Goal: Task Accomplishment & Management: Complete application form

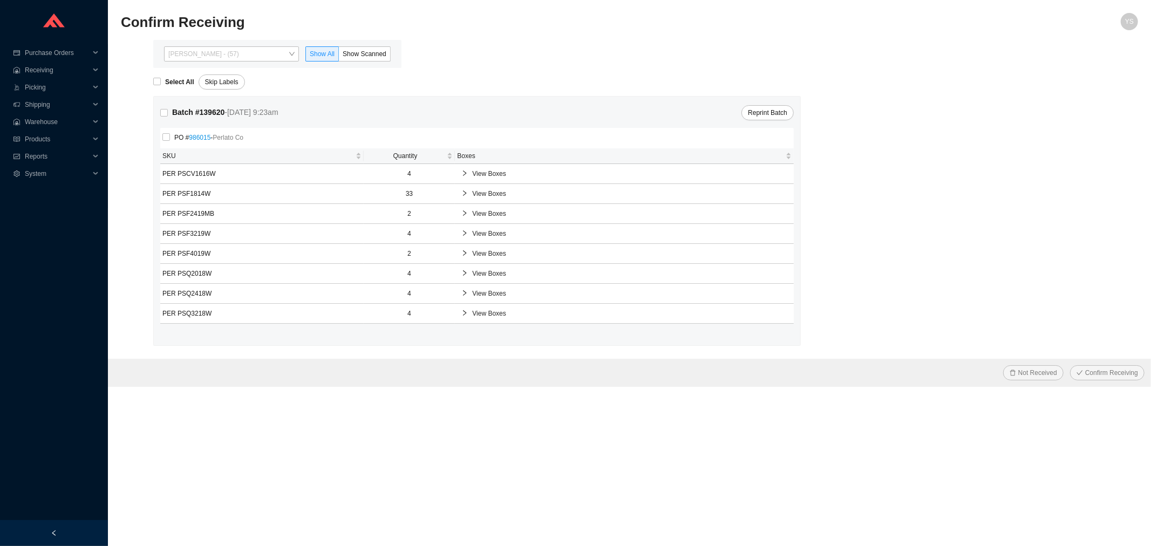
click at [210, 52] on span "Yossi Siff - (57)" at bounding box center [231, 54] width 126 height 14
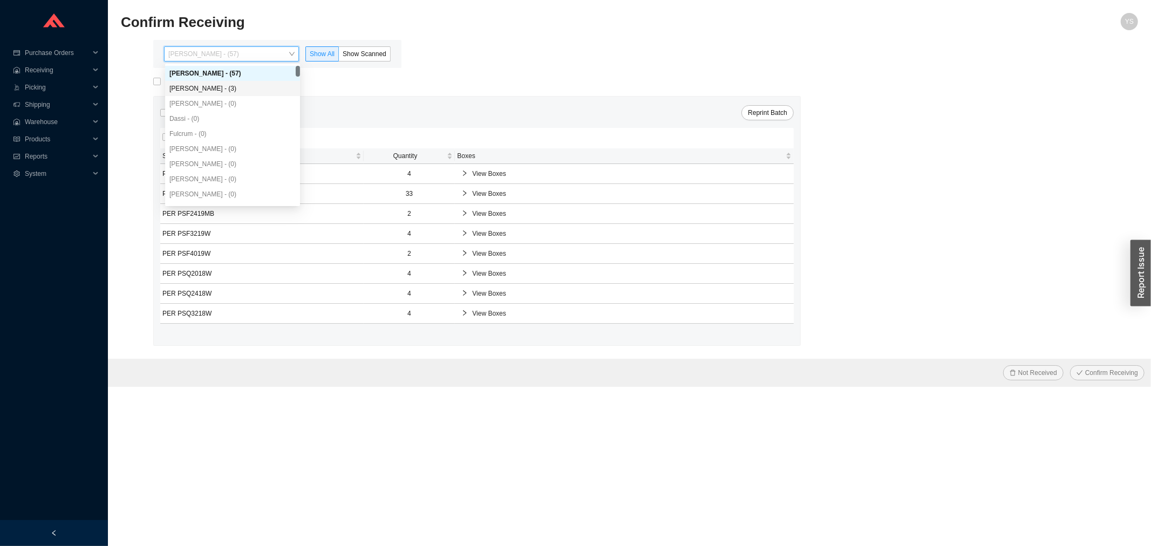
click at [210, 84] on div "[PERSON_NAME] - (3)" at bounding box center [232, 89] width 126 height 10
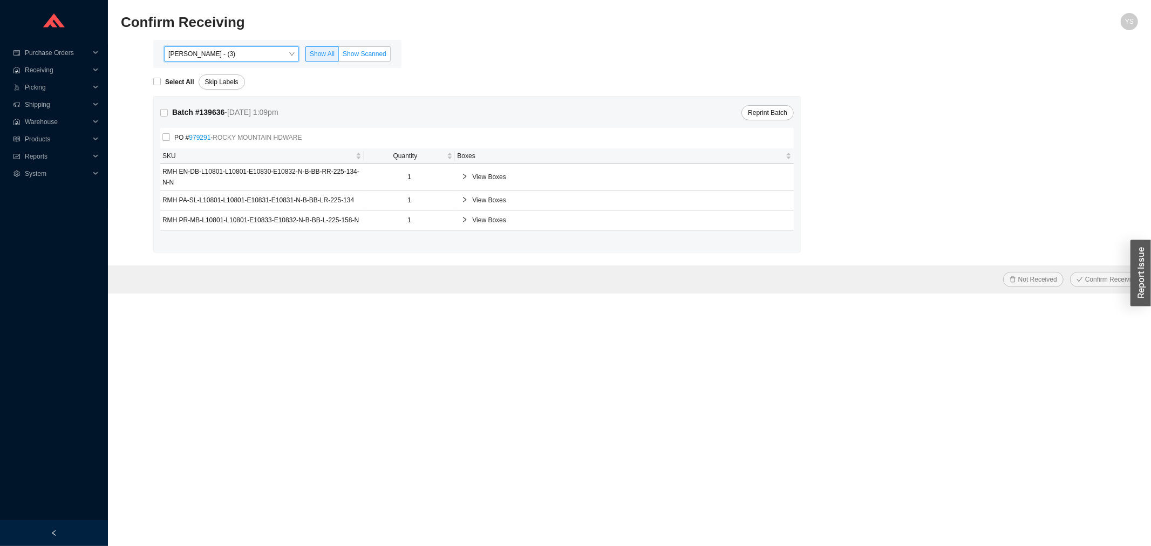
click at [346, 52] on span "Show Scanned" at bounding box center [365, 54] width 44 height 8
click at [339, 56] on input "Show Scanned" at bounding box center [339, 56] width 0 height 0
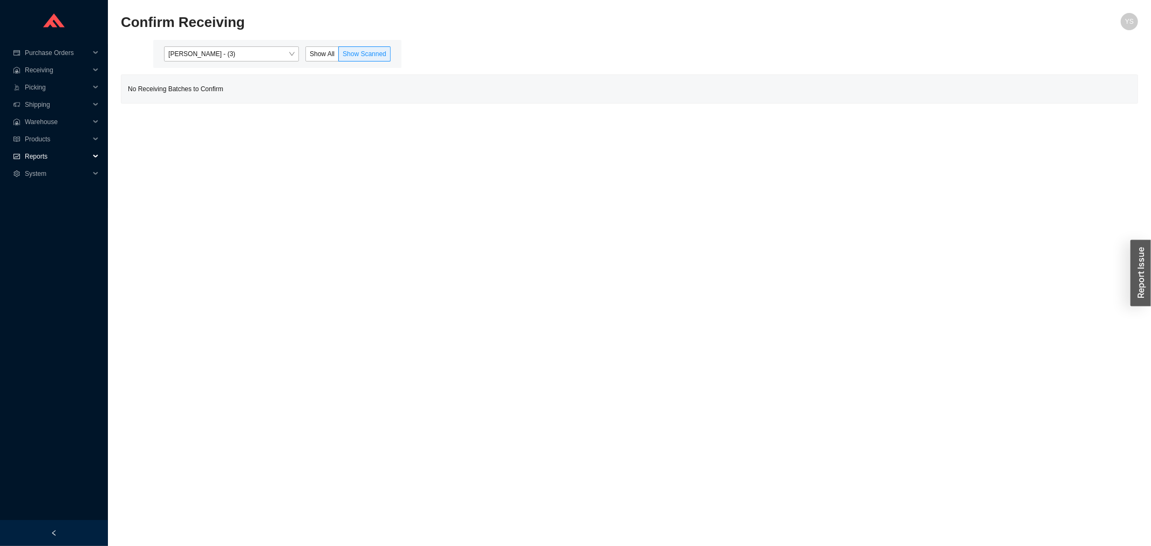
drag, startPoint x: 46, startPoint y: 154, endPoint x: 46, endPoint y: 159, distance: 5.4
click at [45, 154] on span "Reports" at bounding box center [57, 156] width 65 height 17
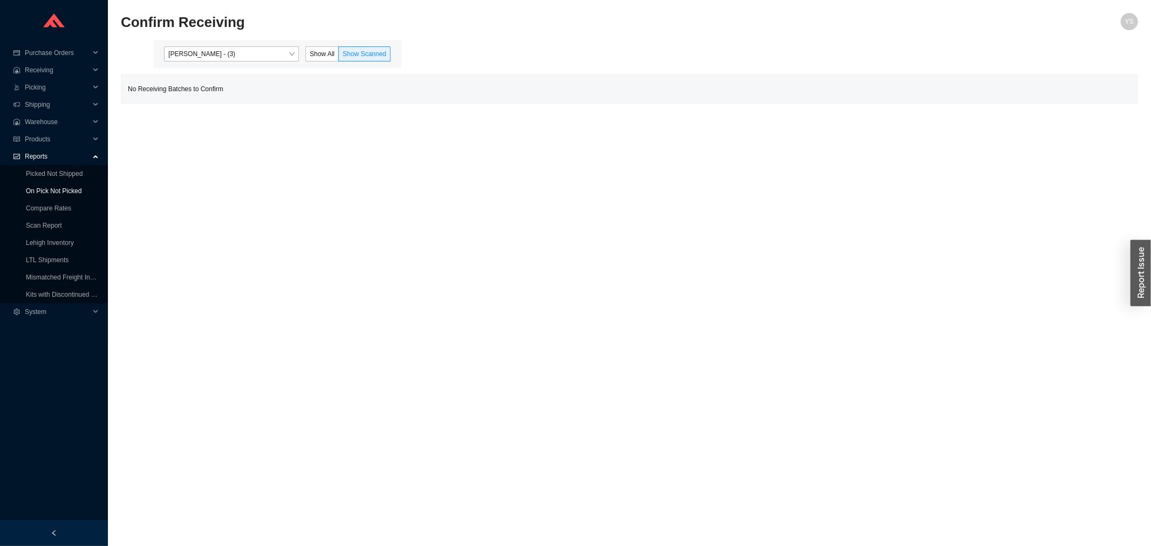
drag, startPoint x: 46, startPoint y: 159, endPoint x: 53, endPoint y: 190, distance: 31.4
click at [54, 190] on link "On Pick Not Picked" at bounding box center [54, 191] width 56 height 8
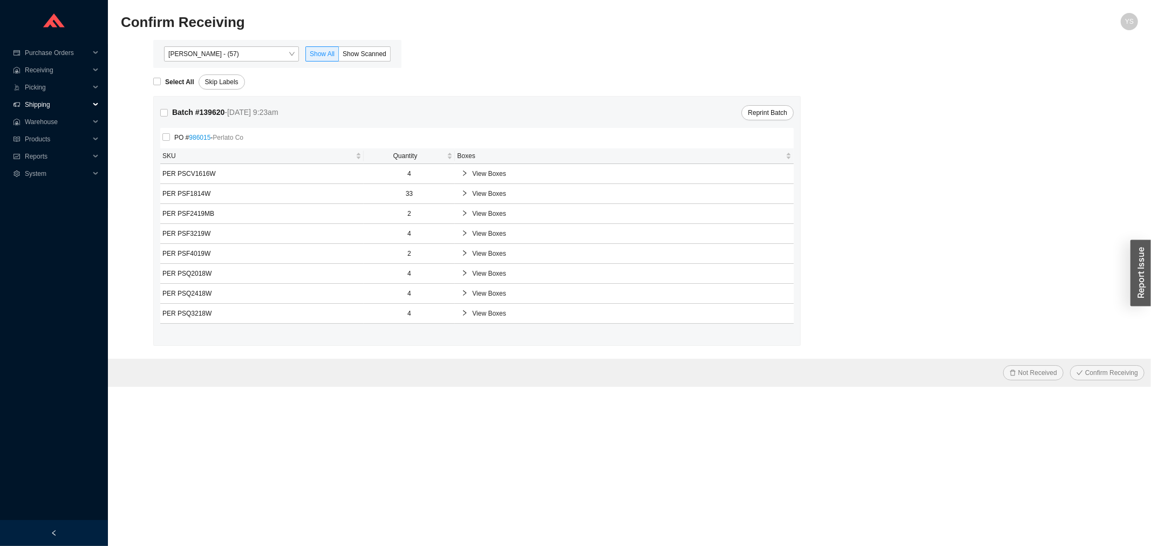
click at [30, 99] on span "Shipping" at bounding box center [57, 104] width 65 height 17
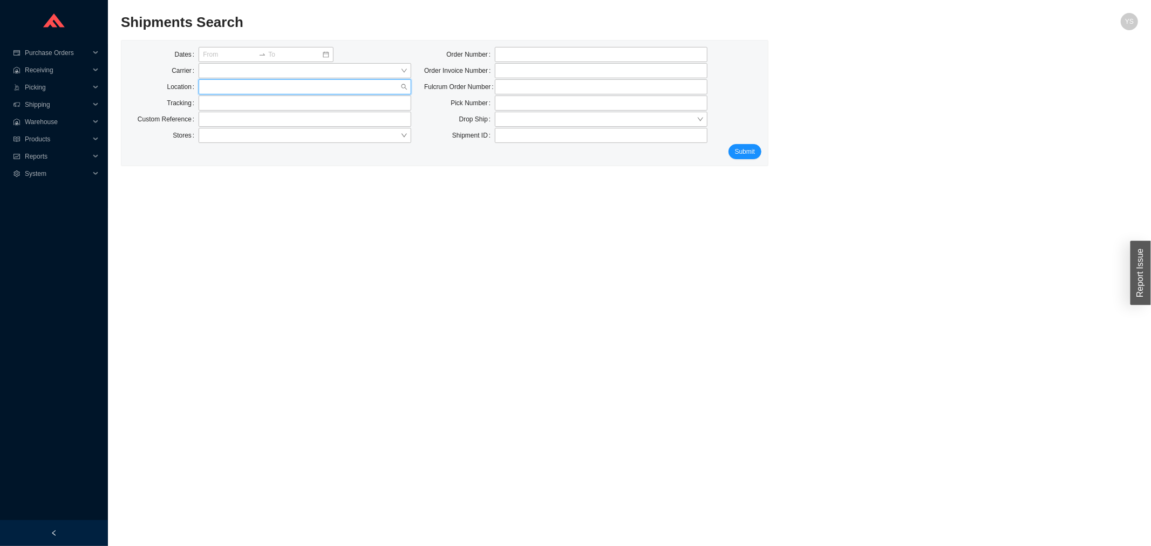
click at [222, 88] on input "search" at bounding box center [301, 87] width 197 height 14
drag, startPoint x: 176, startPoint y: 105, endPoint x: 201, endPoint y: 99, distance: 25.4
click at [179, 104] on label "Tracking" at bounding box center [183, 102] width 32 height 15
click at [224, 99] on input "text" at bounding box center [305, 102] width 213 height 15
paste input "924446"
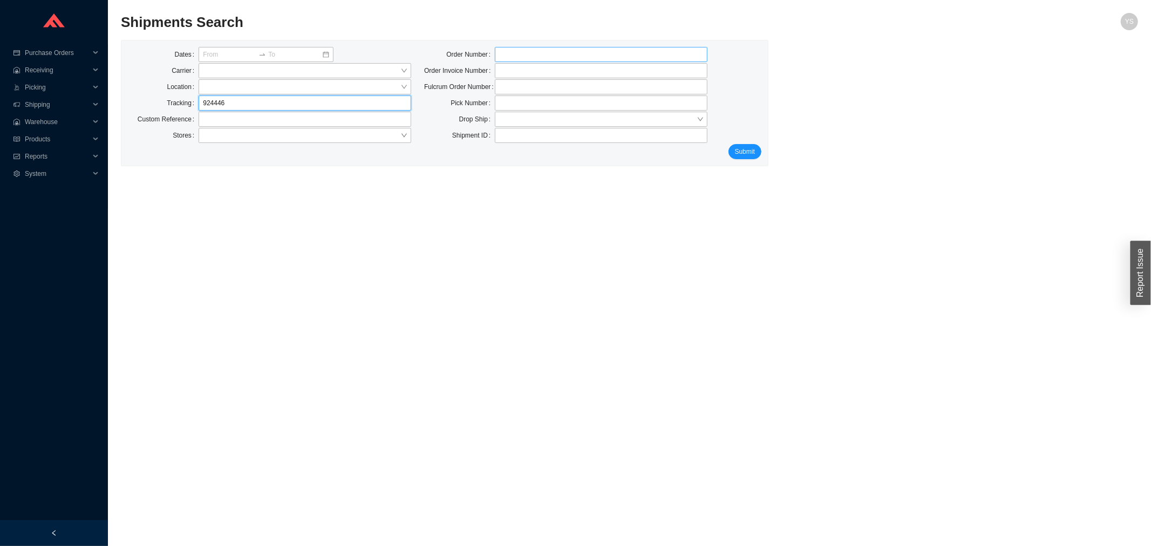
type input "924446"
click at [518, 60] on input "tel" at bounding box center [601, 54] width 213 height 15
paste input "924446"
type input "924446"
drag, startPoint x: 278, startPoint y: 113, endPoint x: 274, endPoint y: 107, distance: 7.5
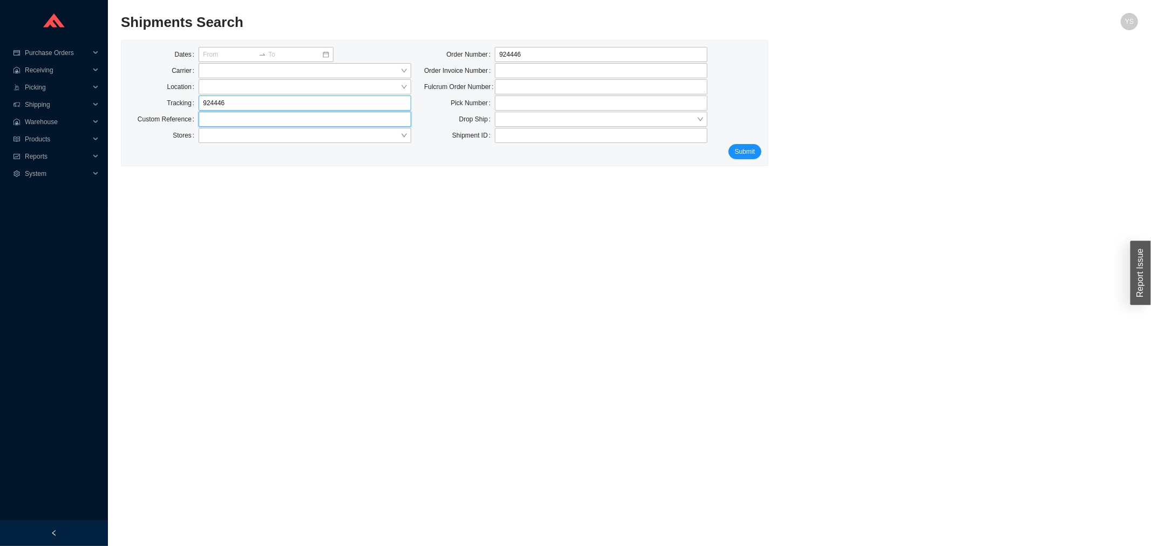
click at [277, 113] on input "text" at bounding box center [305, 119] width 213 height 15
click at [274, 106] on input "924446" at bounding box center [305, 102] width 213 height 15
click at [272, 104] on input "924446" at bounding box center [305, 102] width 213 height 15
click button "Submit" at bounding box center [744, 151] width 33 height 15
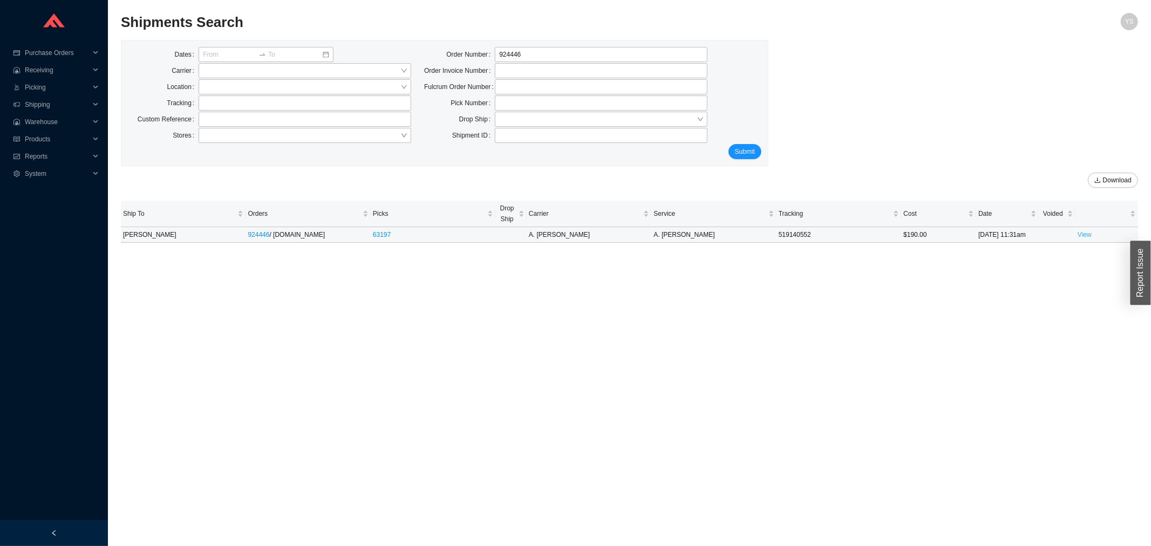
click at [1081, 233] on link "View" at bounding box center [1084, 235] width 14 height 8
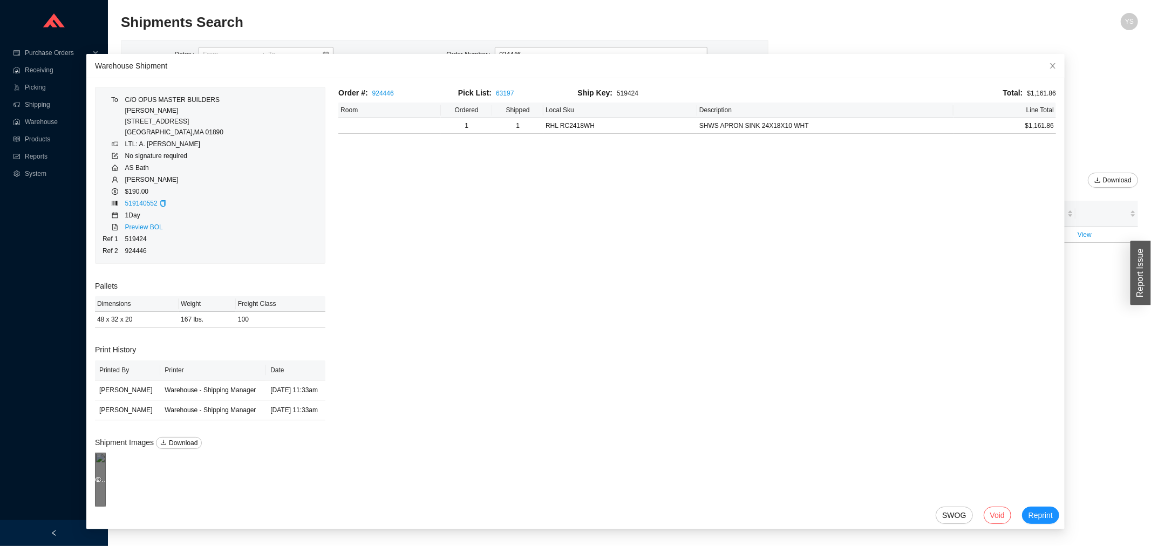
click at [106, 465] on div "Preview" at bounding box center [100, 480] width 11 height 54
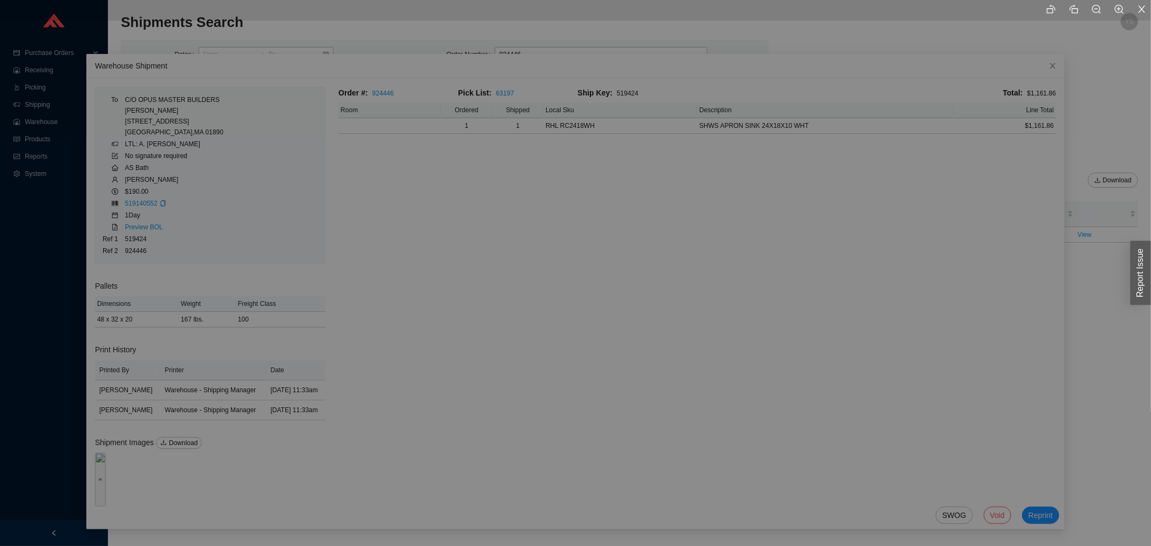
drag, startPoint x: 486, startPoint y: 198, endPoint x: 1014, endPoint y: 574, distance: 648.8
click at [1014, 545] on html "Purchase Orders .warehouse_svg__a{fill:none;stroke:currentColor;stroke-linecap:…" at bounding box center [575, 273] width 1151 height 546
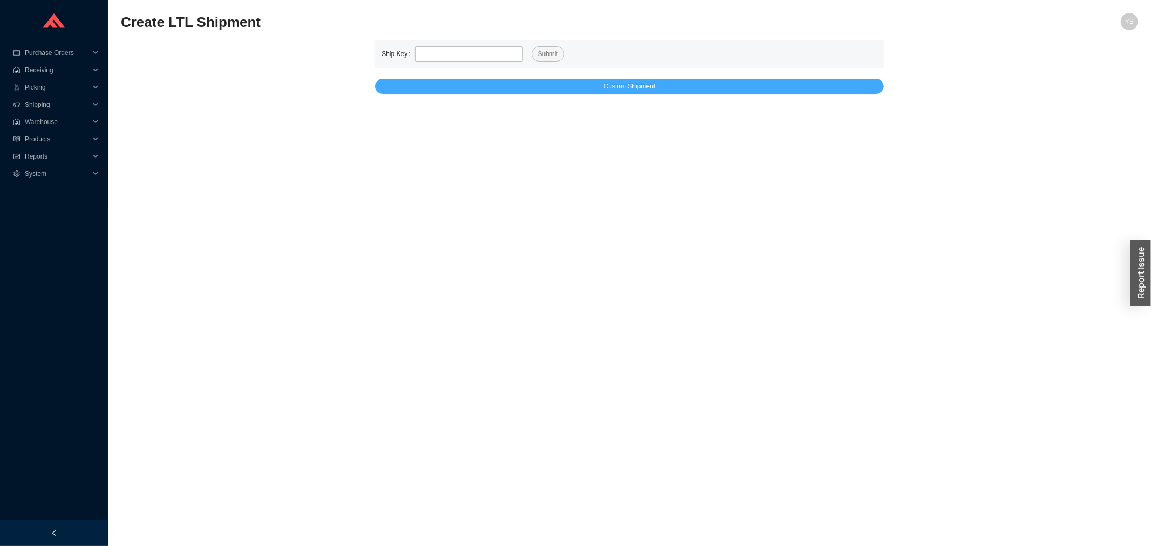
click at [598, 87] on button "Custom Shipment" at bounding box center [629, 86] width 509 height 15
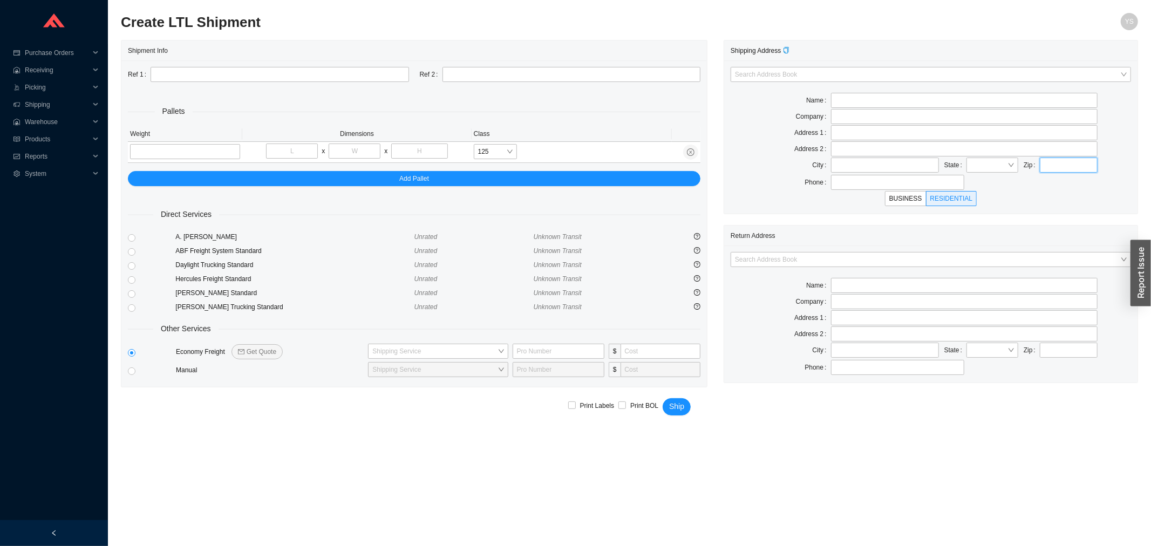
click at [1045, 166] on input "text" at bounding box center [1069, 165] width 58 height 15
type input "02043"
type input "HINGHAM"
type input "02043"
click at [782, 257] on input "search" at bounding box center [927, 259] width 385 height 14
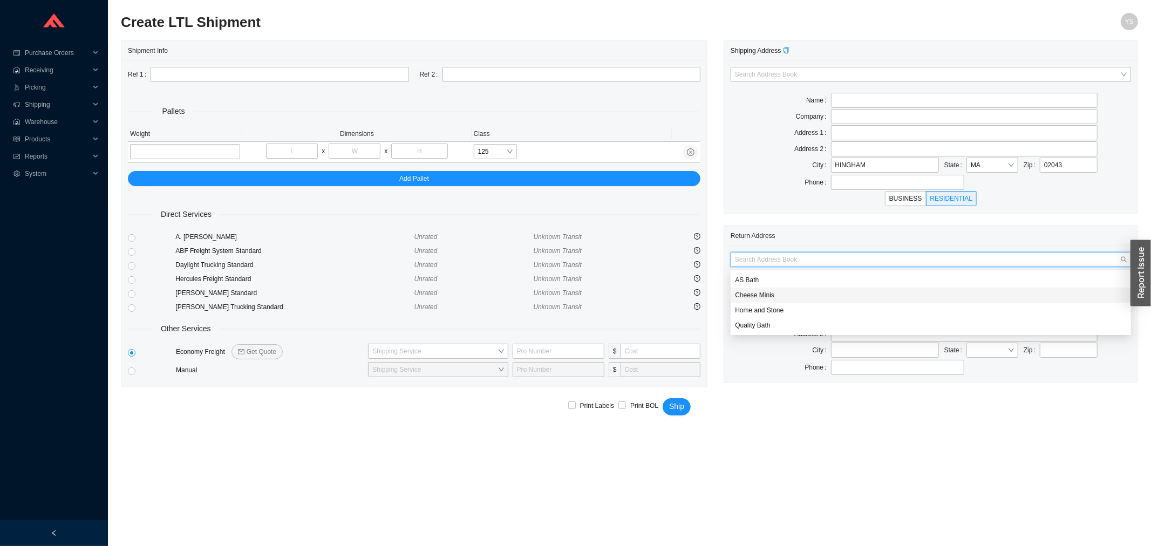
click at [775, 288] on div "Cheese Minis" at bounding box center [930, 295] width 400 height 15
type input "Cheese Minis"
type input "950 East Kennedy Blvd"
type input "Lakewood"
type input "08701"
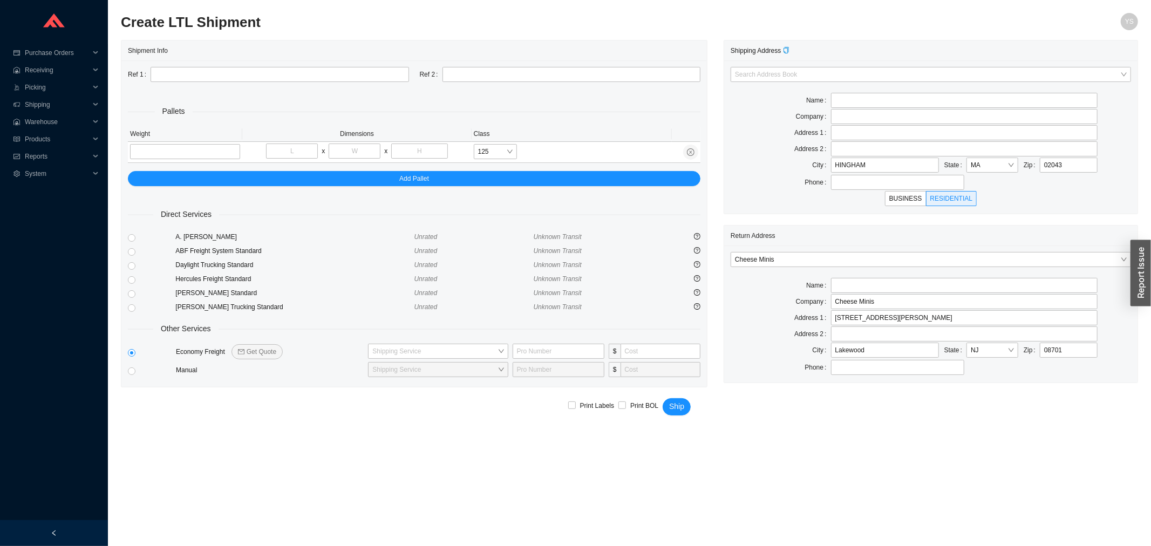
click at [760, 270] on div "Cheese Minis" at bounding box center [930, 265] width 400 height 26
click at [757, 262] on span "Cheese Minis" at bounding box center [931, 259] width 392 height 14
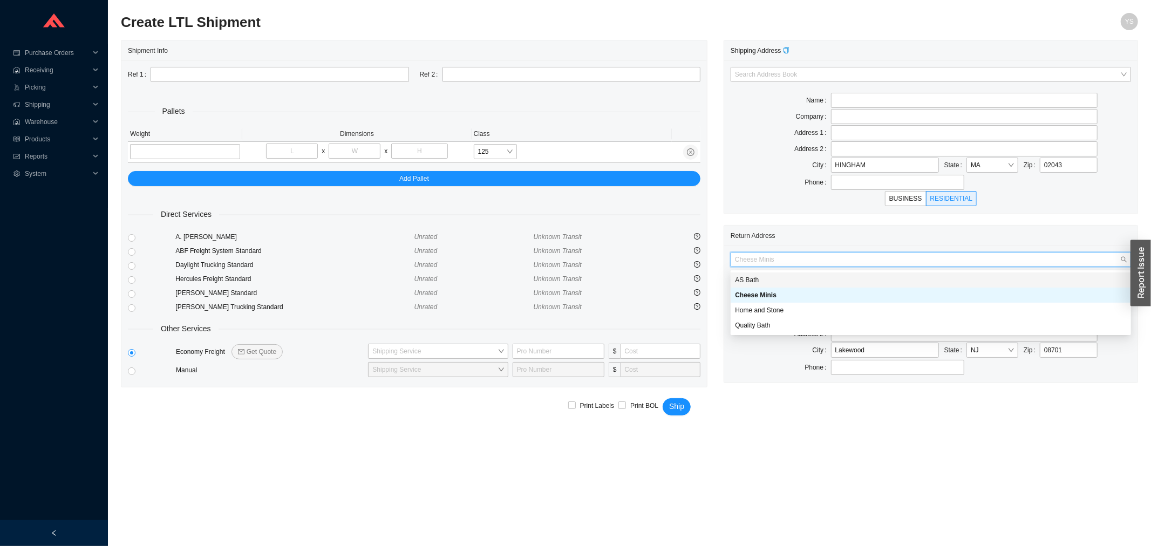
click at [756, 278] on div "AS Bath" at bounding box center [931, 280] width 392 height 10
type input "AS Bath"
type input "39 Progress St"
type input "Edison"
type input "08820"
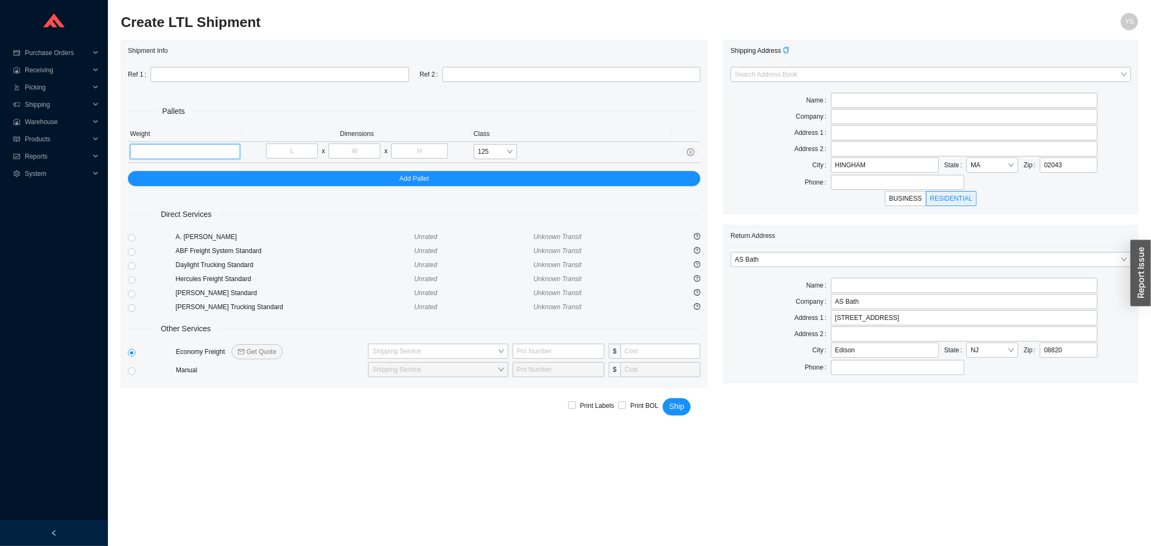
click at [150, 156] on input "tel" at bounding box center [185, 151] width 110 height 15
type input "200"
click at [282, 154] on input "tel" at bounding box center [292, 150] width 52 height 15
type input "48"
click at [357, 147] on input "tel" at bounding box center [355, 150] width 52 height 15
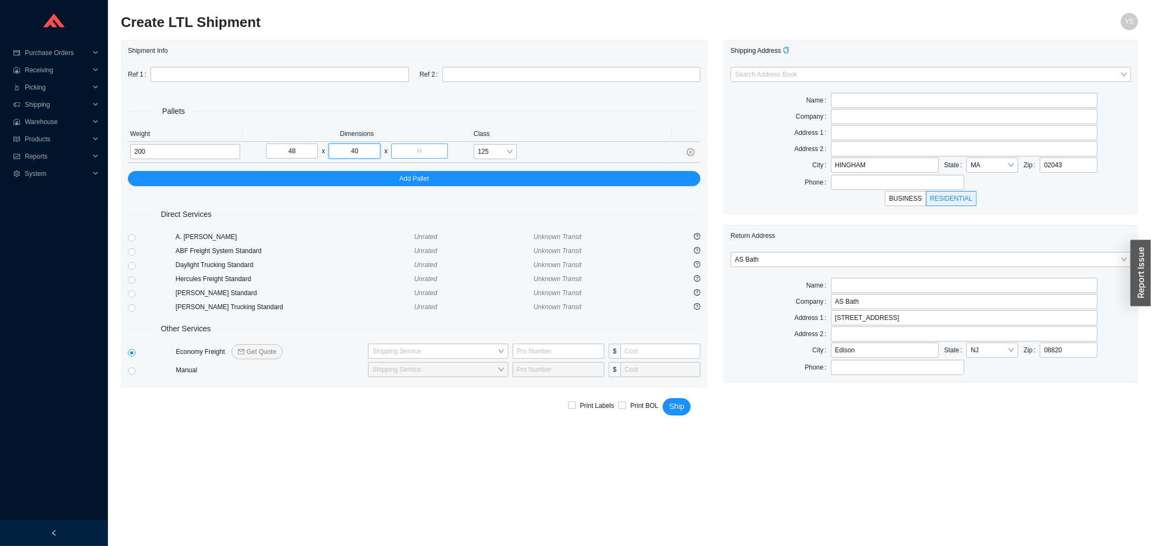
type input "40"
click at [412, 147] on input "tel" at bounding box center [419, 150] width 56 height 15
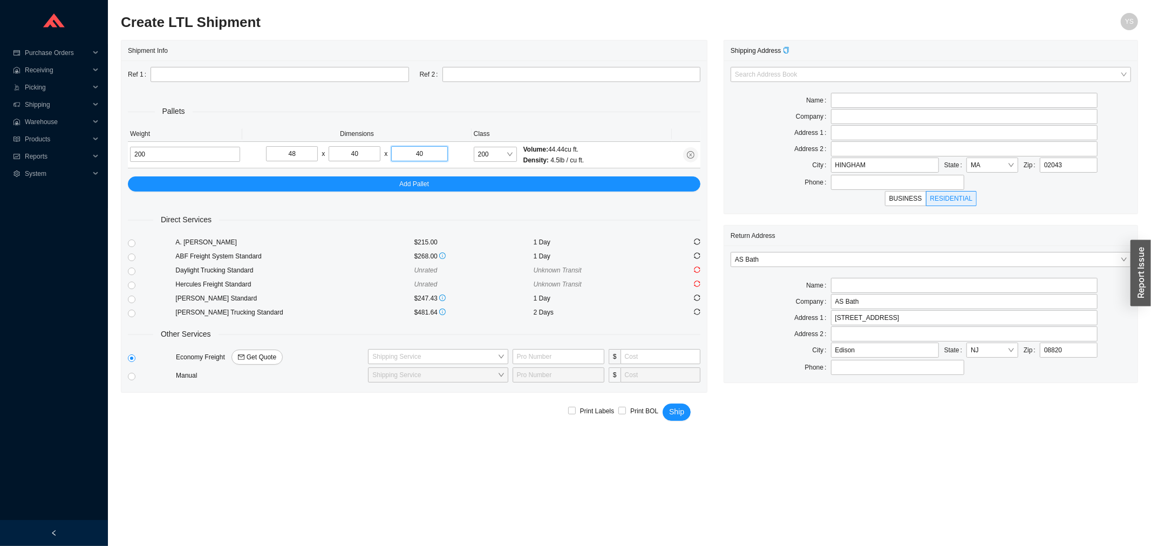
type input "40"
drag, startPoint x: 419, startPoint y: 240, endPoint x: 454, endPoint y: 248, distance: 36.1
click at [454, 248] on div "A. Duie Pyle $215.00 1 Day" at bounding box center [414, 242] width 572 height 14
drag, startPoint x: 452, startPoint y: 246, endPoint x: 402, endPoint y: 244, distance: 50.2
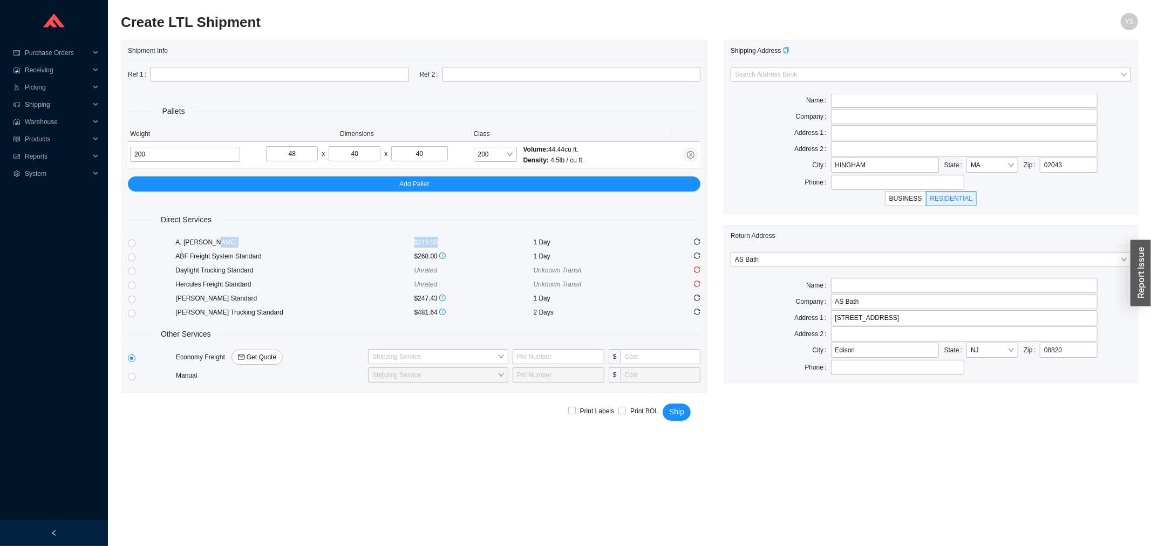
click at [402, 244] on div "A. Duie Pyle $215.00 1 Day" at bounding box center [414, 242] width 572 height 14
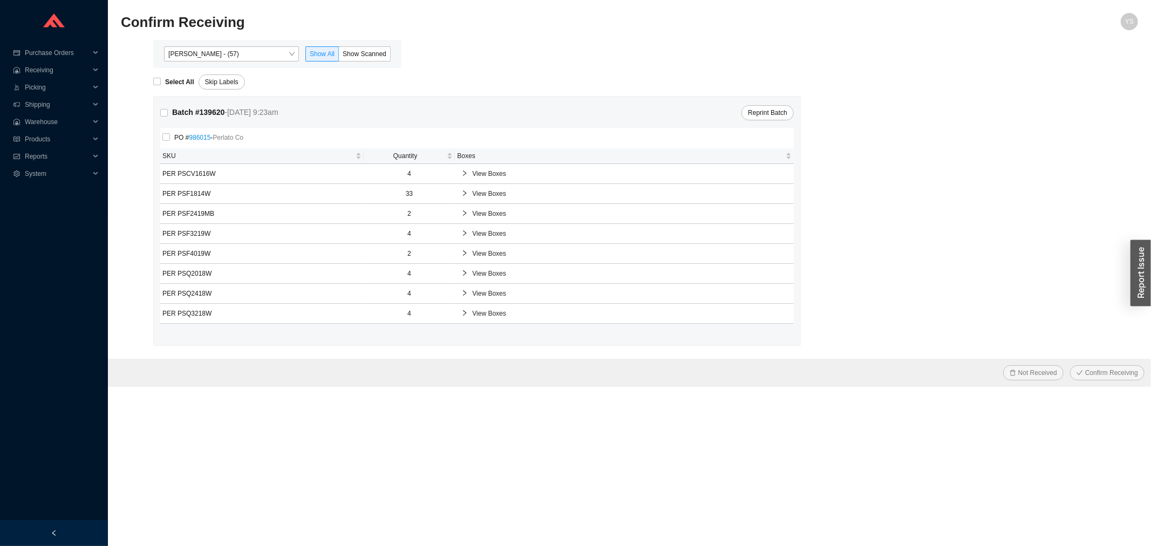
click at [228, 52] on span "Yossi Siff - (57)" at bounding box center [231, 54] width 126 height 14
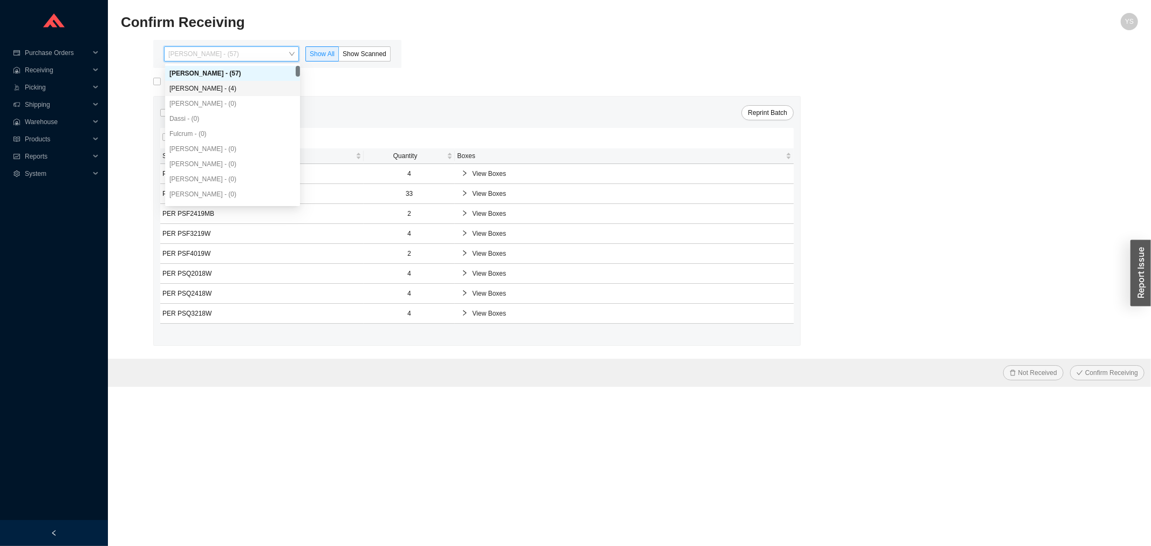
click at [225, 89] on div "Angel Negron - (4)" at bounding box center [232, 89] width 126 height 10
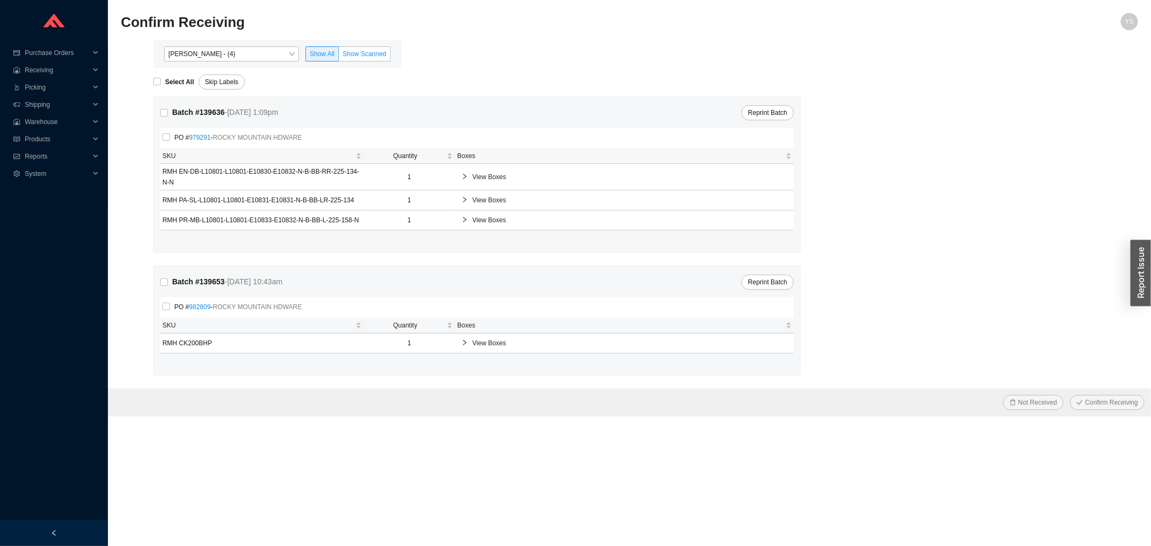
click at [385, 50] on label "Show Scanned" at bounding box center [365, 53] width 52 height 15
click at [339, 56] on input "Show Scanned" at bounding box center [339, 56] width 0 height 0
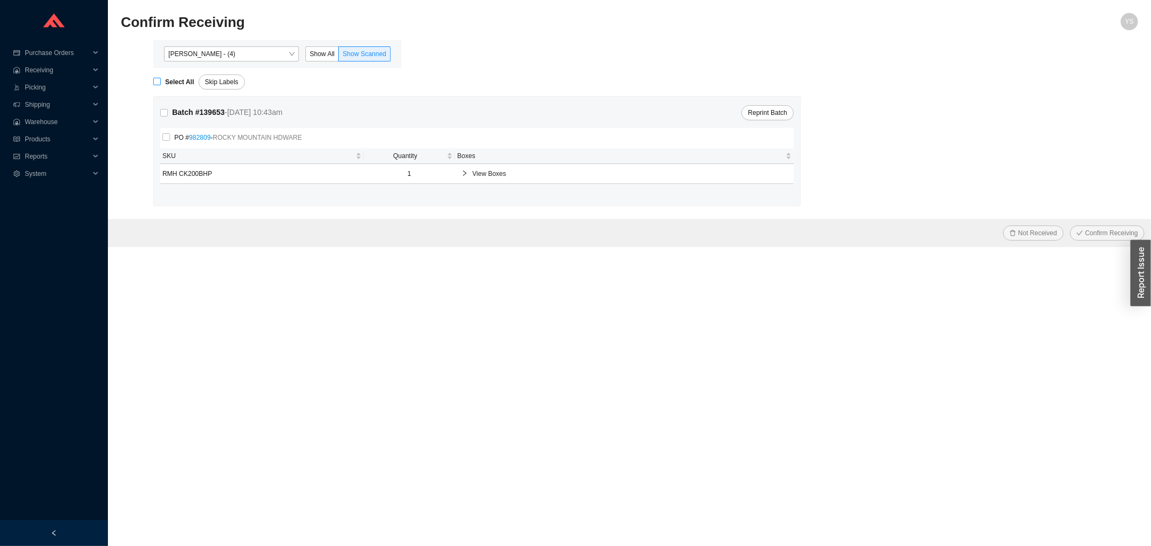
click at [159, 83] on input "Select All" at bounding box center [157, 82] width 8 height 8
checkbox input "true"
click at [1094, 233] on span "Confirm Receiving" at bounding box center [1111, 233] width 53 height 11
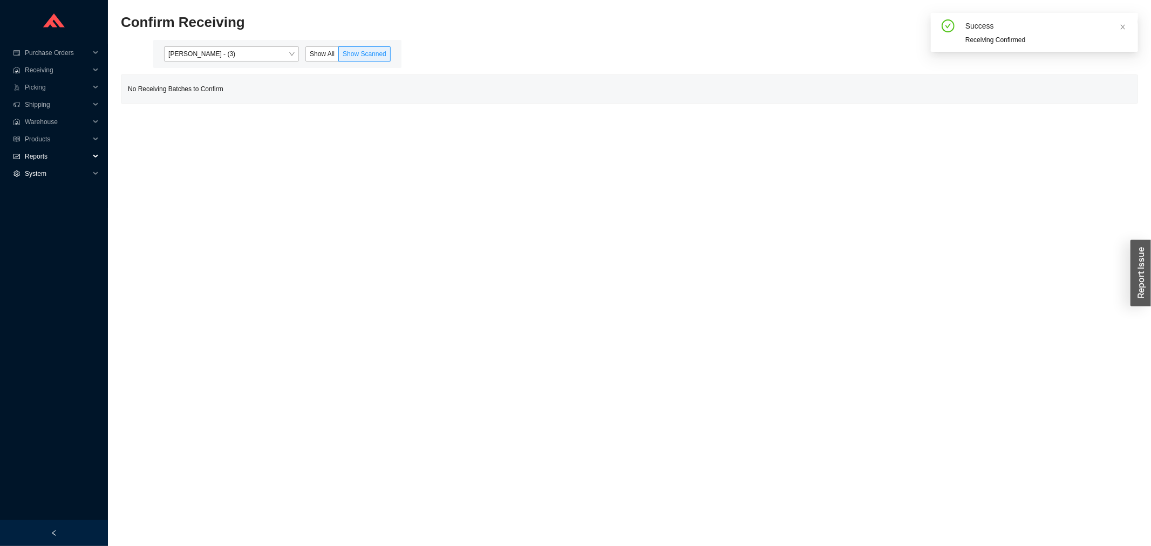
drag, startPoint x: 51, startPoint y: 153, endPoint x: 65, endPoint y: 190, distance: 40.1
click at [53, 156] on span "Reports" at bounding box center [57, 156] width 65 height 17
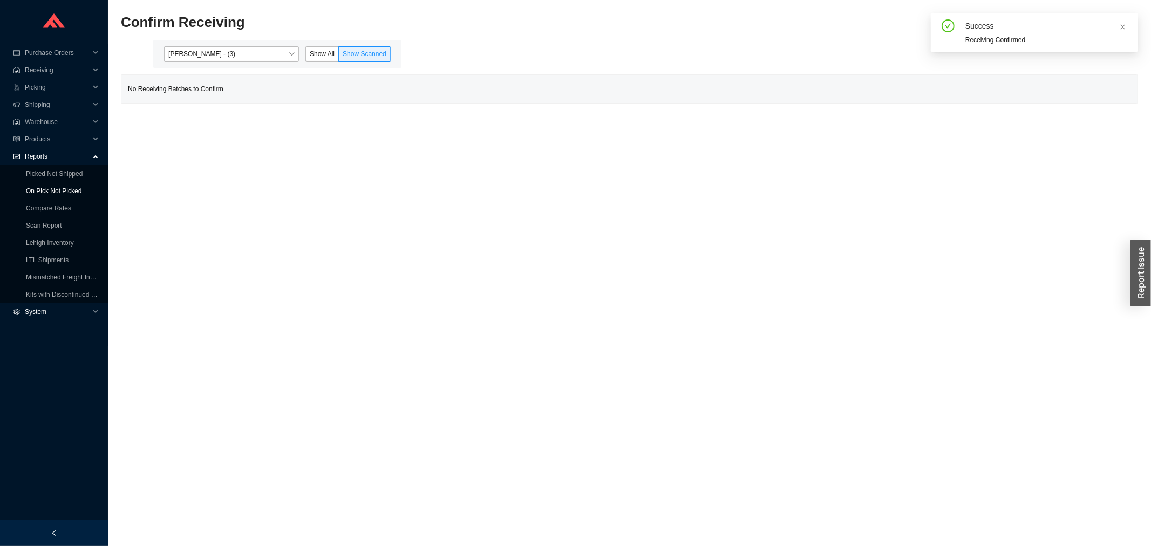
click at [66, 193] on link "On Pick Not Picked" at bounding box center [54, 191] width 56 height 8
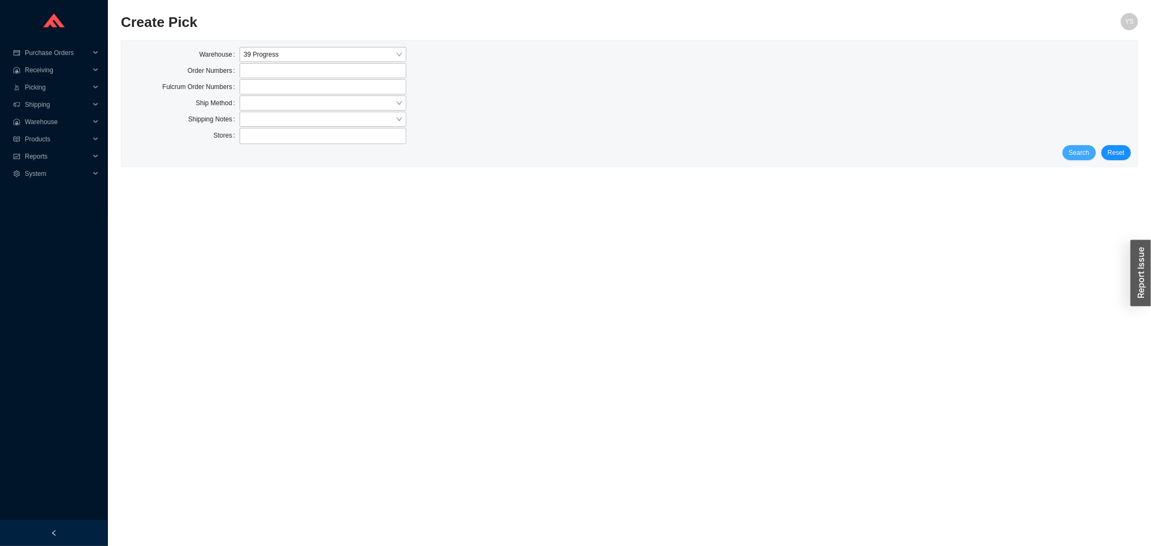
click at [1076, 146] on form "Warehouse 39 Progress Order Numbers Fulcrum Order Numbers Ship Method Shipping …" at bounding box center [629, 103] width 1003 height 113
click at [1075, 146] on button "Search" at bounding box center [1078, 152] width 33 height 15
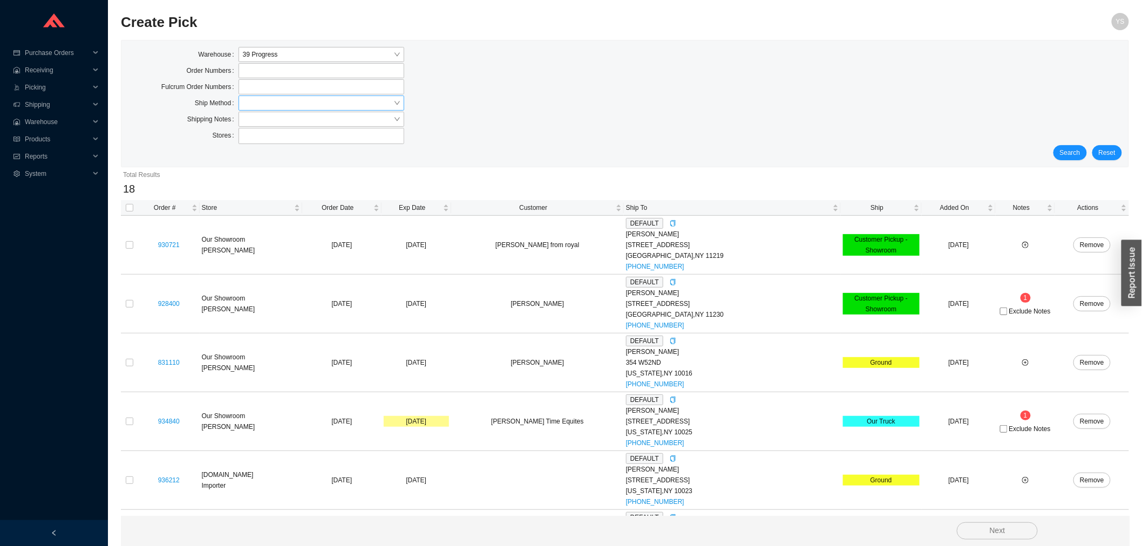
click at [278, 106] on input "search" at bounding box center [318, 103] width 151 height 14
click at [272, 164] on div "Our Truck" at bounding box center [321, 168] width 157 height 10
click at [1085, 153] on button "Search" at bounding box center [1069, 152] width 33 height 15
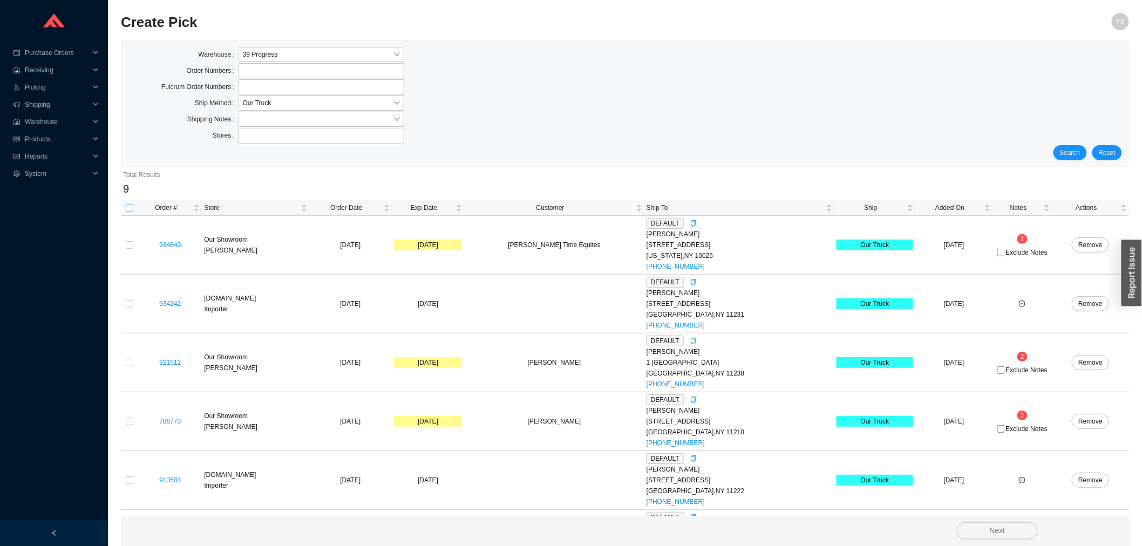
click at [126, 208] on input "checkbox" at bounding box center [130, 208] width 8 height 8
checkbox input "true"
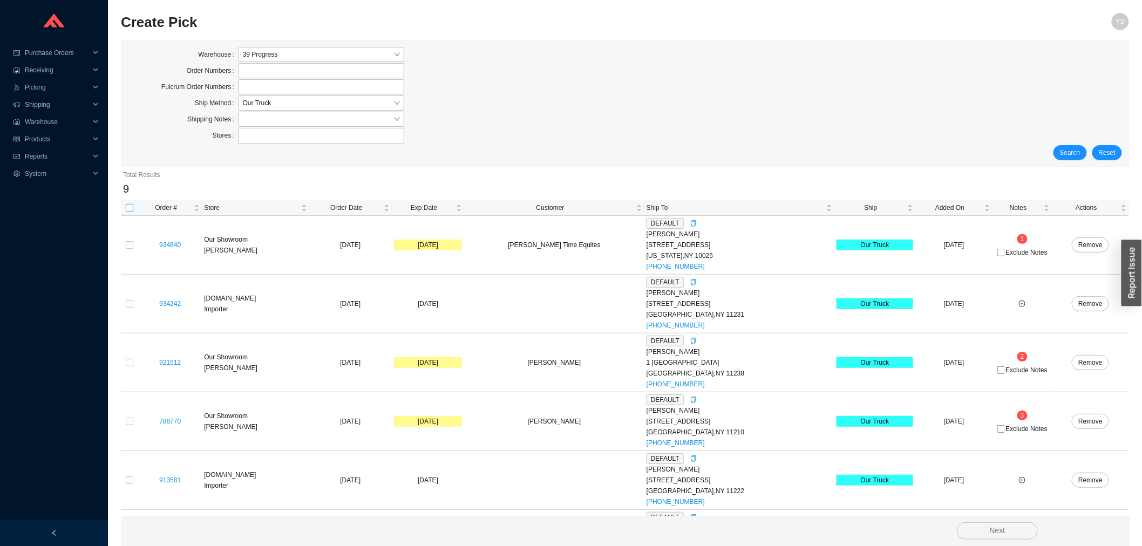
checkbox input "true"
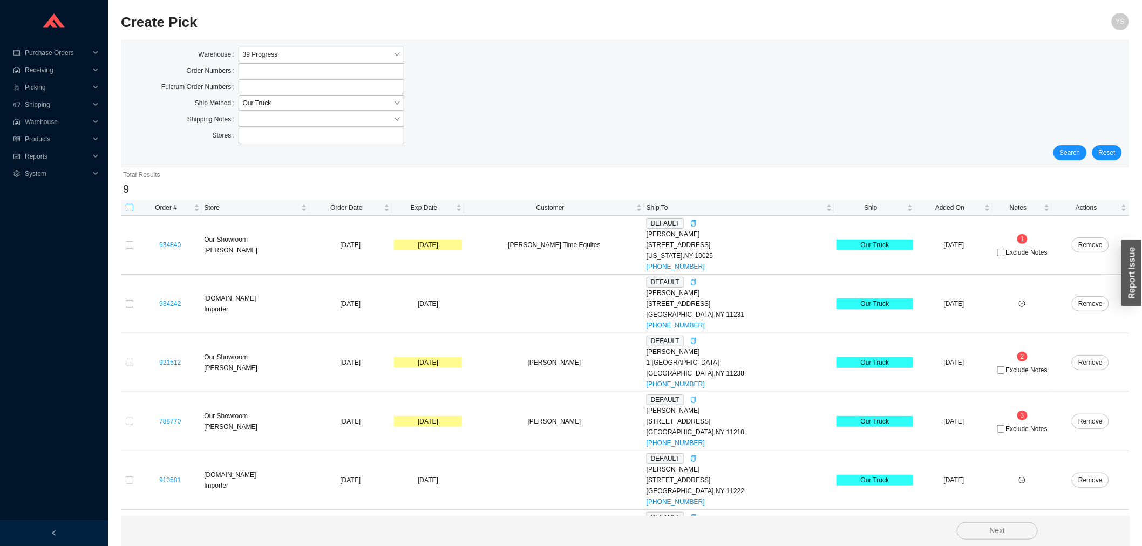
checkbox input "true"
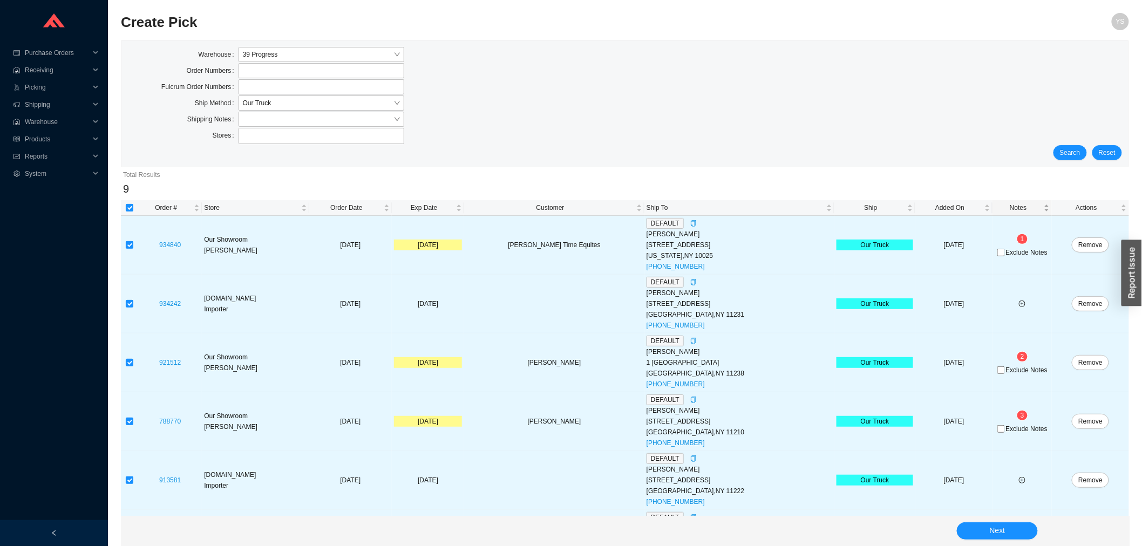
click at [996, 210] on span "Notes" at bounding box center [1017, 207] width 47 height 11
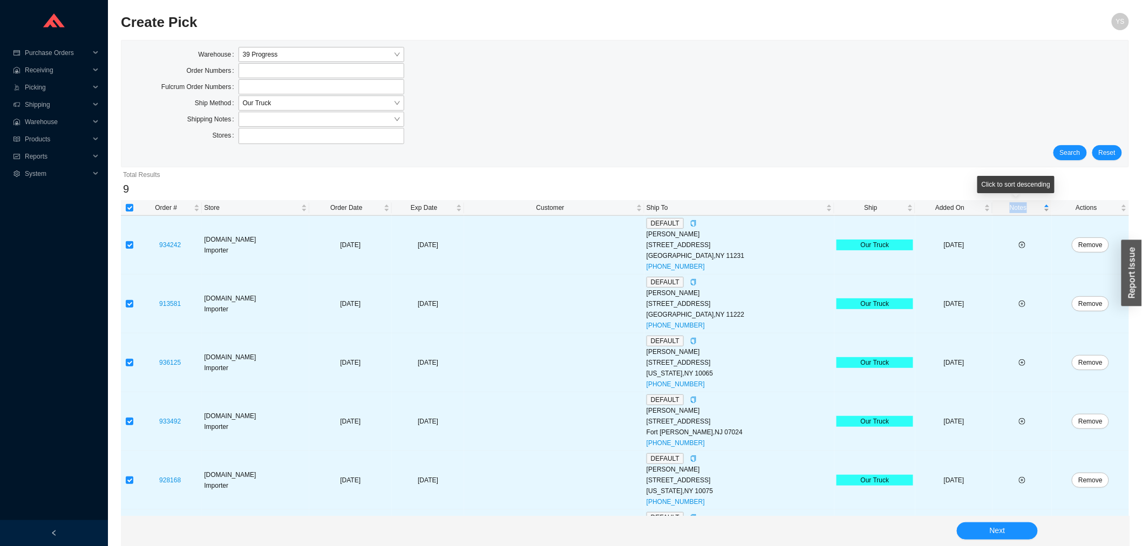
click at [996, 210] on span "Notes" at bounding box center [1017, 207] width 47 height 11
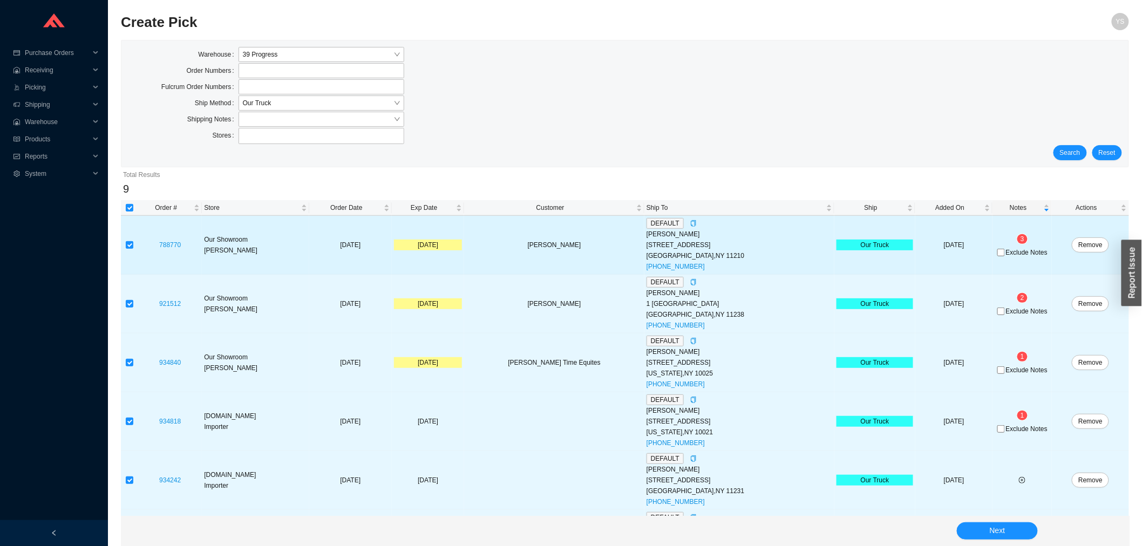
click at [1012, 249] on span "Exclude Notes" at bounding box center [1027, 252] width 42 height 6
click at [1004, 249] on input "Exclude Notes" at bounding box center [1001, 253] width 8 height 8
checkbox input "true"
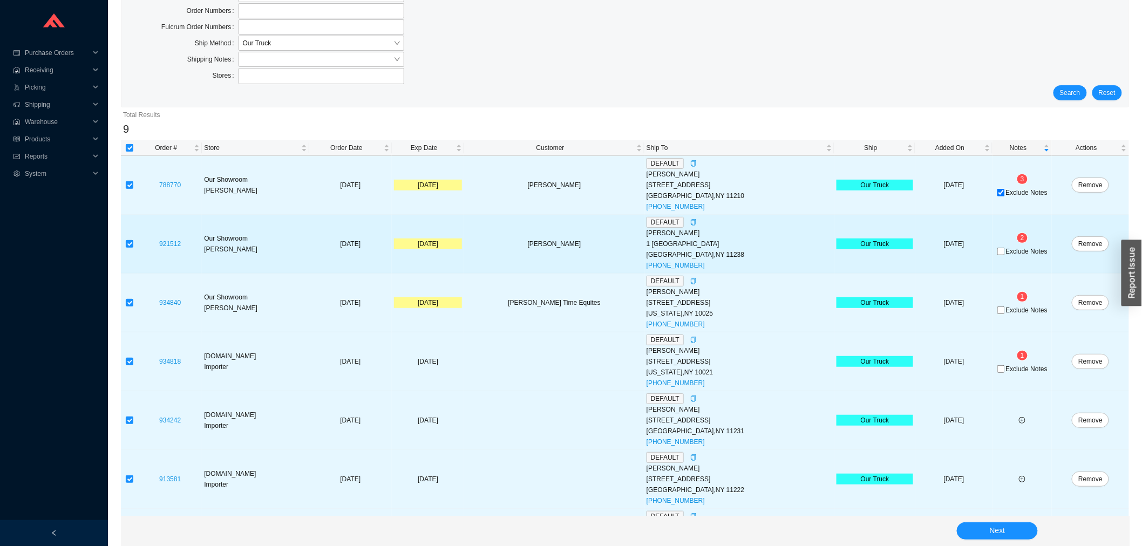
click at [1019, 248] on span "Exclude Notes" at bounding box center [1027, 251] width 42 height 6
click at [1004, 248] on input "Exclude Notes" at bounding box center [1001, 252] width 8 height 8
checkbox input "true"
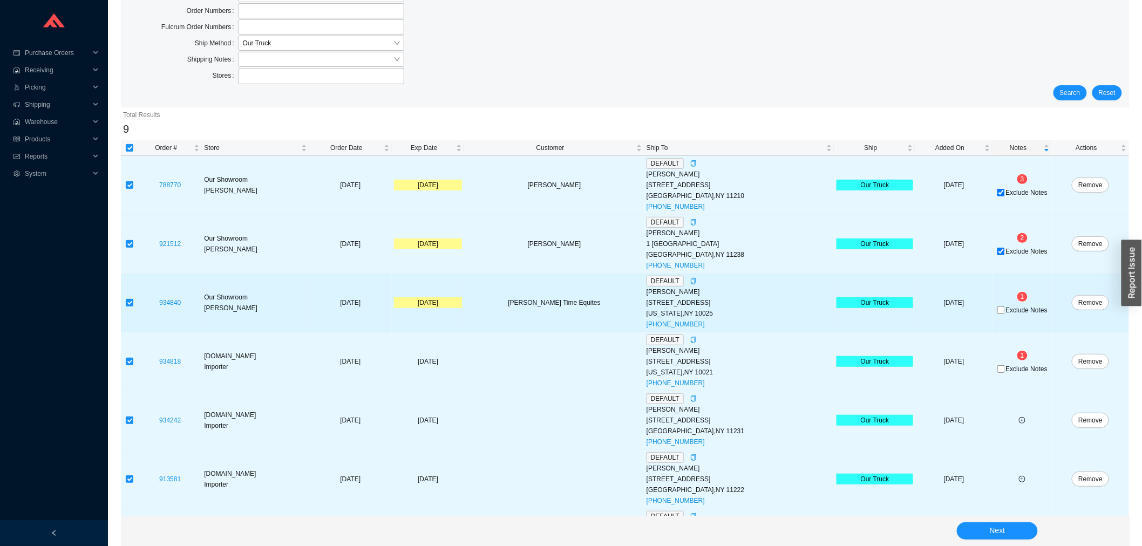
click at [1006, 313] on span "Exclude Notes" at bounding box center [1027, 310] width 42 height 6
click at [1004, 313] on input "Exclude Notes" at bounding box center [1001, 310] width 8 height 8
checkbox input "true"
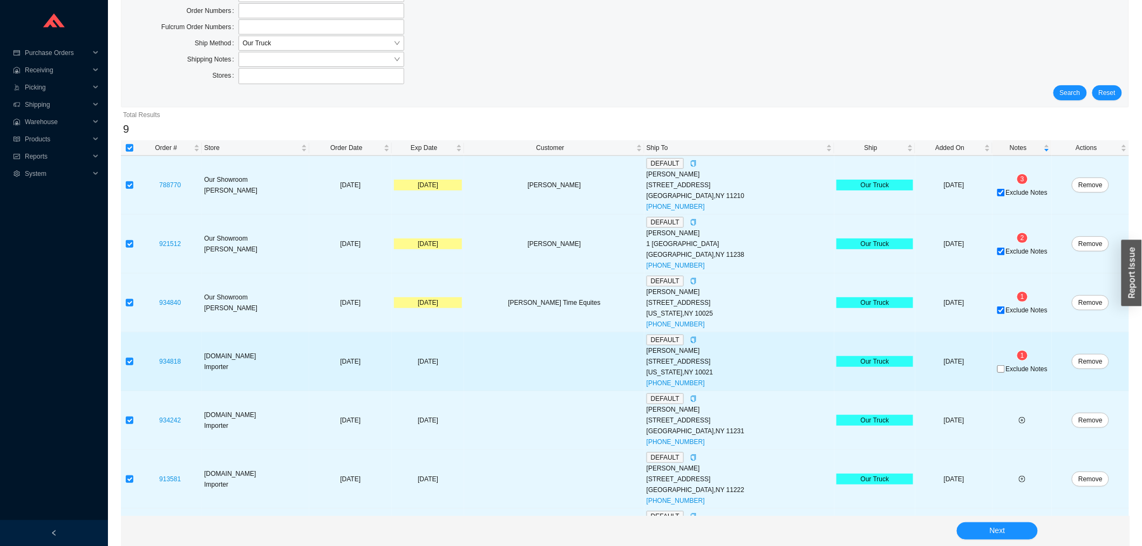
click at [1012, 372] on span "Exclude Notes" at bounding box center [1027, 369] width 42 height 6
click at [1004, 373] on input "Exclude Notes" at bounding box center [1001, 369] width 8 height 8
checkbox input "true"
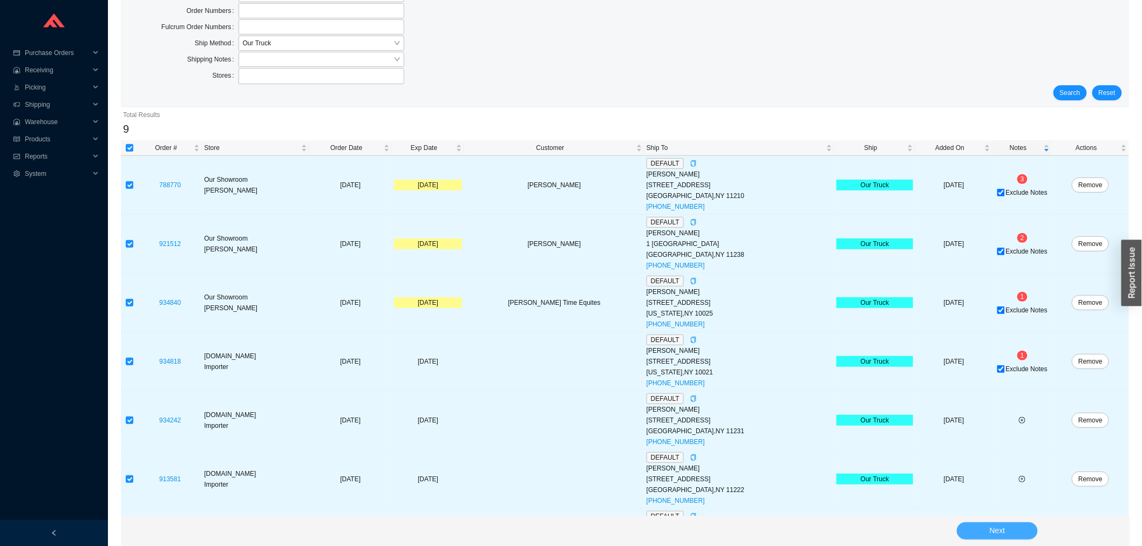
click at [1009, 535] on button "Next" at bounding box center [996, 530] width 81 height 17
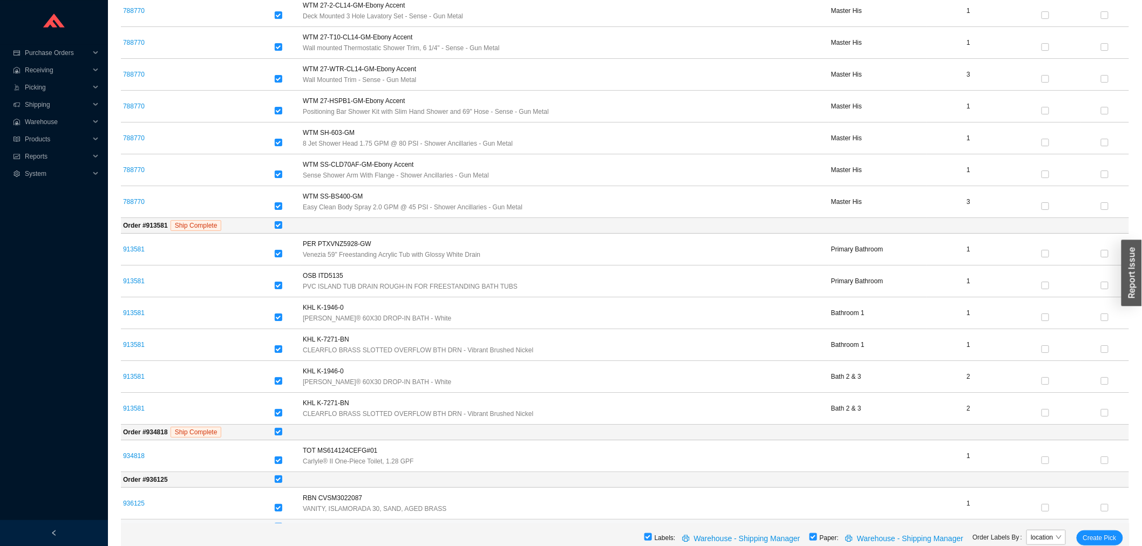
scroll to position [1617, 0]
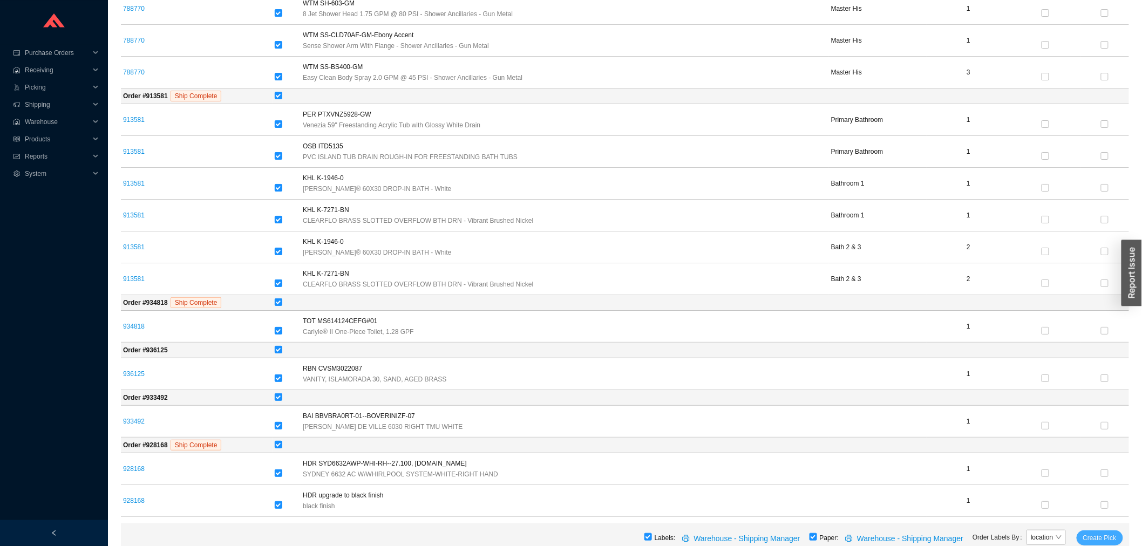
click at [1091, 543] on span "Create Pick" at bounding box center [1099, 537] width 33 height 11
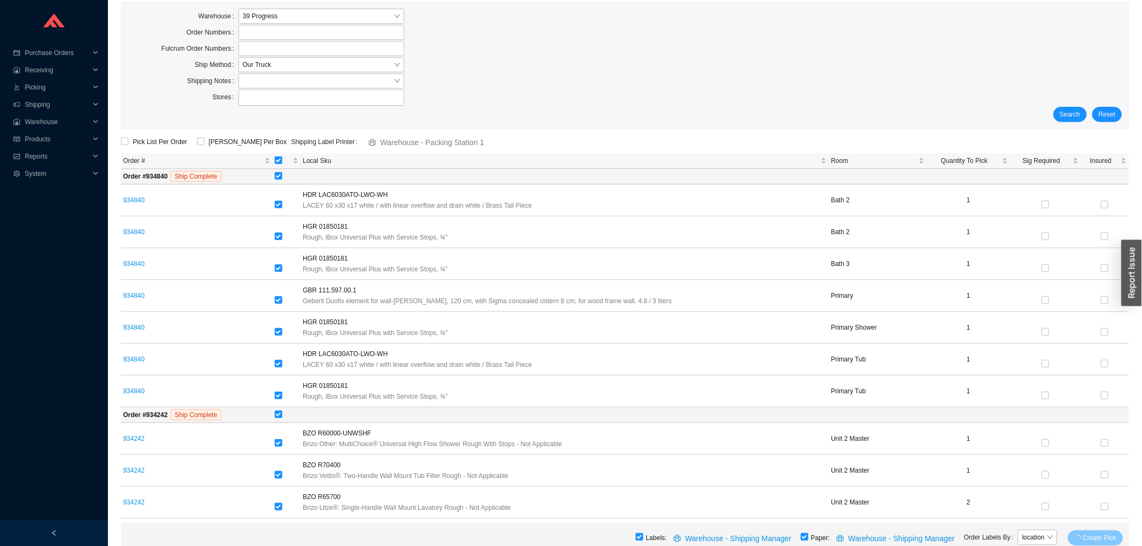
scroll to position [0, 0]
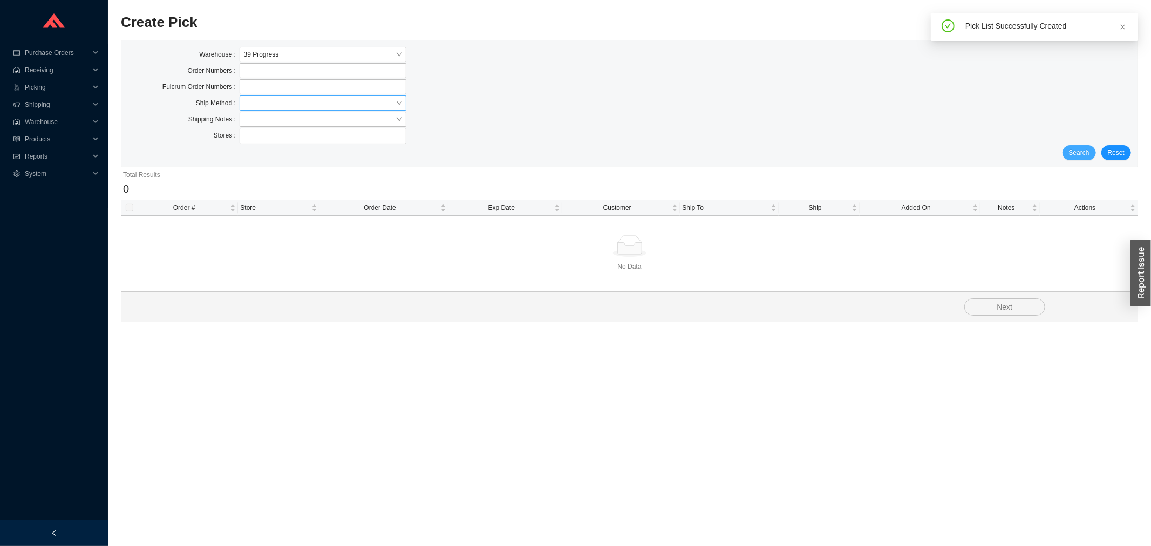
click at [1089, 147] on span "Search" at bounding box center [1079, 152] width 20 height 11
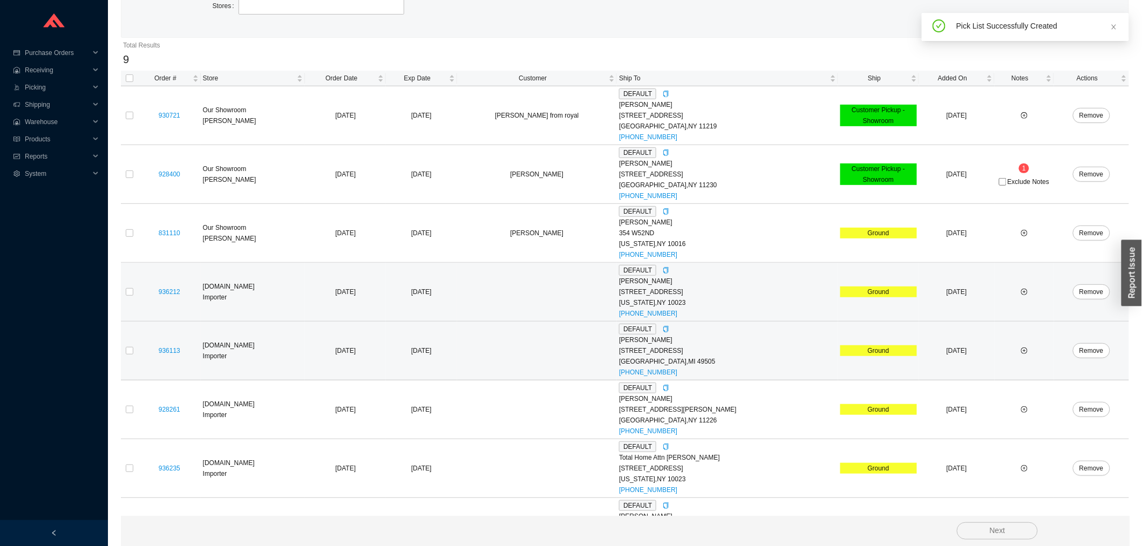
scroll to position [230, 0]
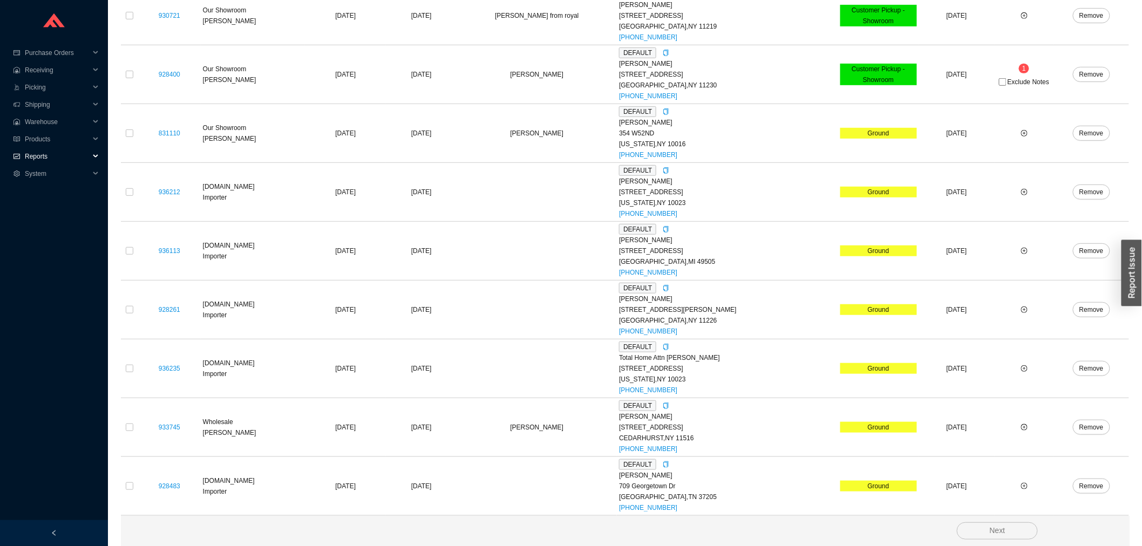
click at [58, 157] on span "Reports" at bounding box center [57, 156] width 65 height 17
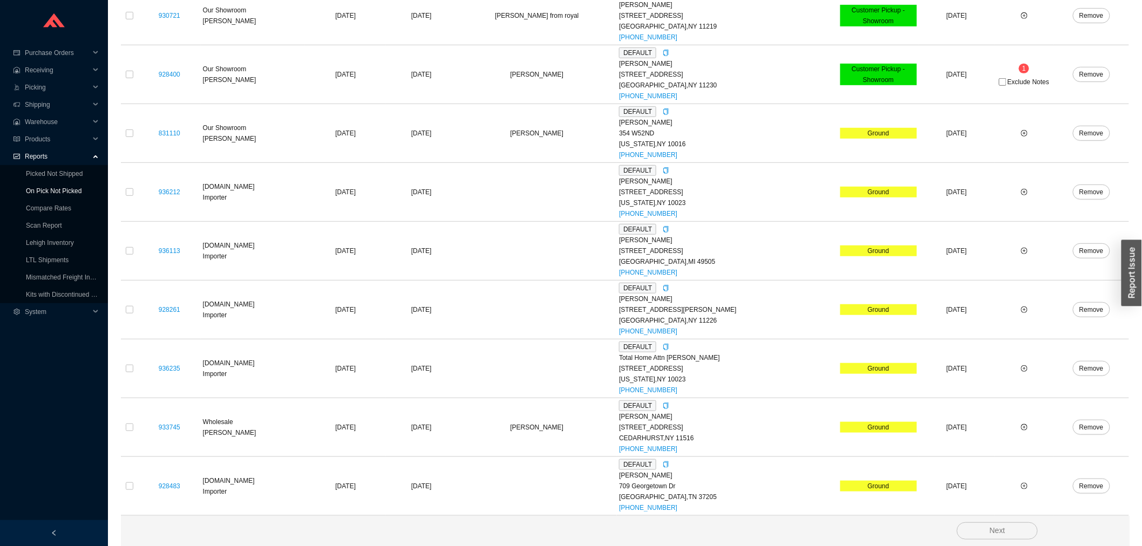
click at [63, 193] on link "On Pick Not Picked" at bounding box center [54, 191] width 56 height 8
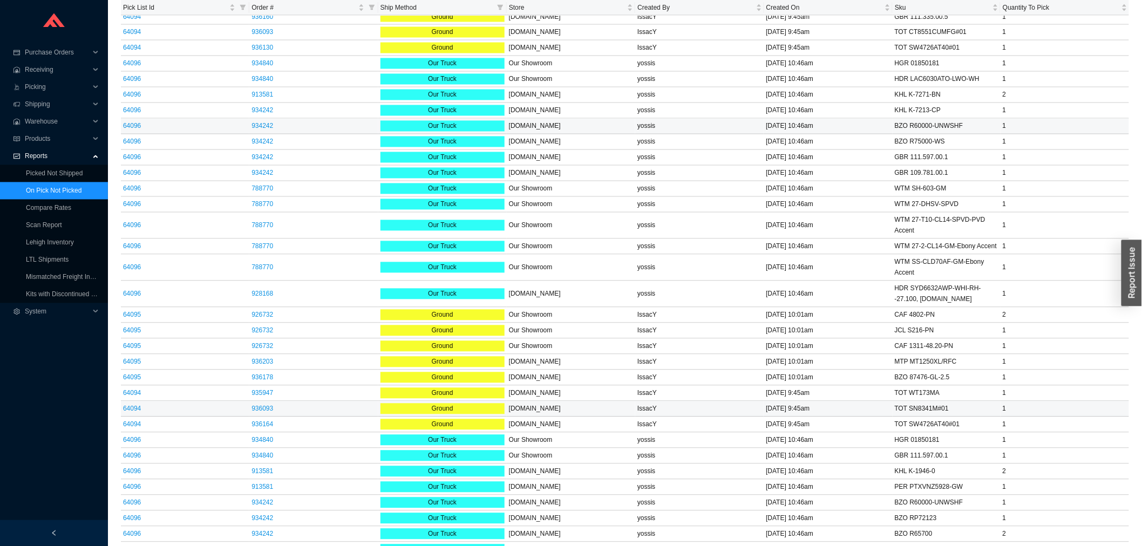
scroll to position [1051, 0]
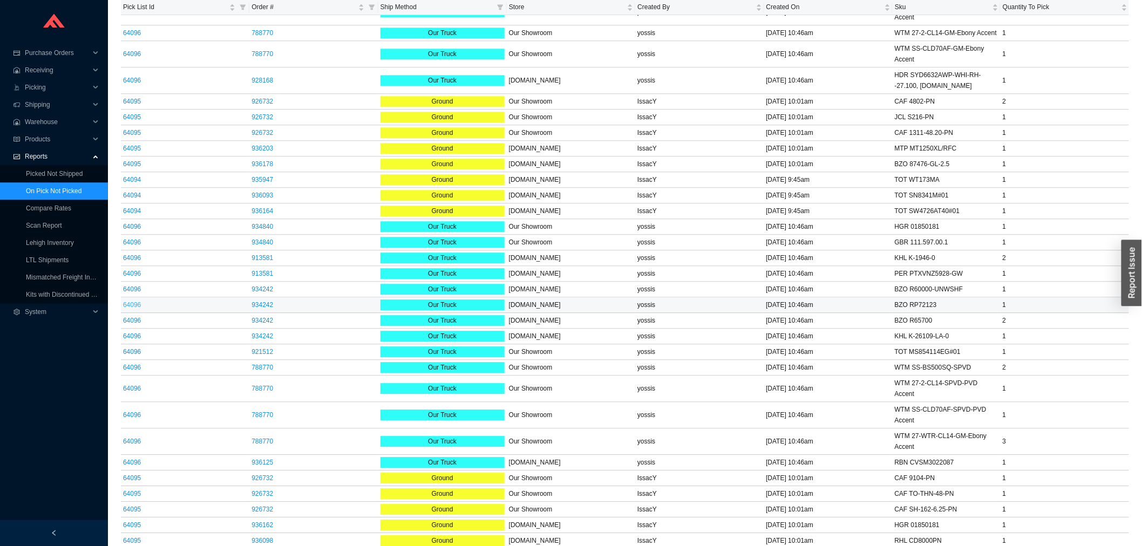
click at [137, 301] on link "64096" at bounding box center [132, 305] width 18 height 8
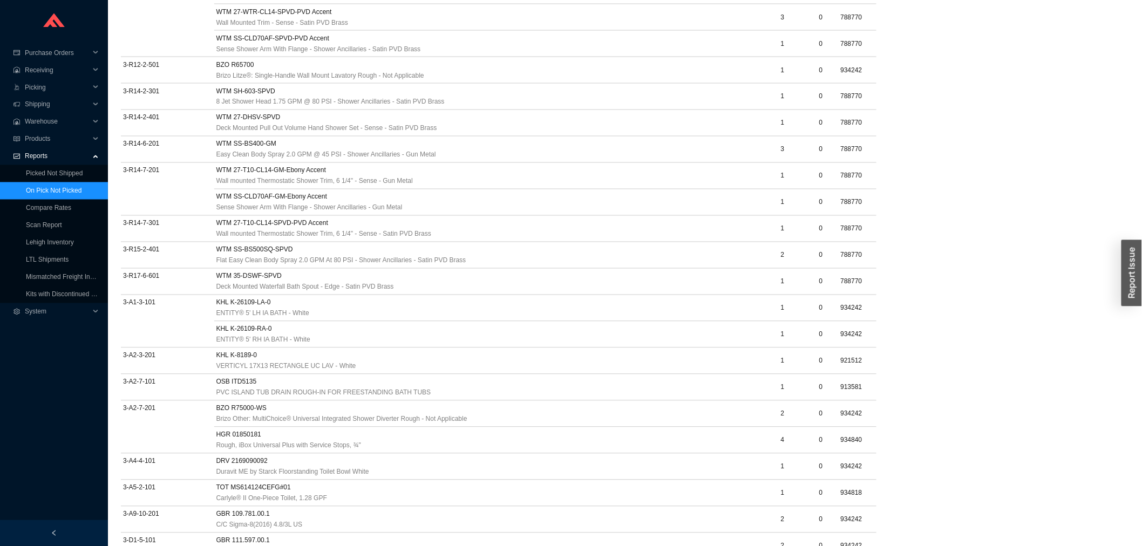
scroll to position [730, 0]
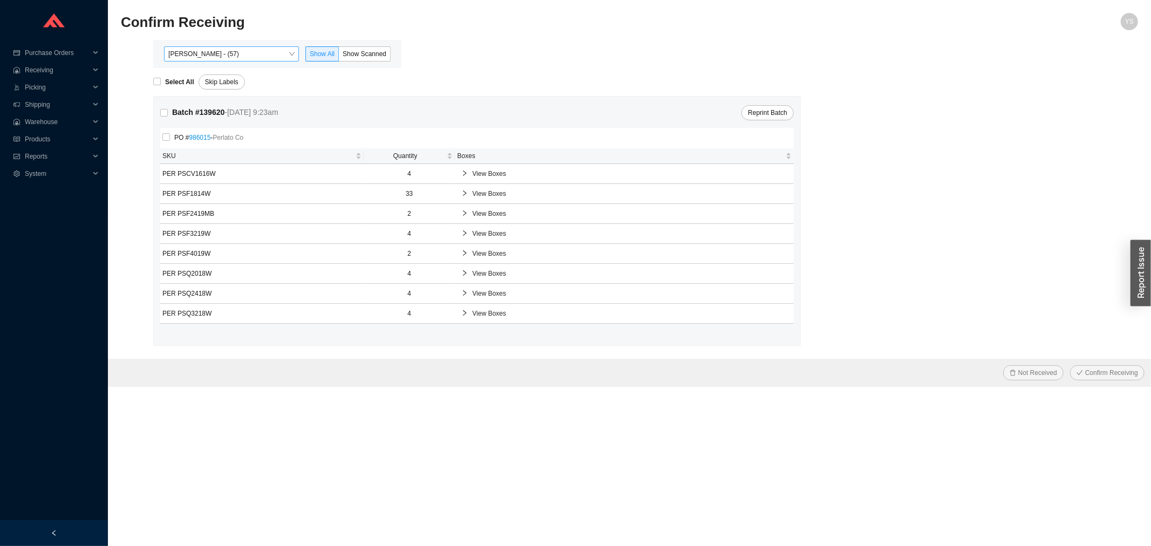
click at [217, 56] on span "Yossi Siff - (57)" at bounding box center [231, 54] width 126 height 14
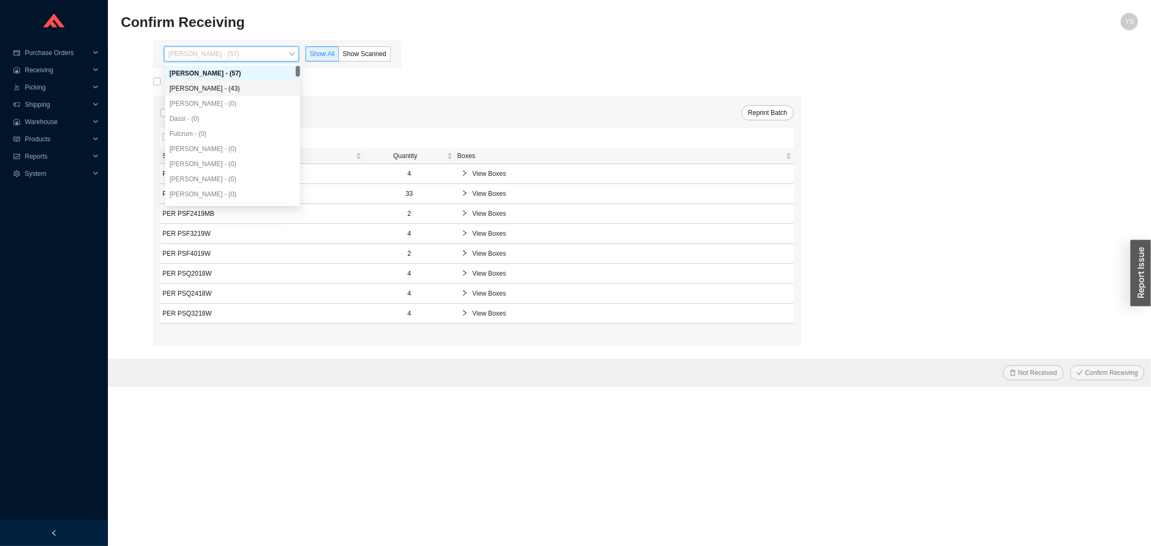
click at [219, 93] on div "Angel Negron - (43)" at bounding box center [232, 88] width 135 height 15
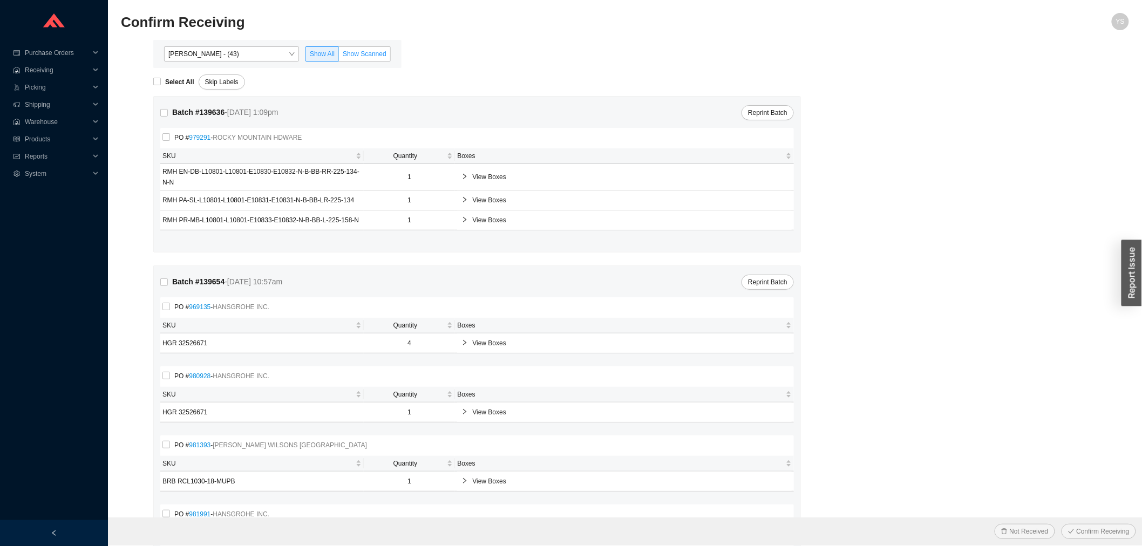
click at [365, 54] on span "Show Scanned" at bounding box center [365, 54] width 44 height 8
click at [339, 56] on input "Show Scanned" at bounding box center [339, 56] width 0 height 0
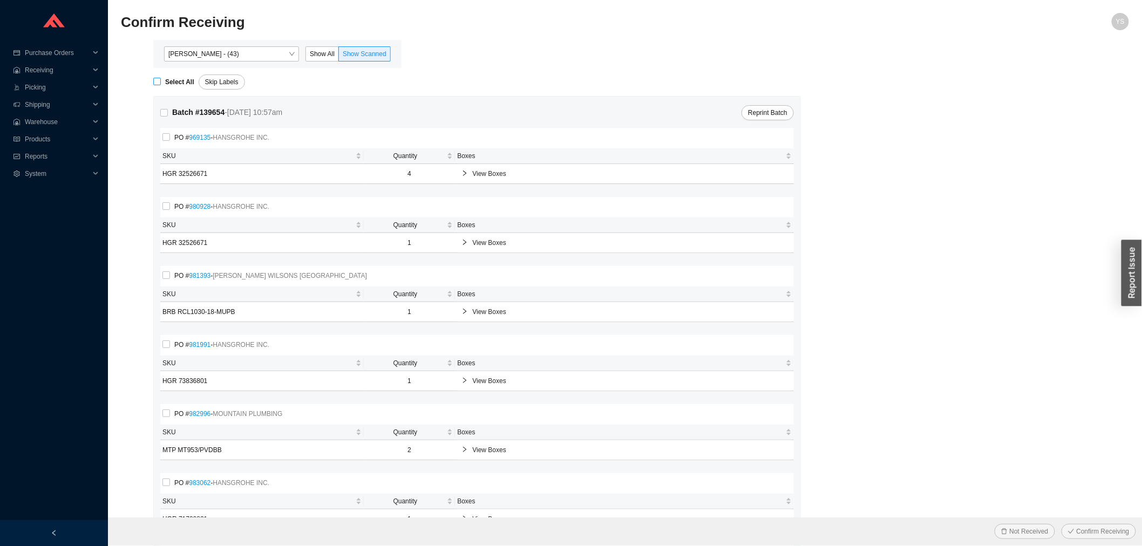
click at [176, 80] on strong "Select All" at bounding box center [179, 82] width 29 height 8
click at [161, 80] on input "Select All" at bounding box center [157, 82] width 8 height 8
checkbox input "true"
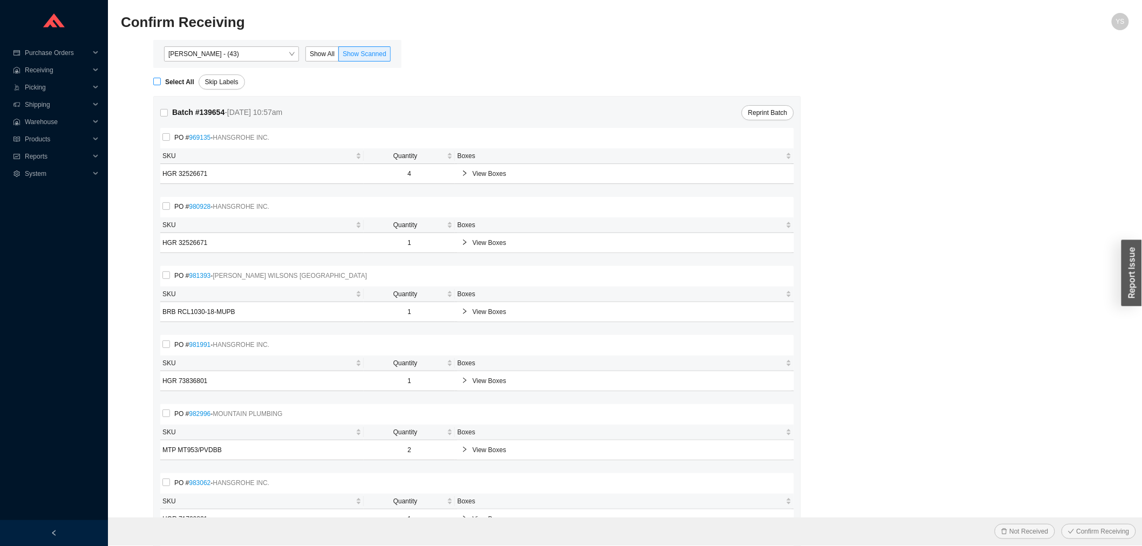
checkbox input "true"
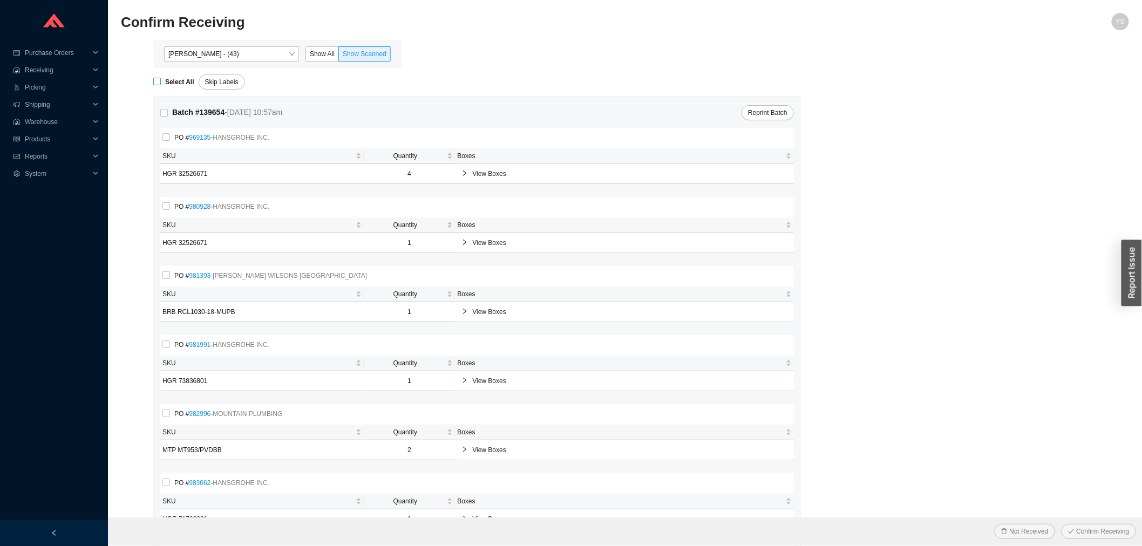
checkbox input "true"
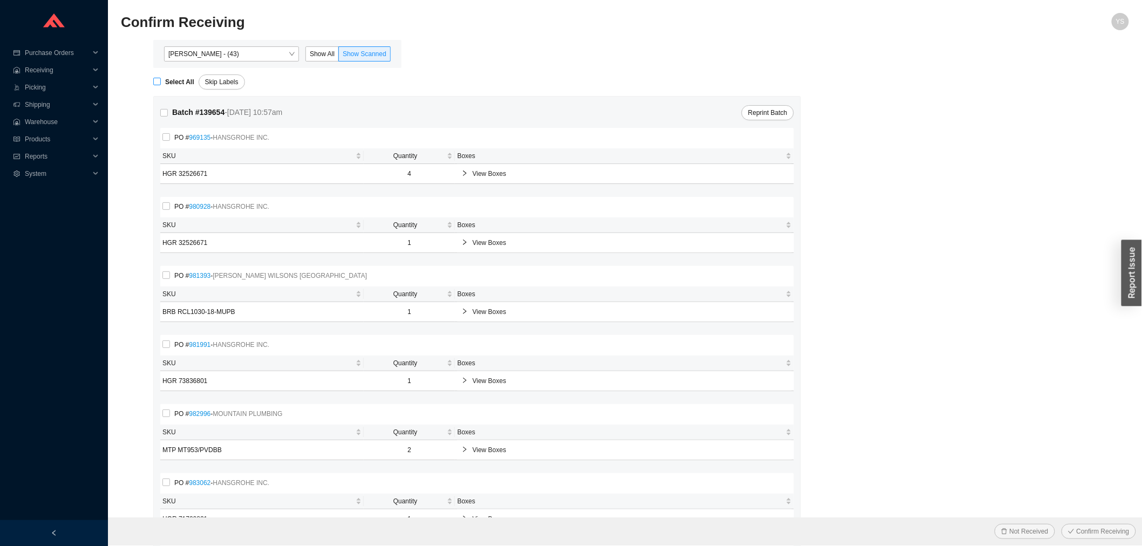
checkbox input "true"
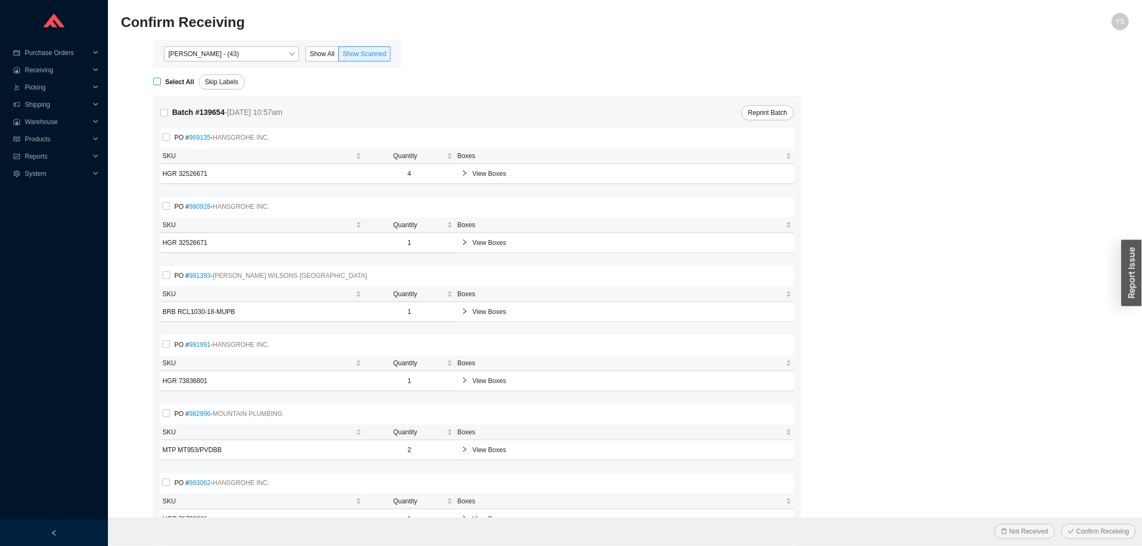
checkbox input "true"
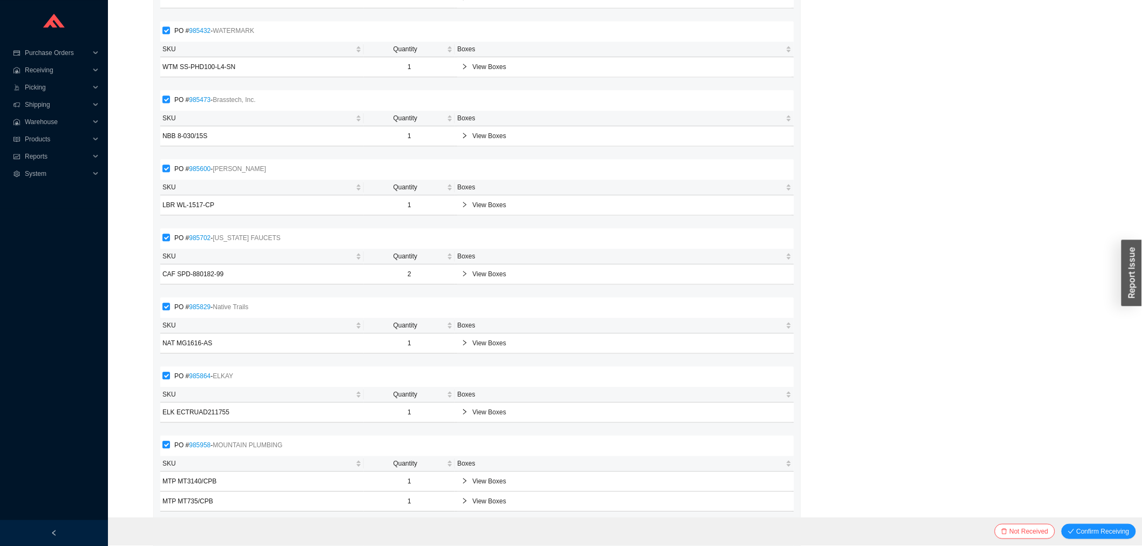
scroll to position [1183, 0]
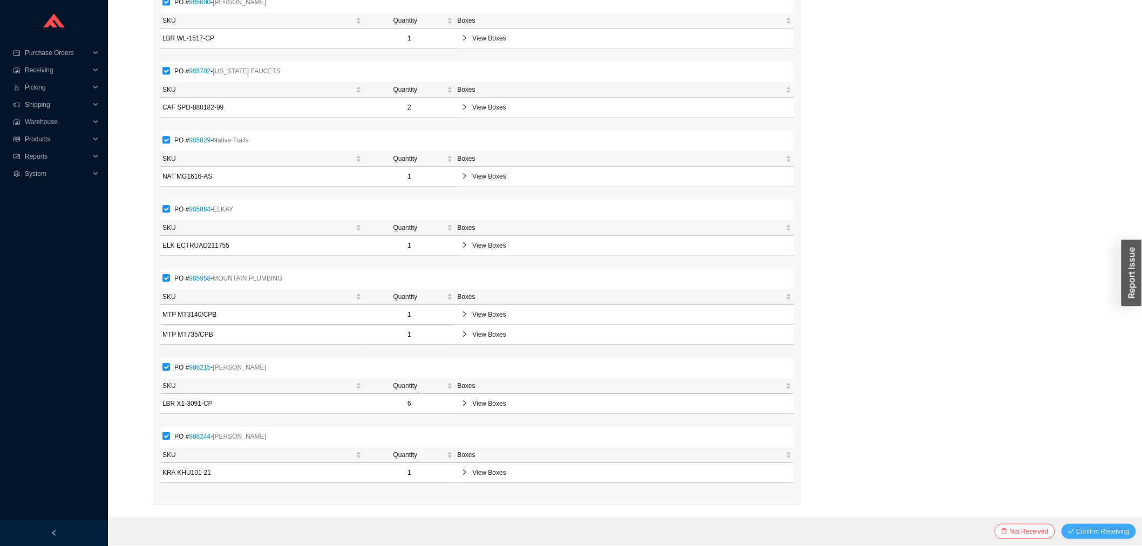
click at [1081, 527] on span "Confirm Receiving" at bounding box center [1102, 531] width 53 height 11
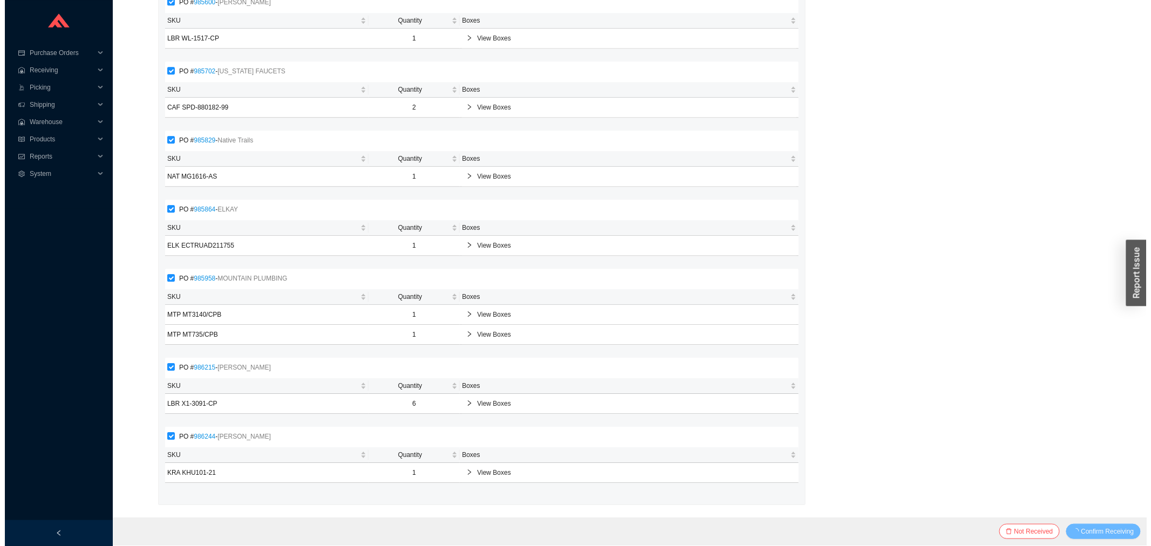
scroll to position [0, 0]
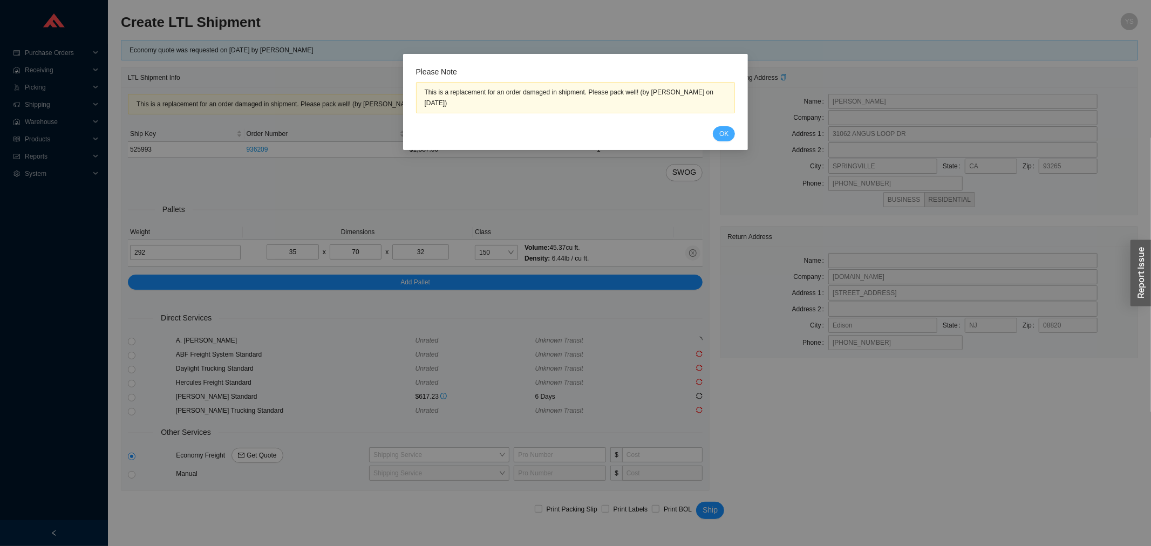
click at [725, 138] on span "OK" at bounding box center [723, 133] width 9 height 11
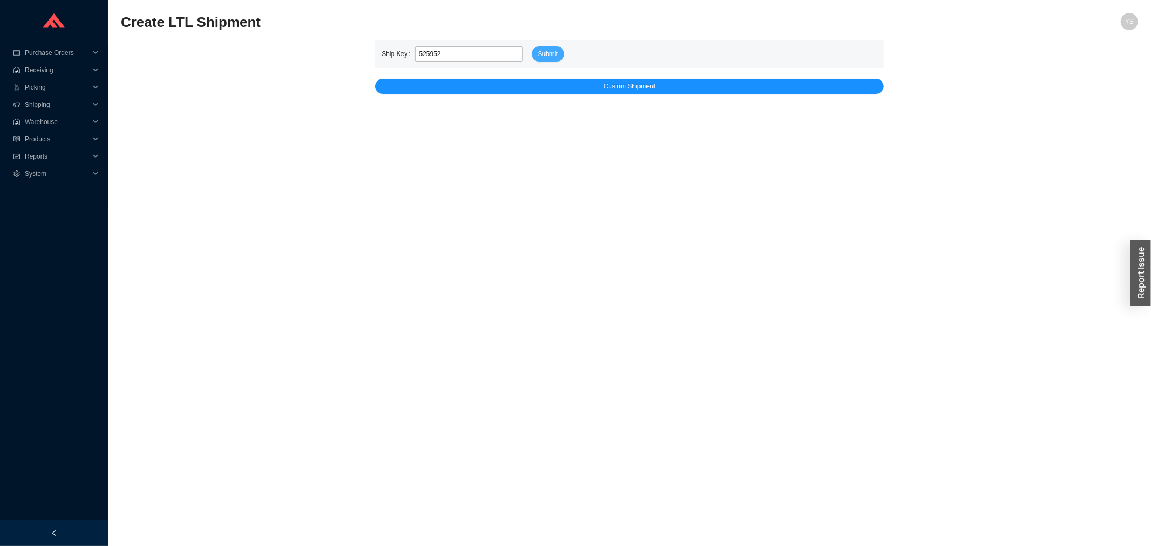
type input "525952"
click at [538, 51] on span "Submit" at bounding box center [548, 54] width 20 height 11
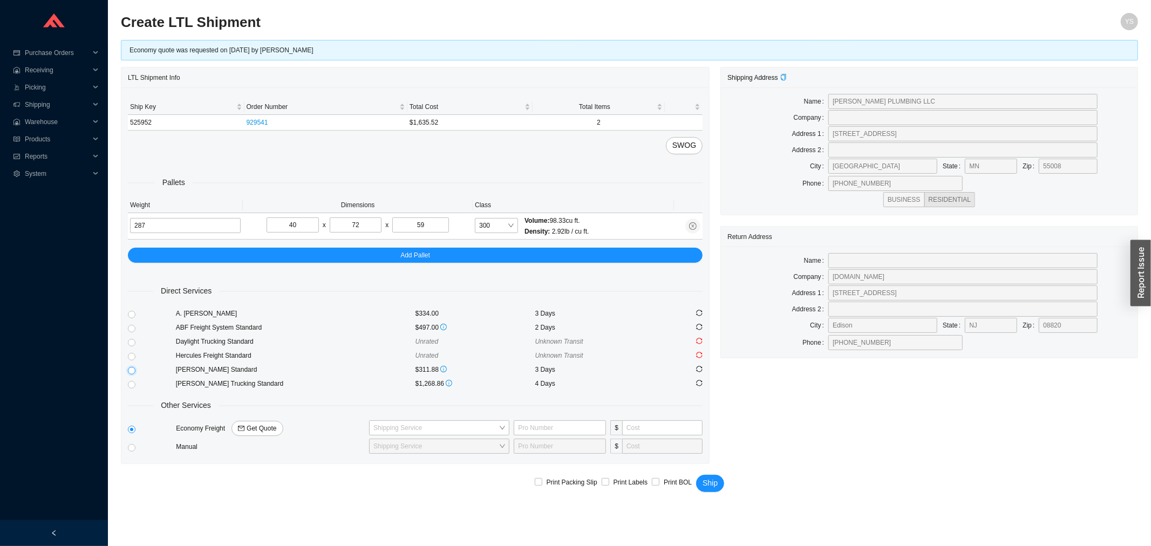
click at [131, 368] on input "radio" at bounding box center [132, 371] width 8 height 8
radio input "true"
checkbox input "true"
click at [699, 479] on button "Ship" at bounding box center [710, 483] width 28 height 17
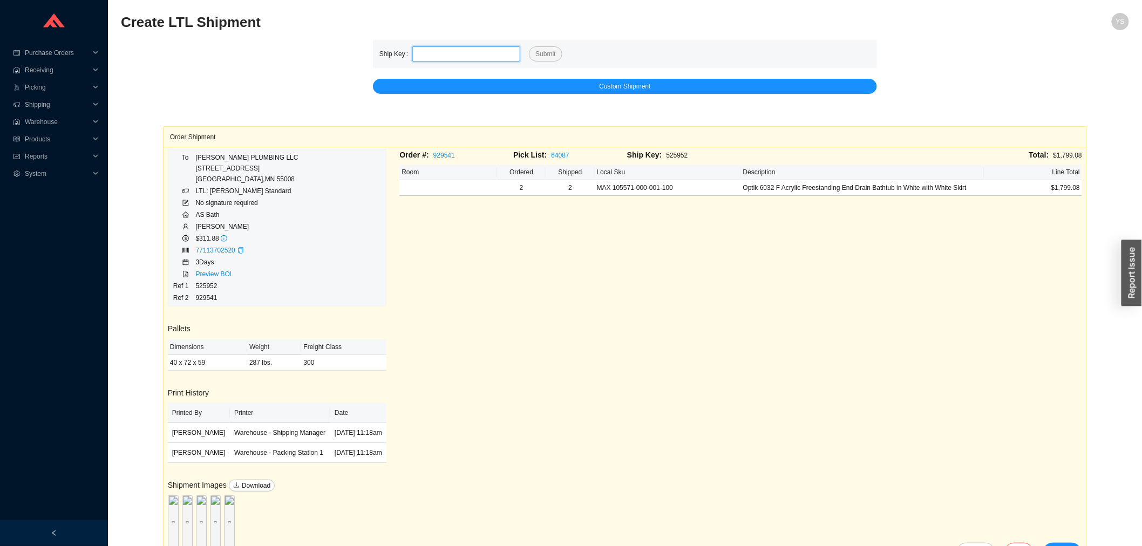
click at [469, 52] on input "tel" at bounding box center [466, 53] width 108 height 15
paste input "525954"
type input "525954"
click at [558, 55] on button "Submit" at bounding box center [545, 53] width 33 height 15
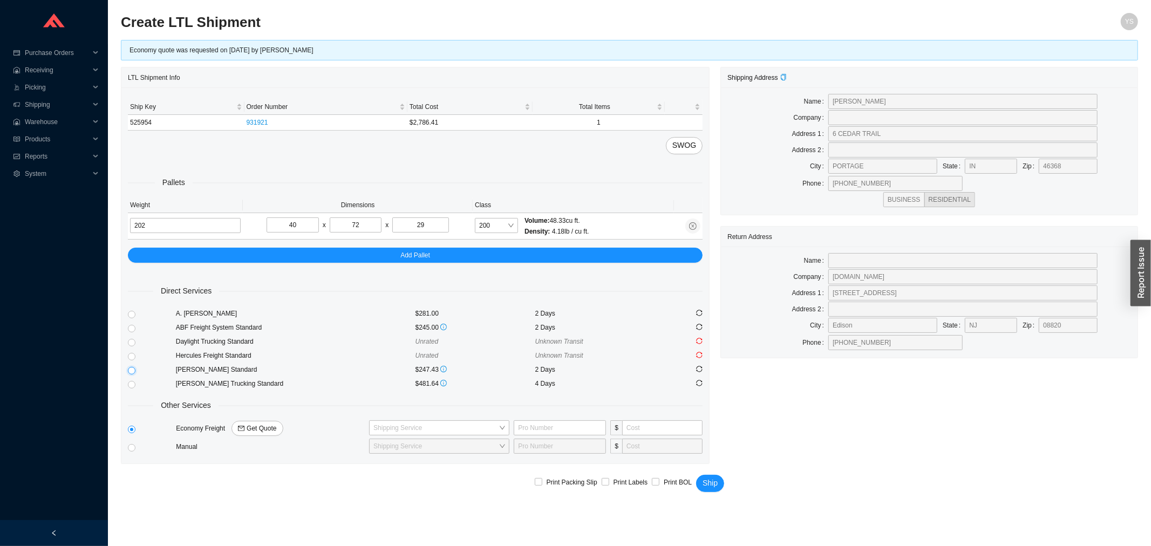
click at [132, 370] on input "radio" at bounding box center [132, 371] width 8 height 8
radio input "true"
checkbox input "true"
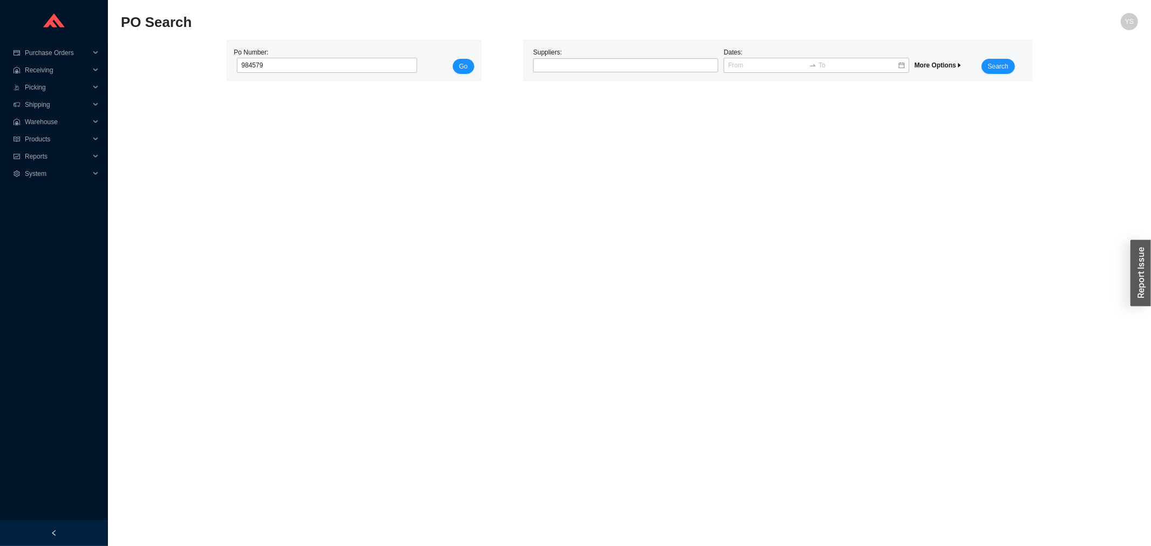
type input "984579"
click button "Go" at bounding box center [464, 66] width 22 height 15
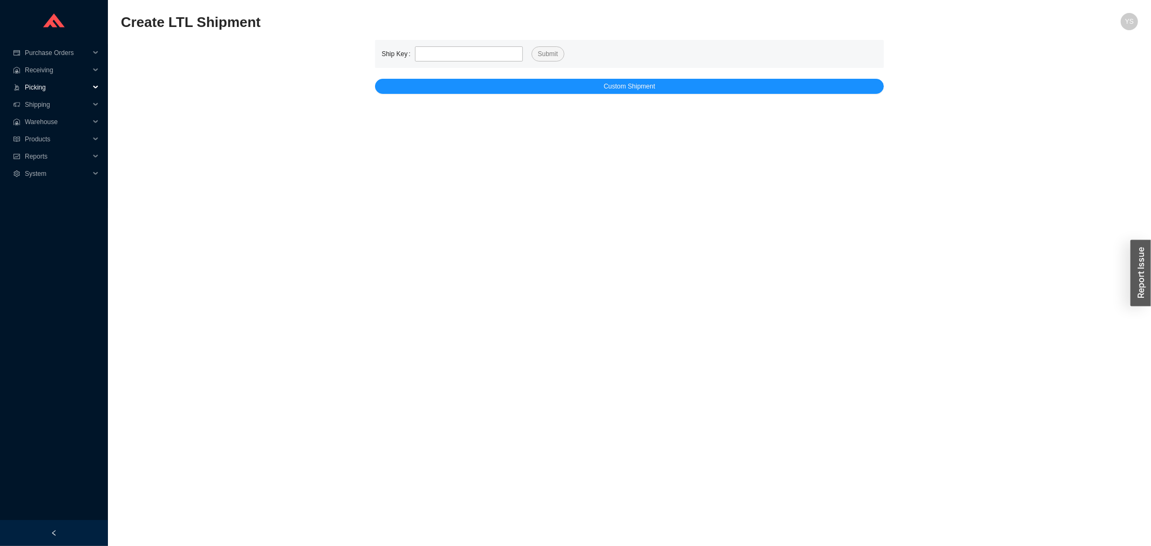
click at [51, 87] on span "Picking" at bounding box center [57, 87] width 65 height 17
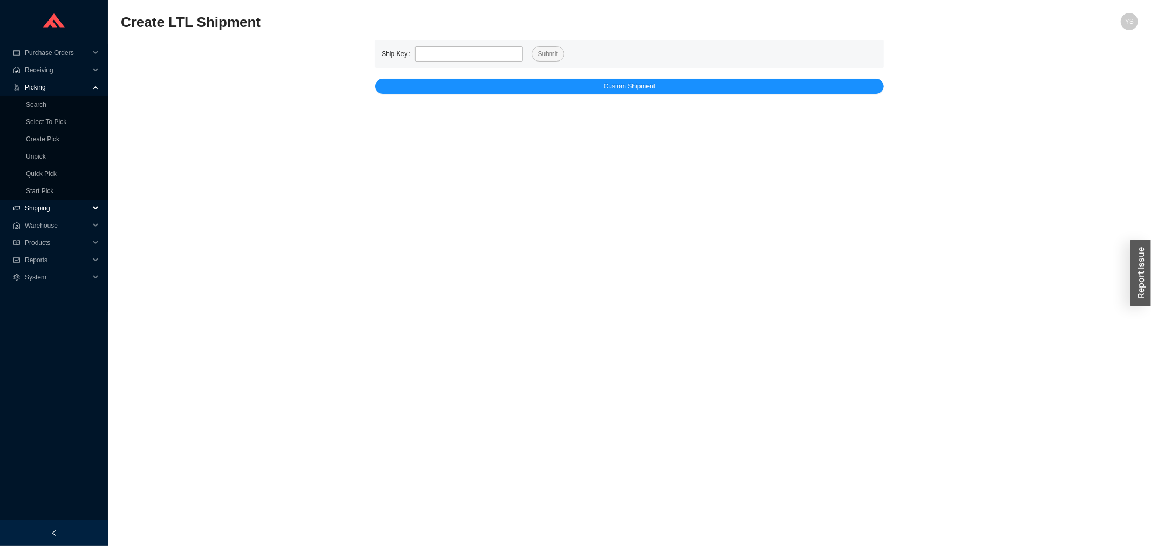
click at [51, 200] on span "Shipping" at bounding box center [57, 208] width 65 height 17
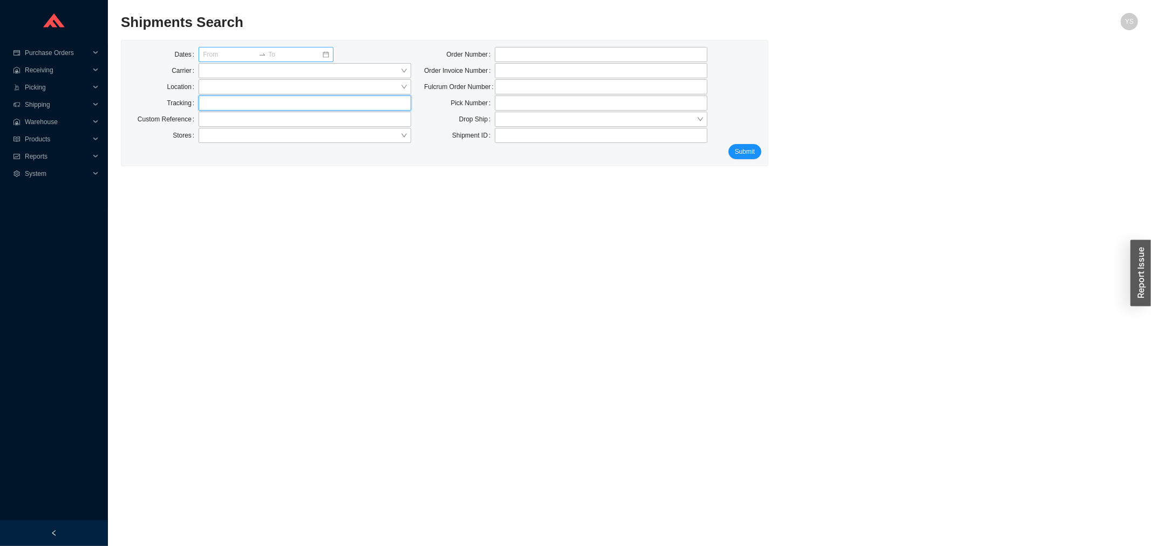
click at [238, 108] on input "text" at bounding box center [305, 102] width 213 height 15
paste input "77113179460"
type input "77113179460"
click button "Submit" at bounding box center [744, 151] width 33 height 15
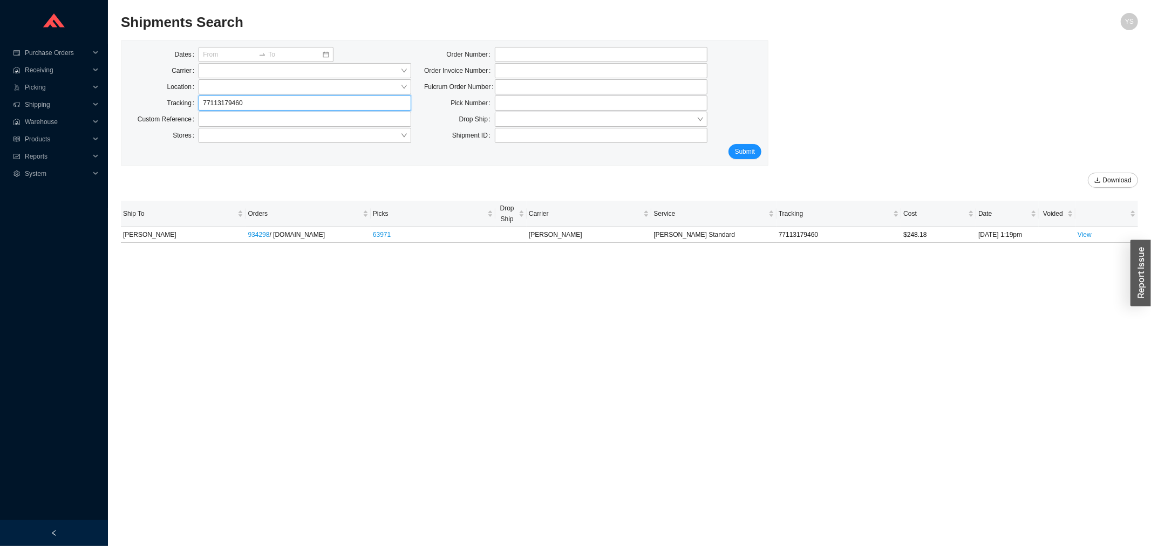
click at [240, 95] on input "77113179460" at bounding box center [305, 102] width 213 height 15
paste input "8001"
type input "77113180010"
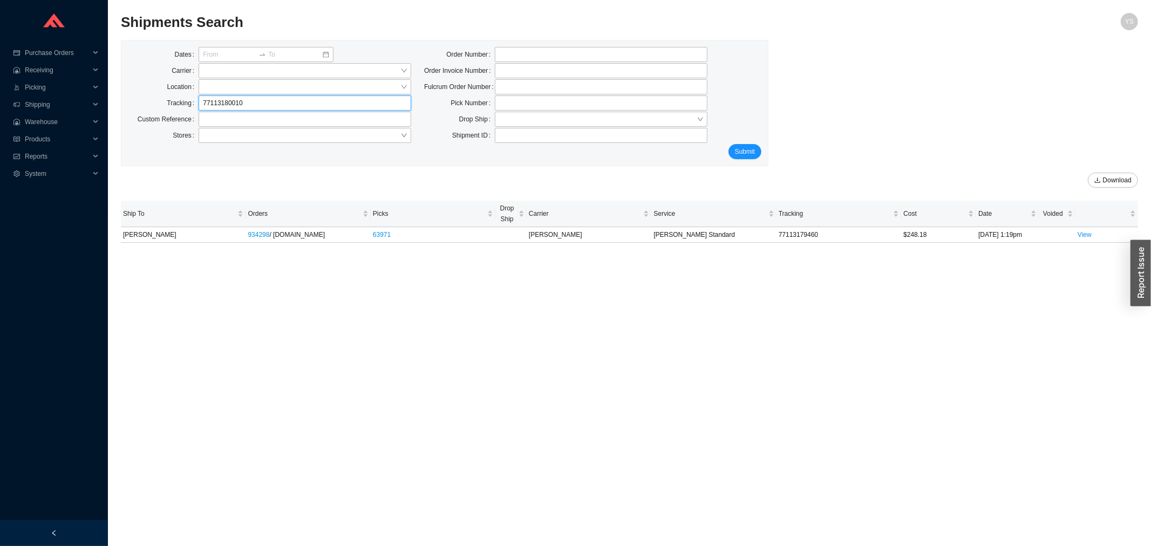
click button "Submit" at bounding box center [744, 151] width 33 height 15
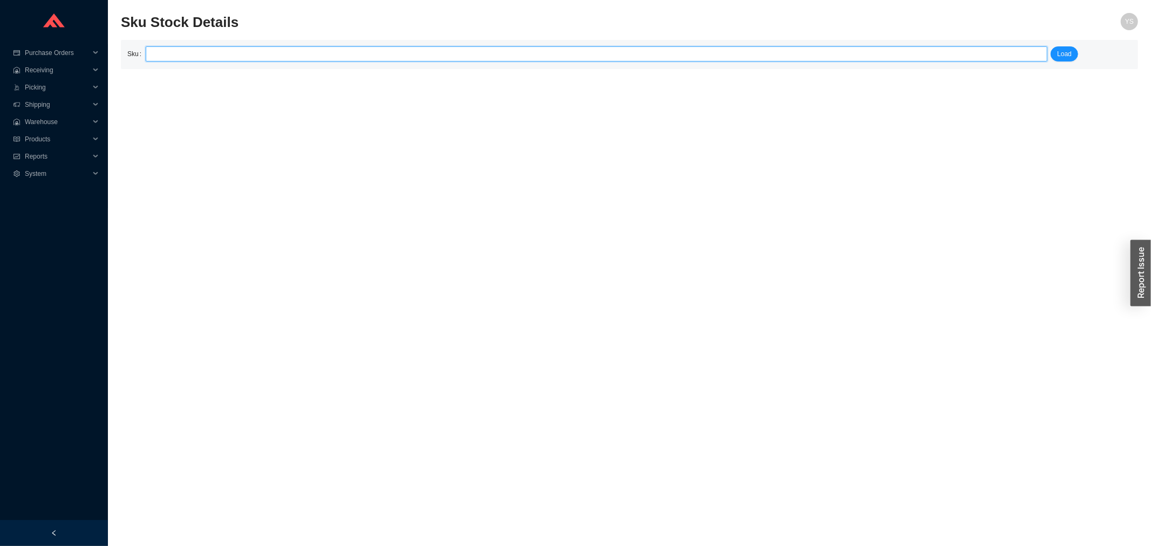
click at [322, 60] on input "search" at bounding box center [596, 54] width 893 height 14
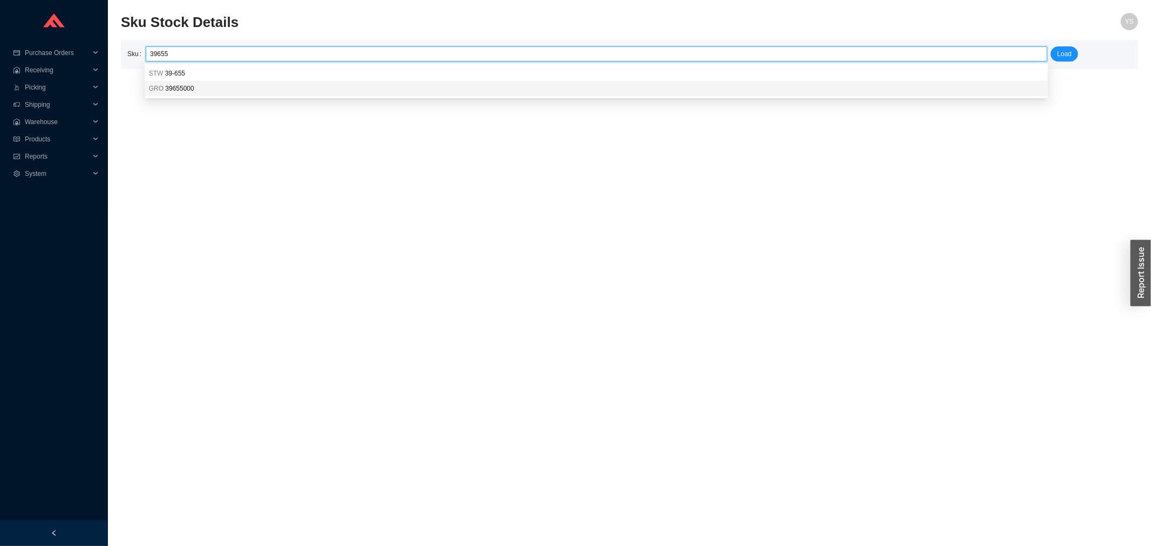
type input "GRO 39655000"
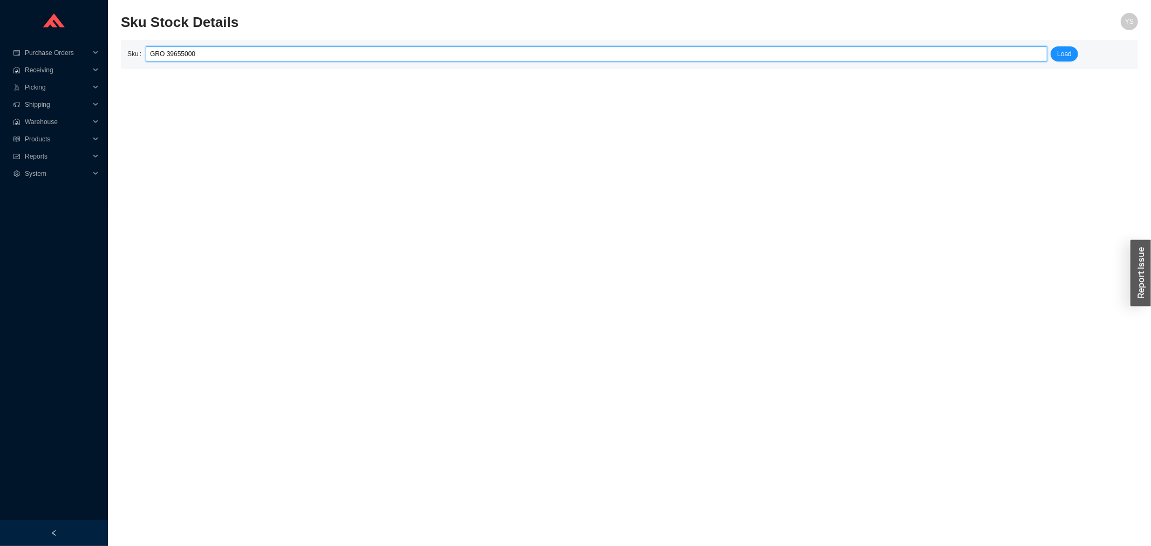
click button "Load" at bounding box center [1064, 53] width 28 height 15
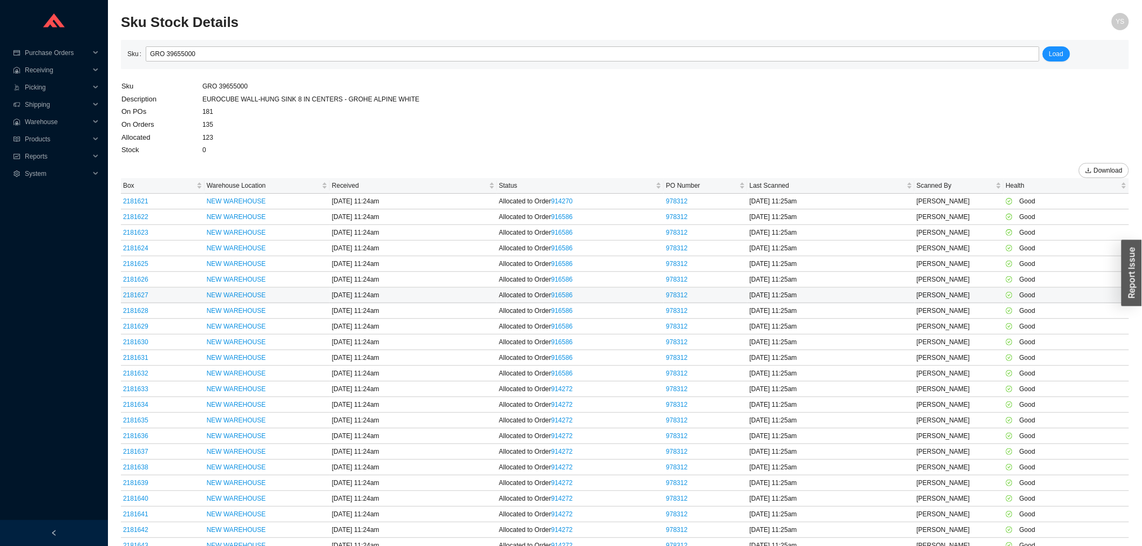
click at [570, 289] on td "Allocated to Order 916586" at bounding box center [580, 296] width 167 height 16
click at [568, 278] on link "916586" at bounding box center [562, 280] width 22 height 8
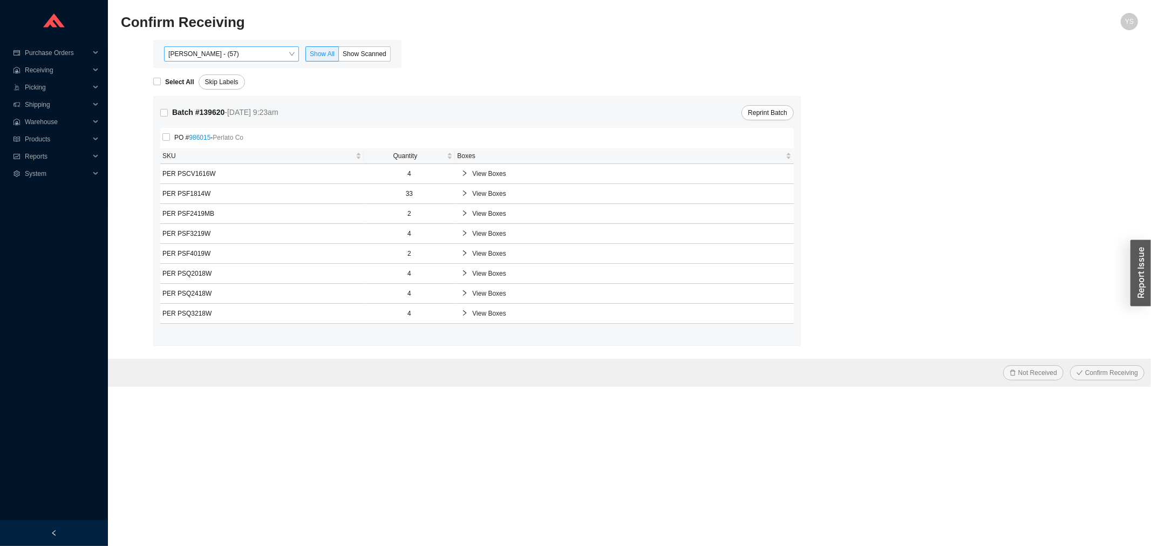
click at [230, 53] on span "[PERSON_NAME] - (57)" at bounding box center [231, 54] width 126 height 14
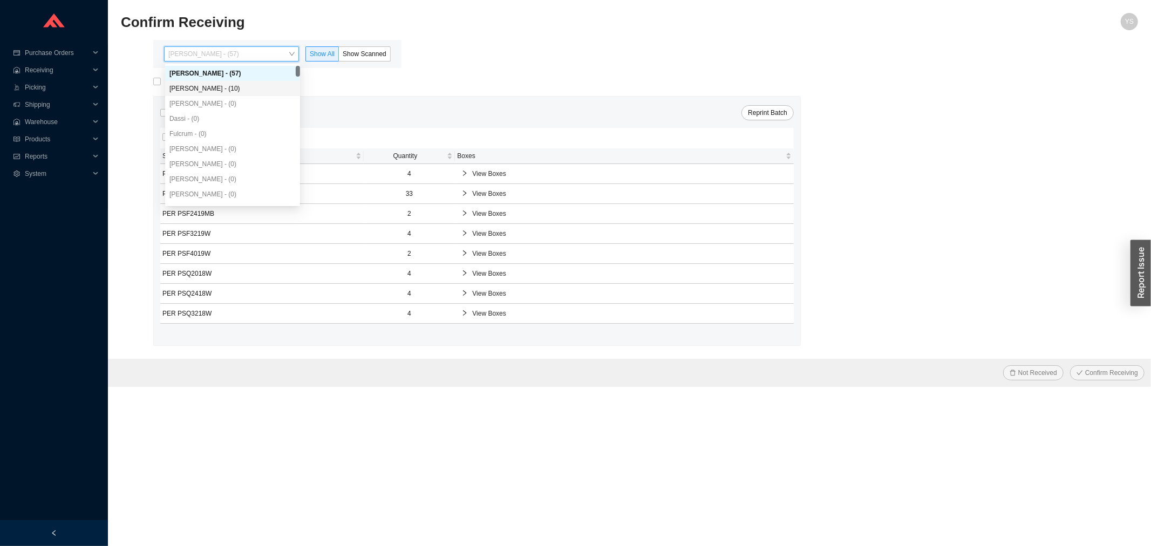
click at [219, 84] on div "[PERSON_NAME] - (10)" at bounding box center [232, 89] width 126 height 10
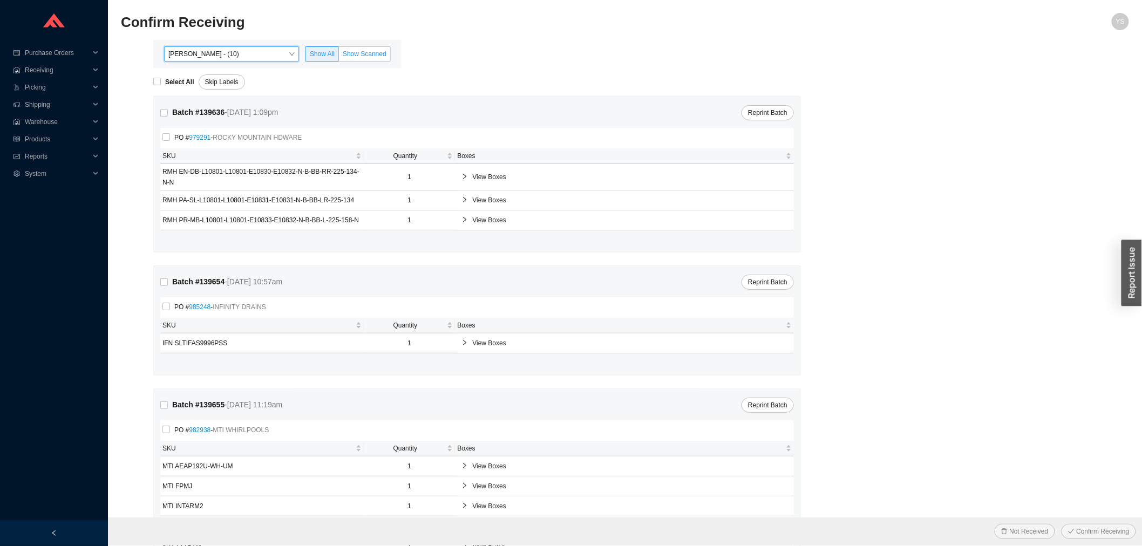
click at [372, 51] on span "Show Scanned" at bounding box center [365, 54] width 44 height 8
click at [339, 56] on input "Show Scanned" at bounding box center [339, 56] width 0 height 0
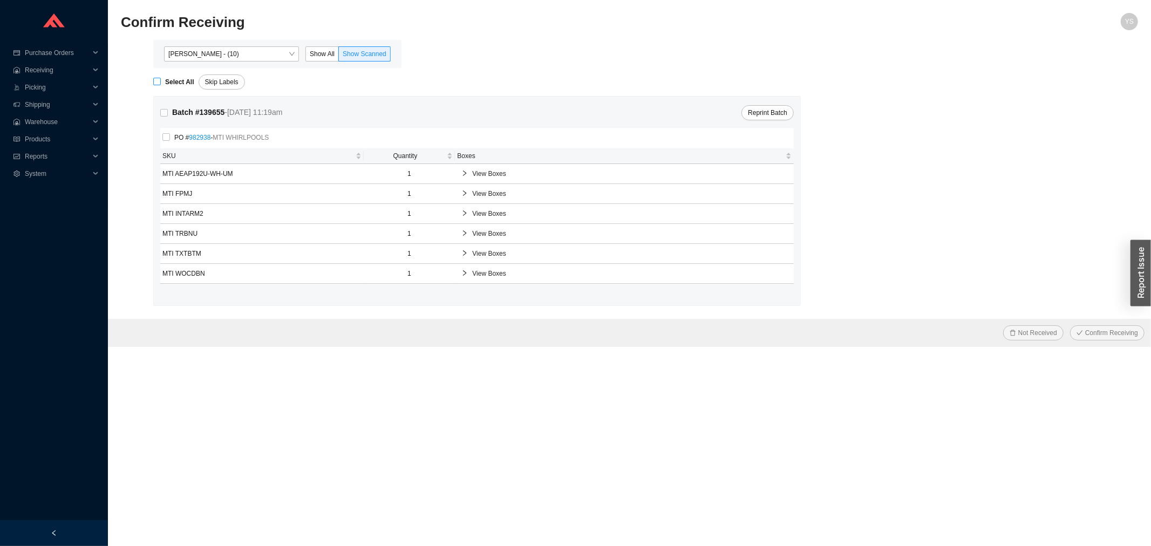
click at [172, 78] on strong "Select All" at bounding box center [179, 82] width 29 height 8
click at [161, 78] on input "Select All" at bounding box center [157, 82] width 8 height 8
checkbox input "true"
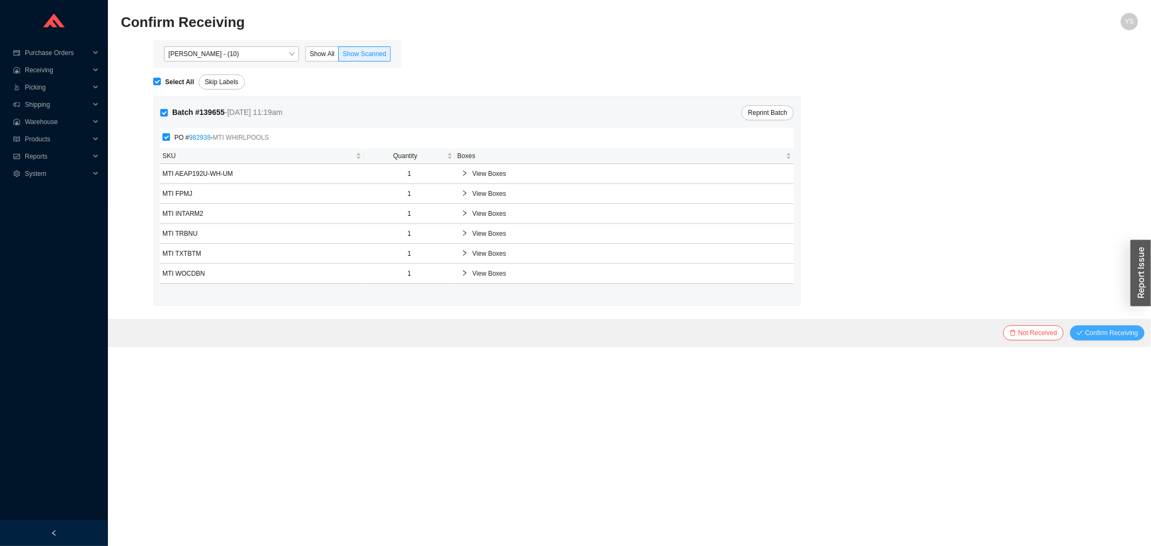
click at [1113, 337] on span "Confirm Receiving" at bounding box center [1111, 332] width 53 height 11
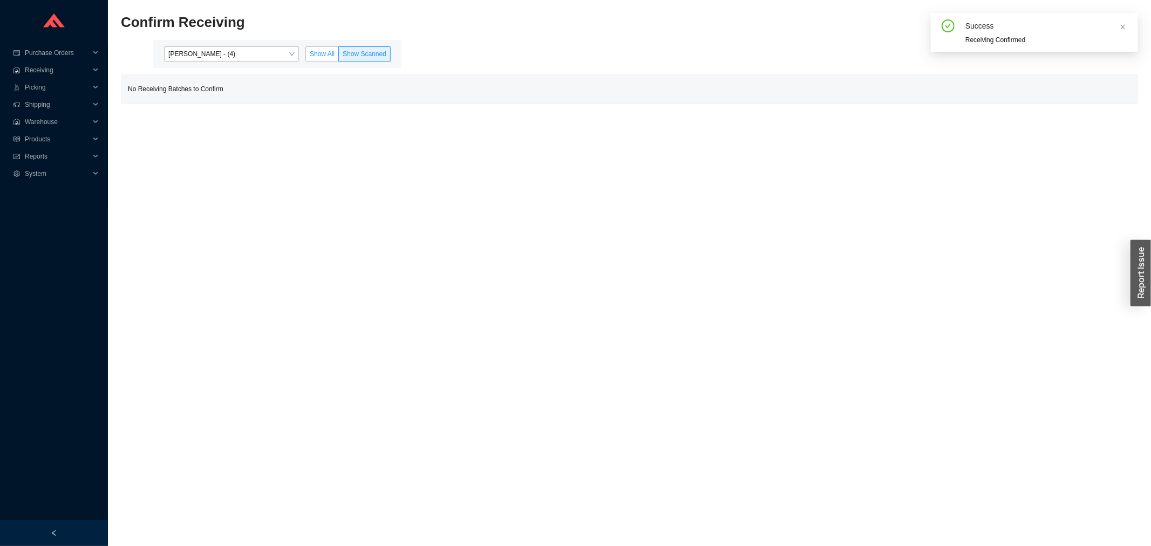
click at [309, 52] on label "Show All" at bounding box center [321, 53] width 33 height 15
click at [306, 56] on input "Show All" at bounding box center [306, 56] width 0 height 0
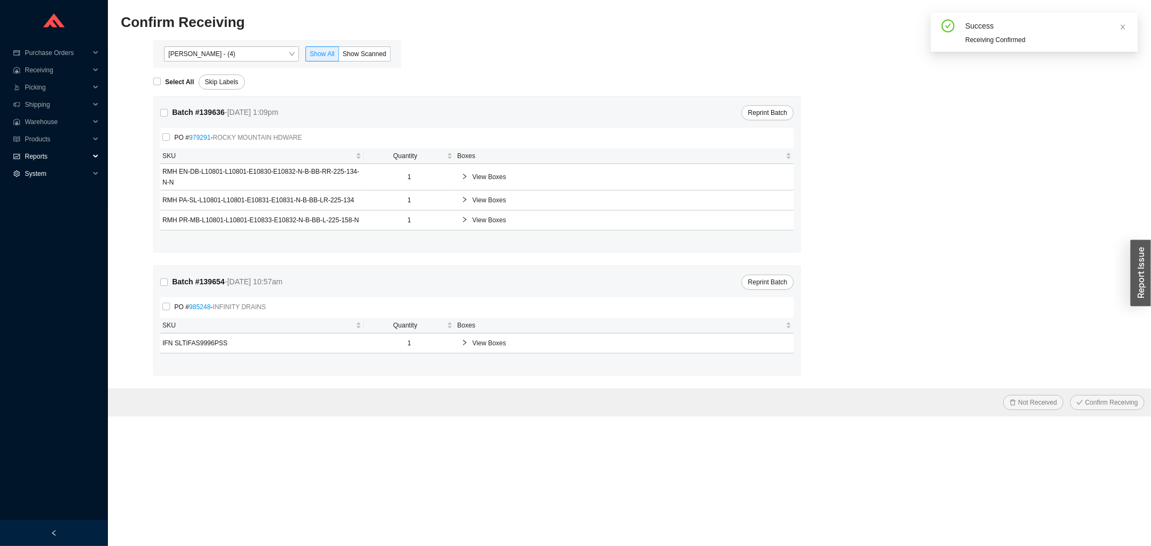
drag, startPoint x: 18, startPoint y: 151, endPoint x: 23, endPoint y: 173, distance: 22.2
click at [19, 152] on div "Reports" at bounding box center [54, 156] width 108 height 17
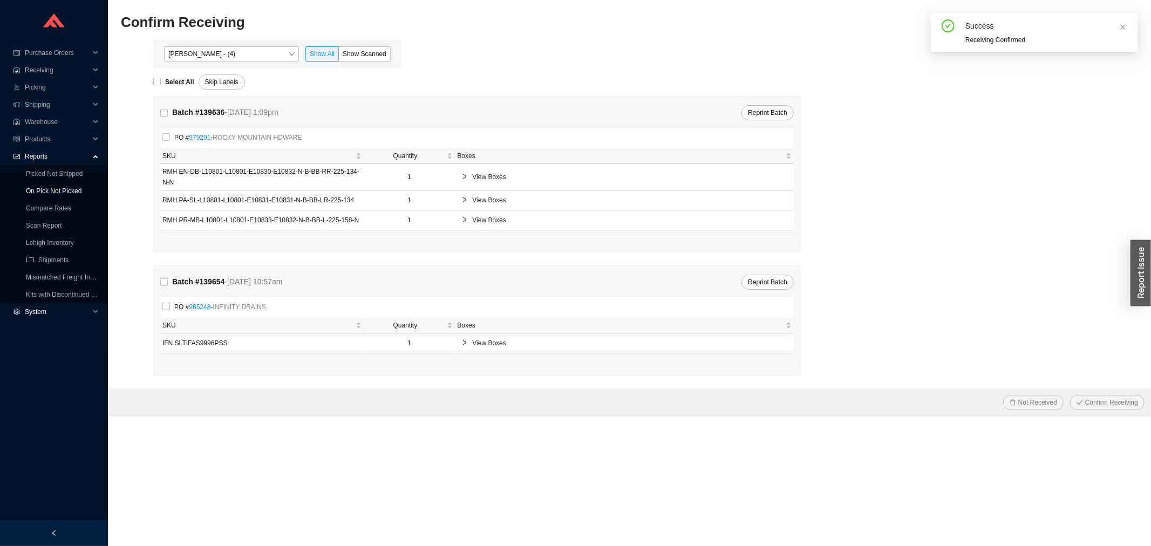
click at [26, 194] on link "On Pick Not Picked" at bounding box center [54, 191] width 56 height 8
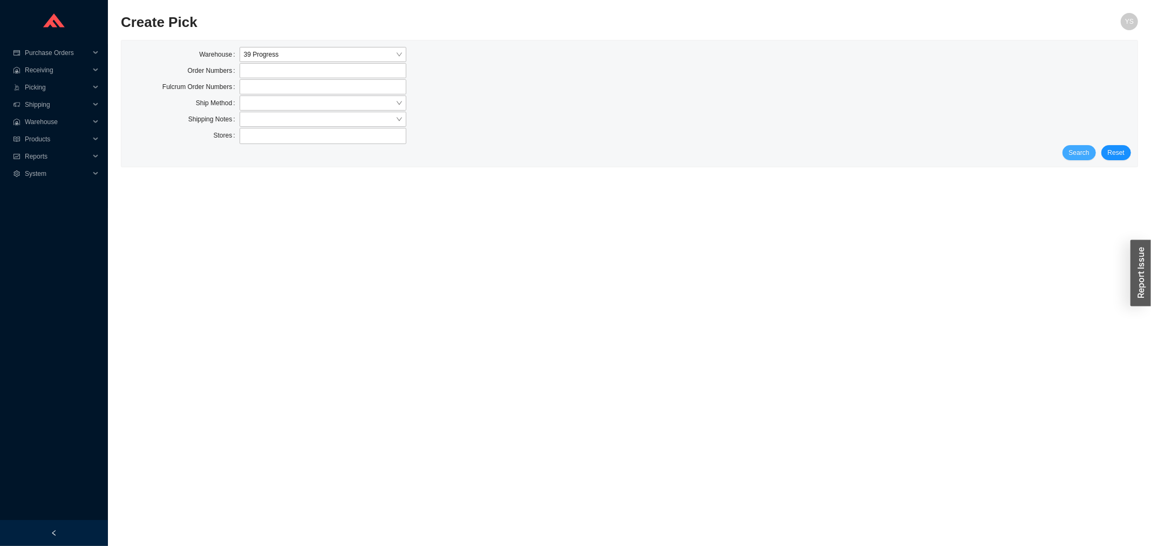
click at [1074, 154] on span "Search" at bounding box center [1079, 152] width 20 height 11
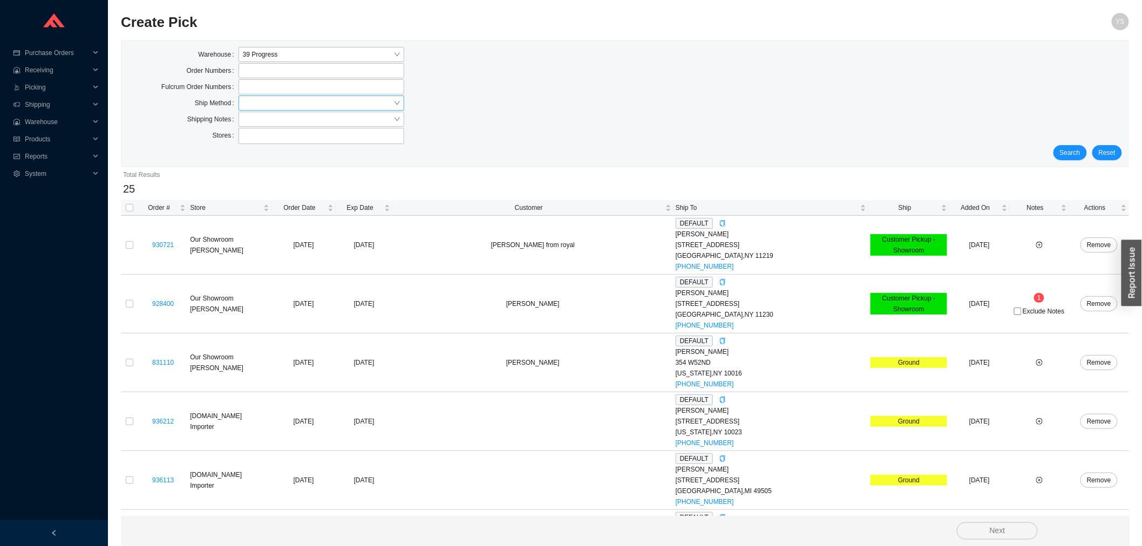
click at [263, 104] on input "search" at bounding box center [318, 103] width 151 height 14
click at [272, 177] on div "UPS" at bounding box center [321, 183] width 166 height 15
click at [1065, 151] on span "Search" at bounding box center [1070, 152] width 20 height 11
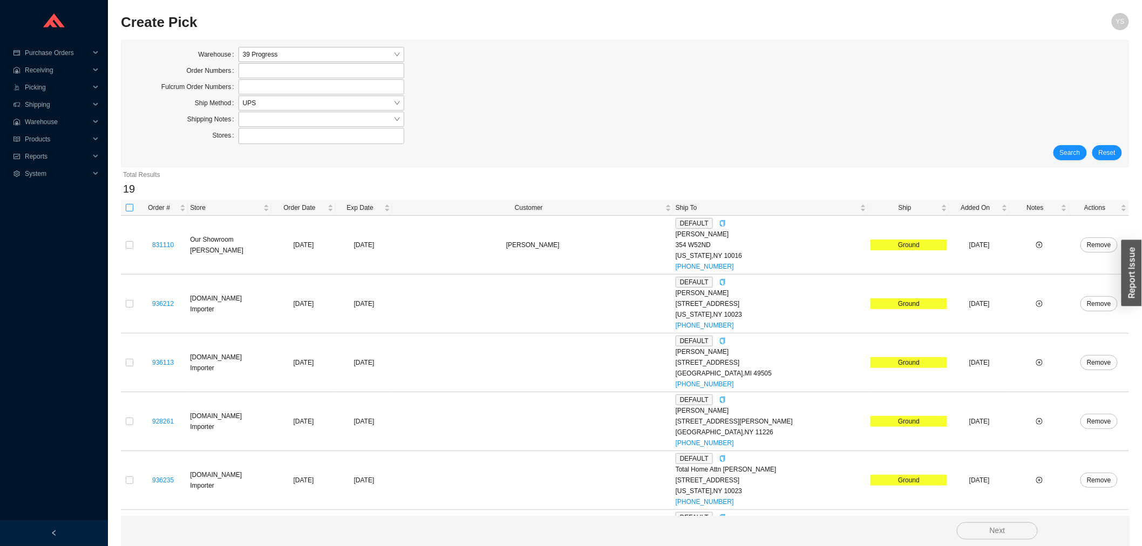
click at [128, 207] on input "checkbox" at bounding box center [130, 208] width 8 height 8
checkbox input "true"
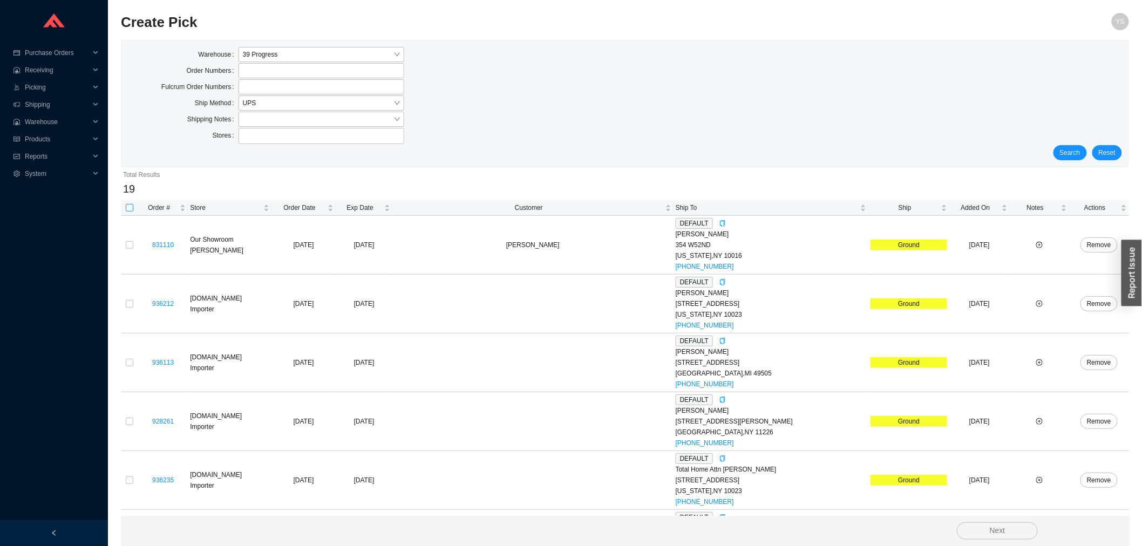
checkbox input "true"
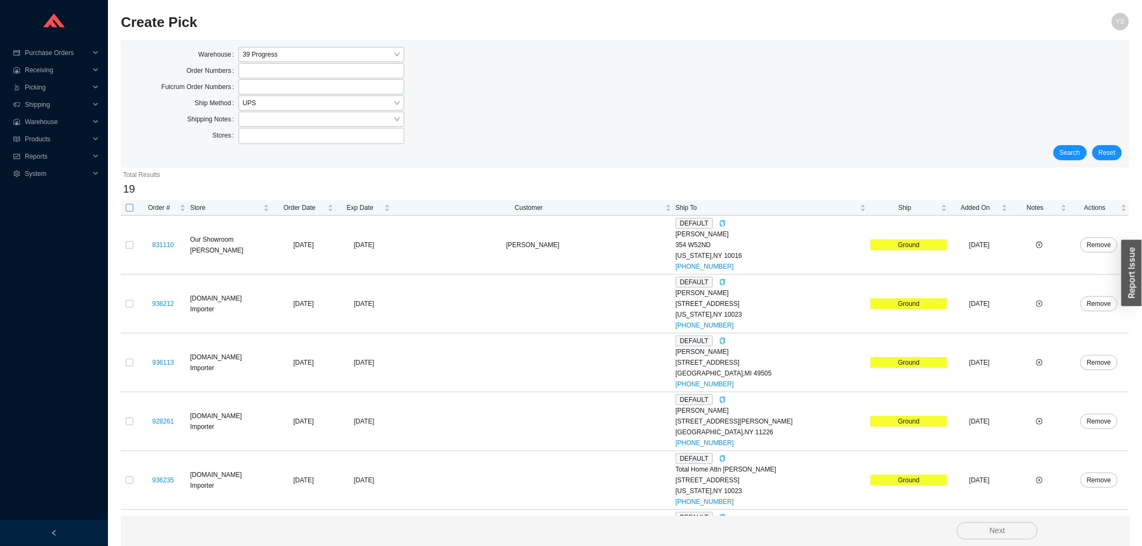
checkbox input "true"
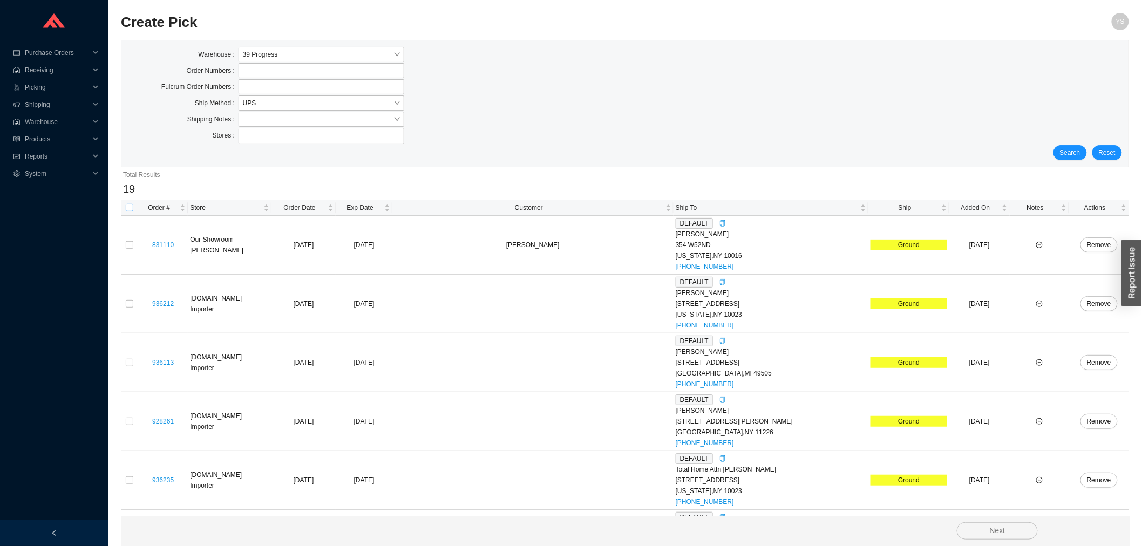
checkbox input "true"
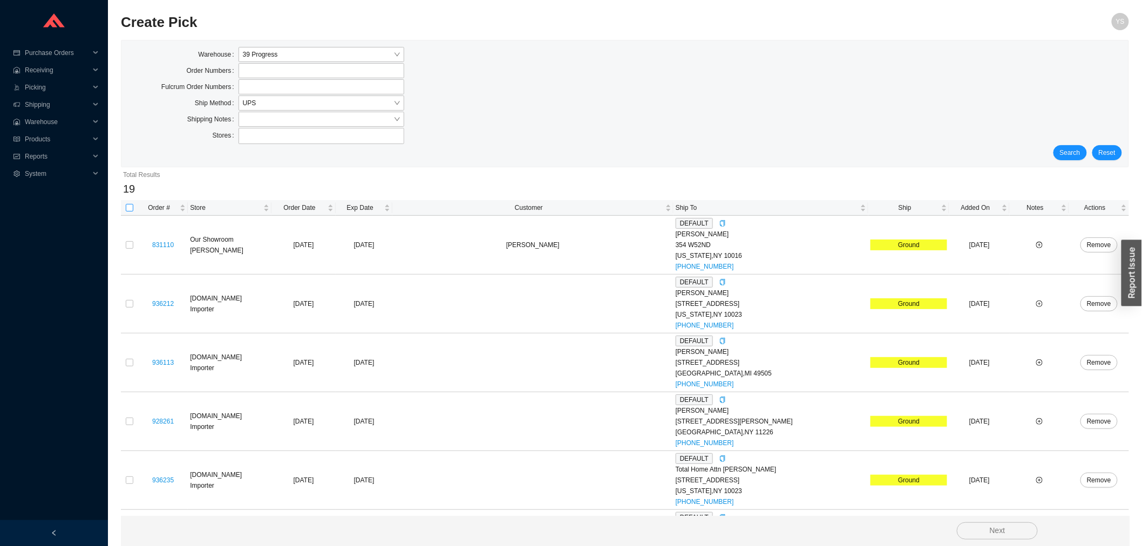
checkbox input "true"
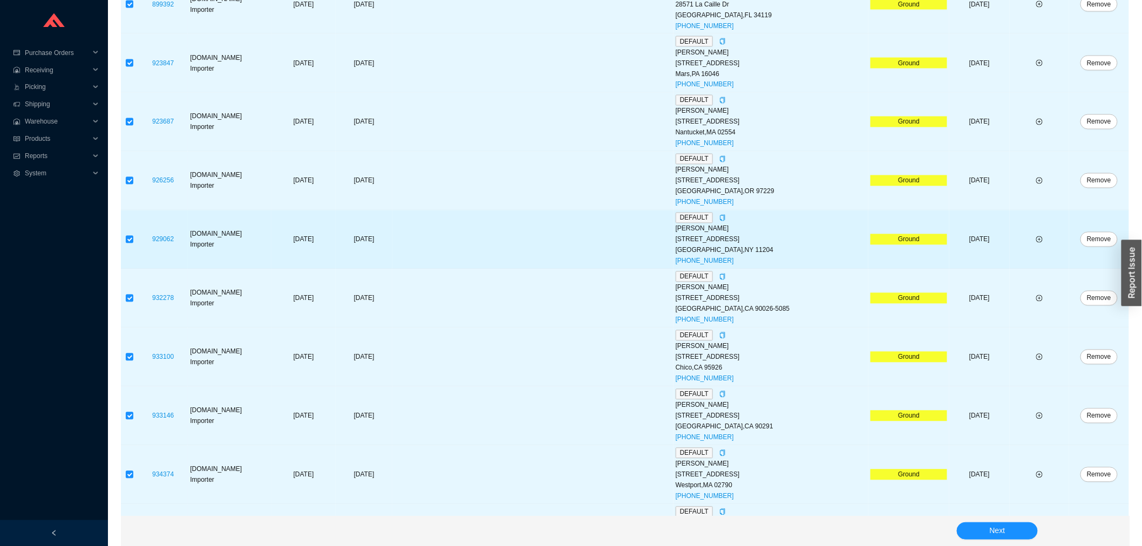
scroll to position [461, 0]
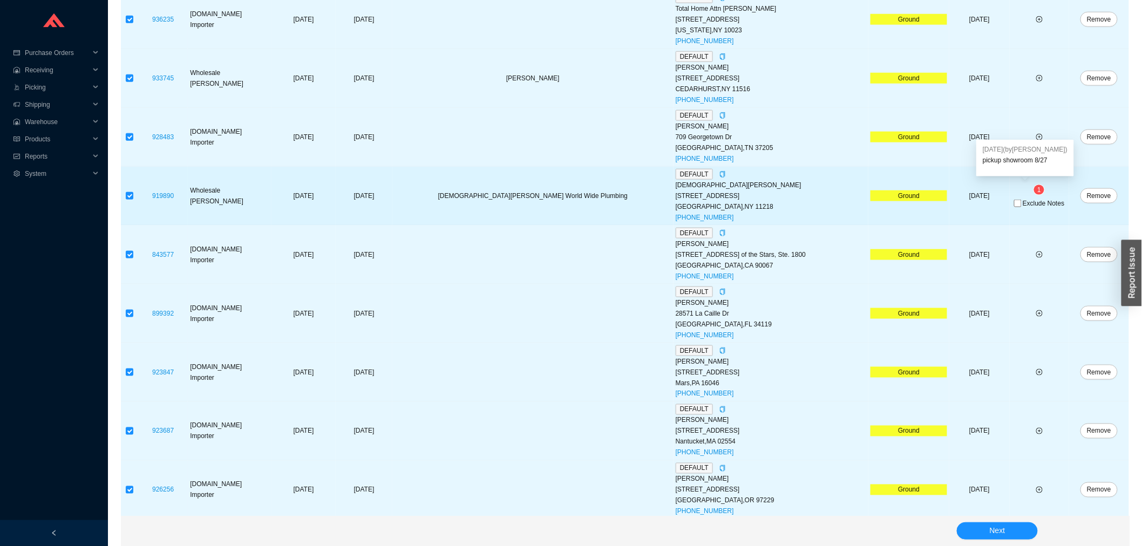
click at [1025, 199] on div "Exclude Notes" at bounding box center [1039, 202] width 55 height 11
click at [1022, 203] on span "Exclude Notes" at bounding box center [1043, 203] width 42 height 6
click at [1021, 203] on input "Exclude Notes" at bounding box center [1018, 204] width 8 height 8
checkbox input "true"
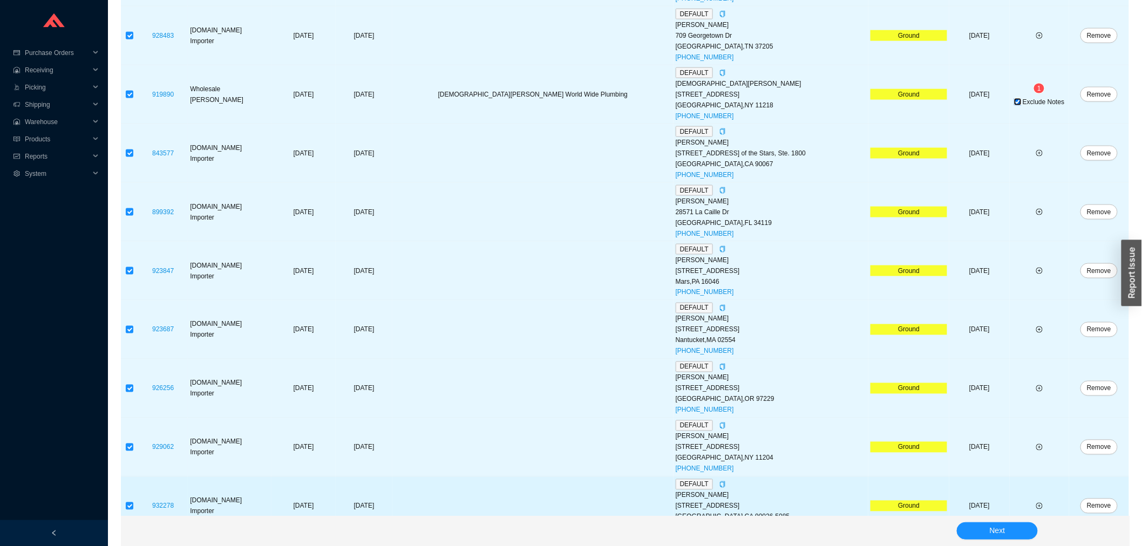
scroll to position [821, 0]
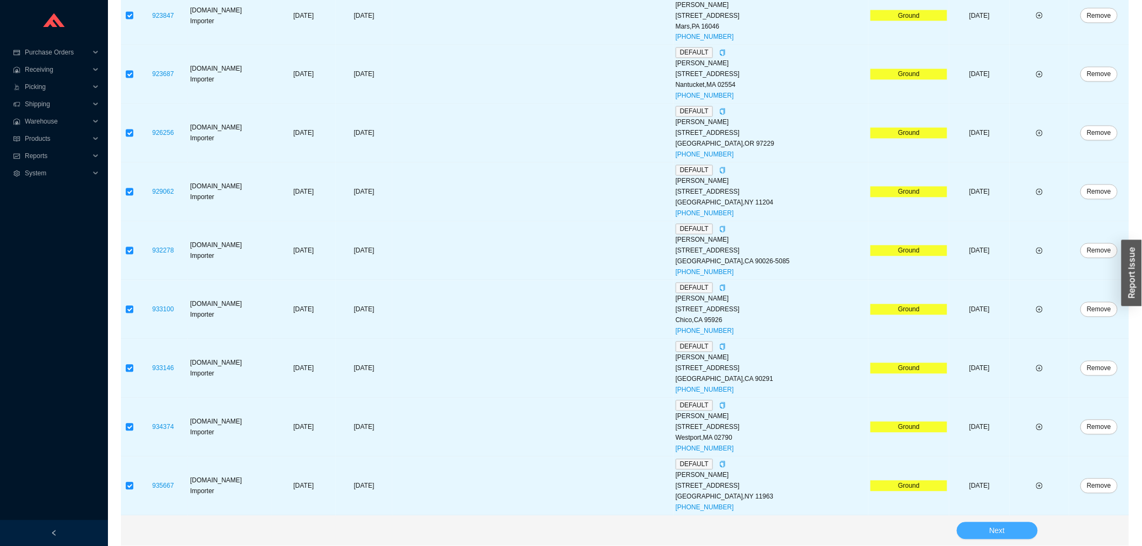
click at [985, 534] on button "Next" at bounding box center [996, 530] width 81 height 17
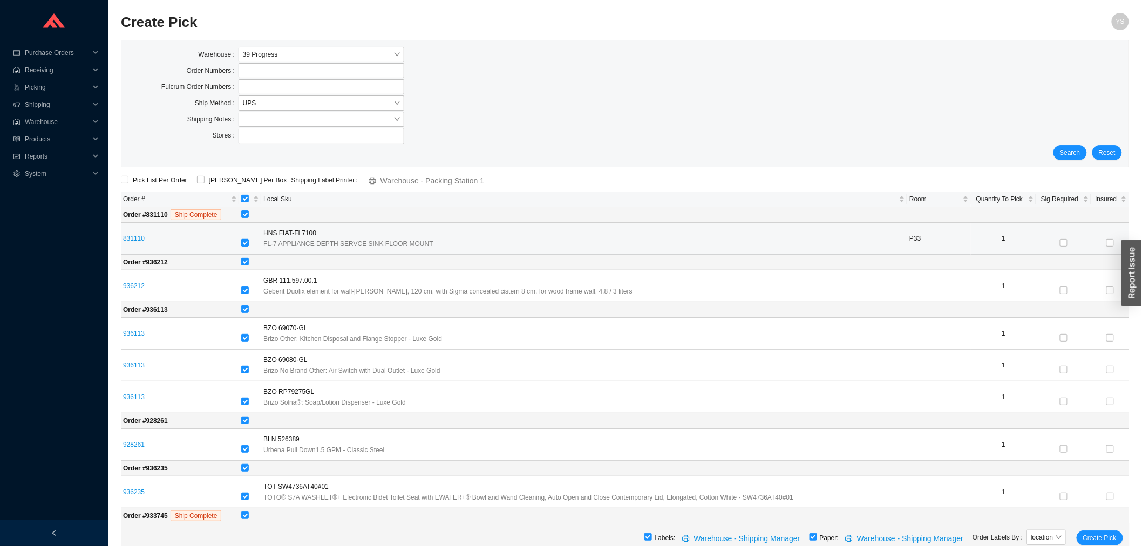
click at [249, 245] on input "checkbox" at bounding box center [245, 243] width 8 height 8
checkbox input "false"
click at [249, 243] on input "checkbox" at bounding box center [245, 243] width 8 height 8
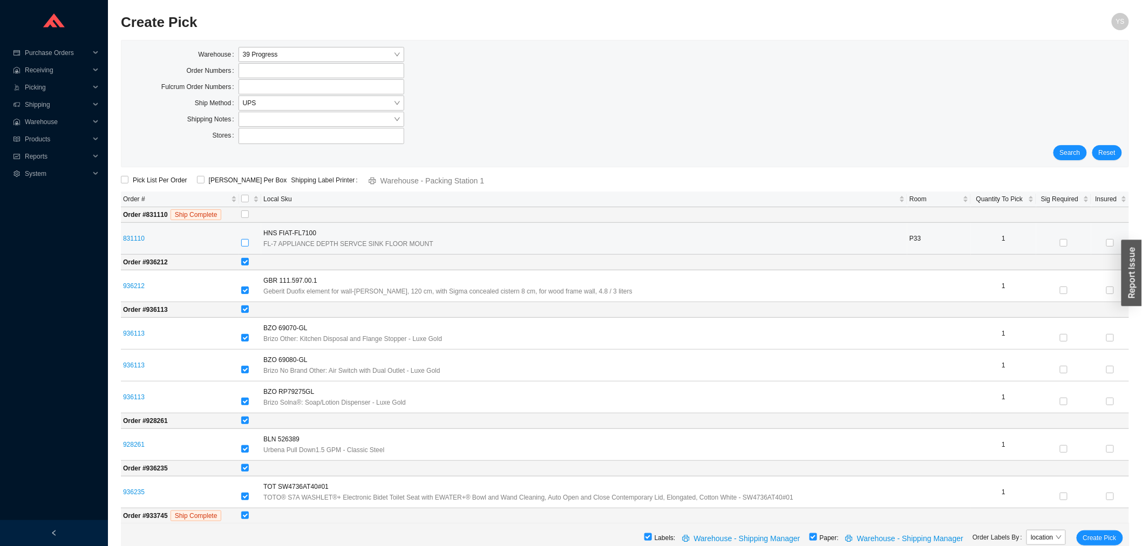
checkbox input "true"
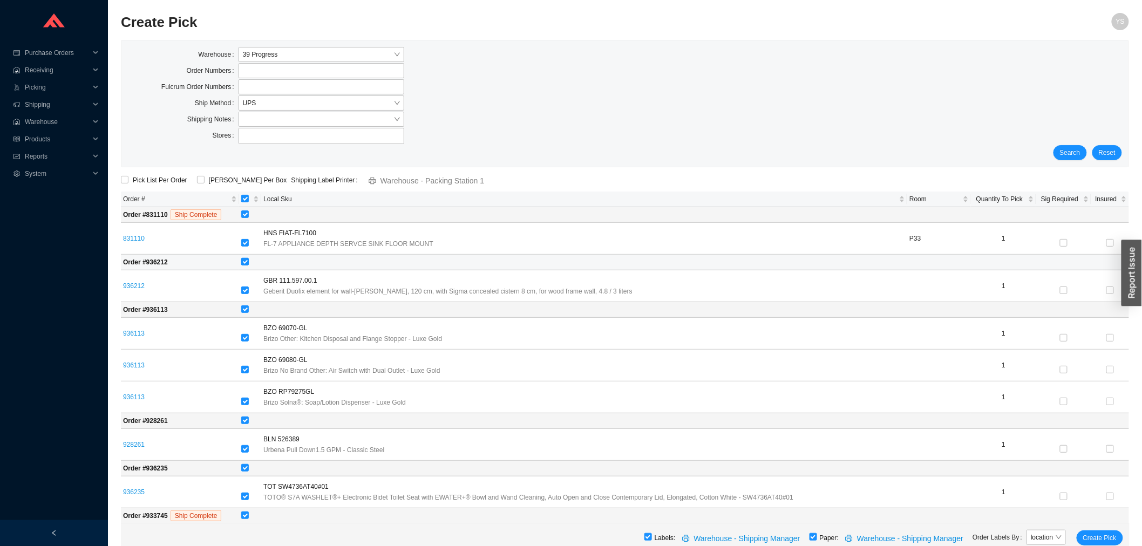
click at [249, 257] on label at bounding box center [245, 262] width 8 height 11
click at [249, 258] on input "checkbox" at bounding box center [245, 262] width 8 height 8
checkbox input "false"
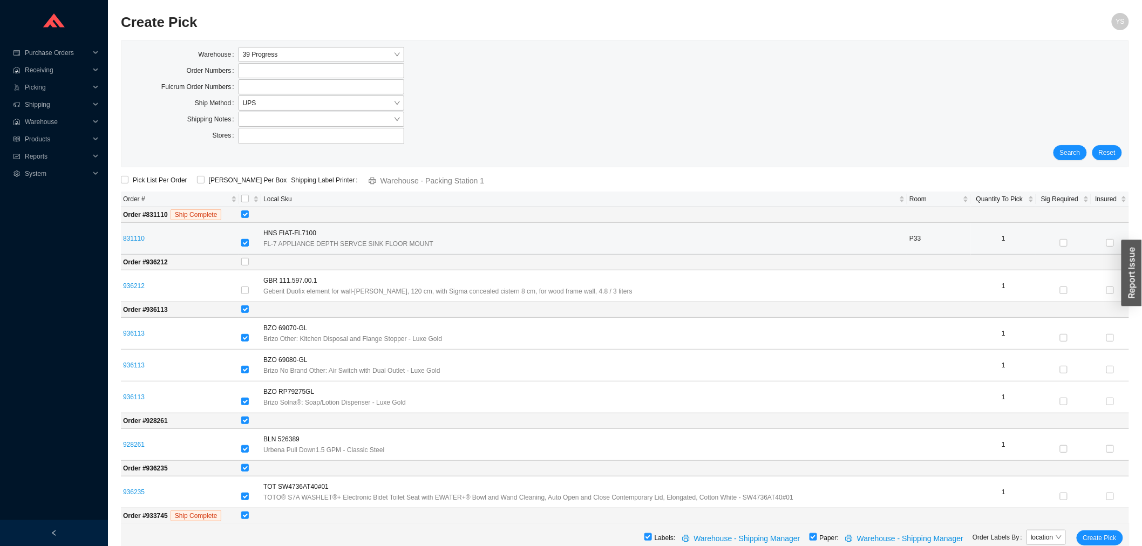
click at [249, 245] on input "checkbox" at bounding box center [245, 243] width 8 height 8
checkbox input "false"
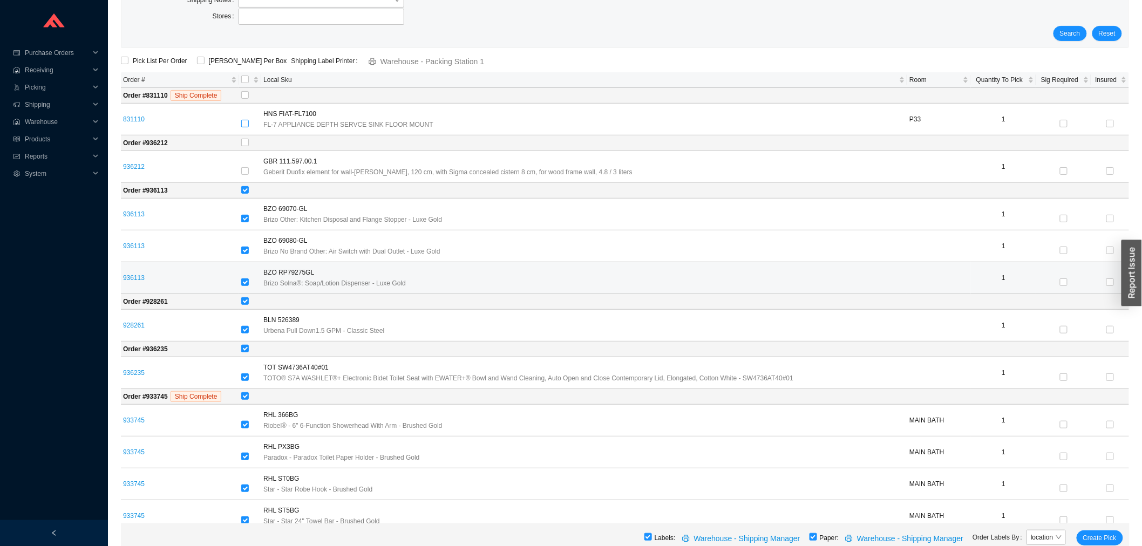
scroll to position [120, 0]
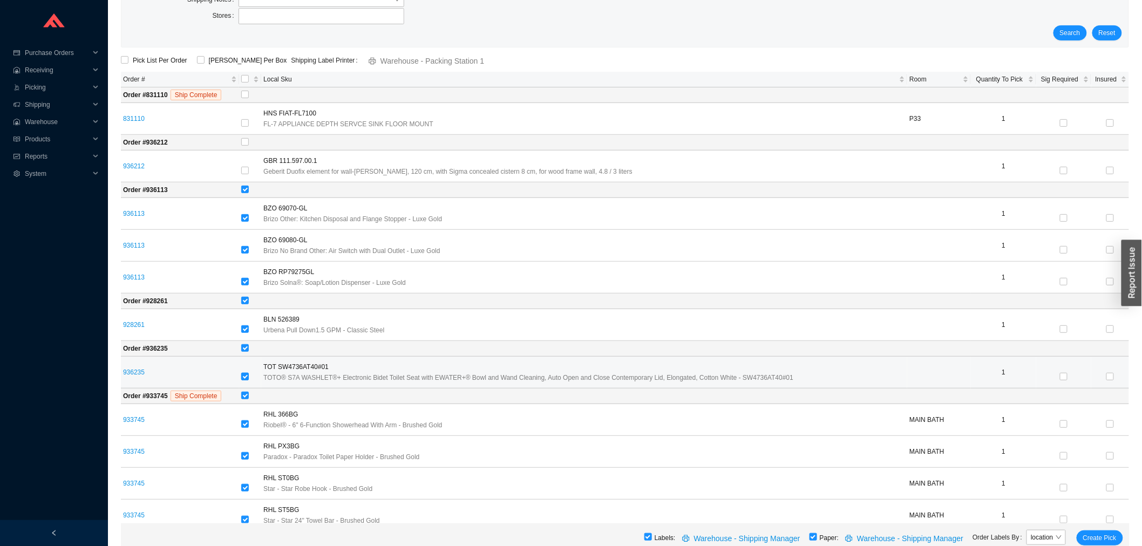
click at [249, 377] on input "checkbox" at bounding box center [245, 377] width 8 height 8
checkbox input "false"
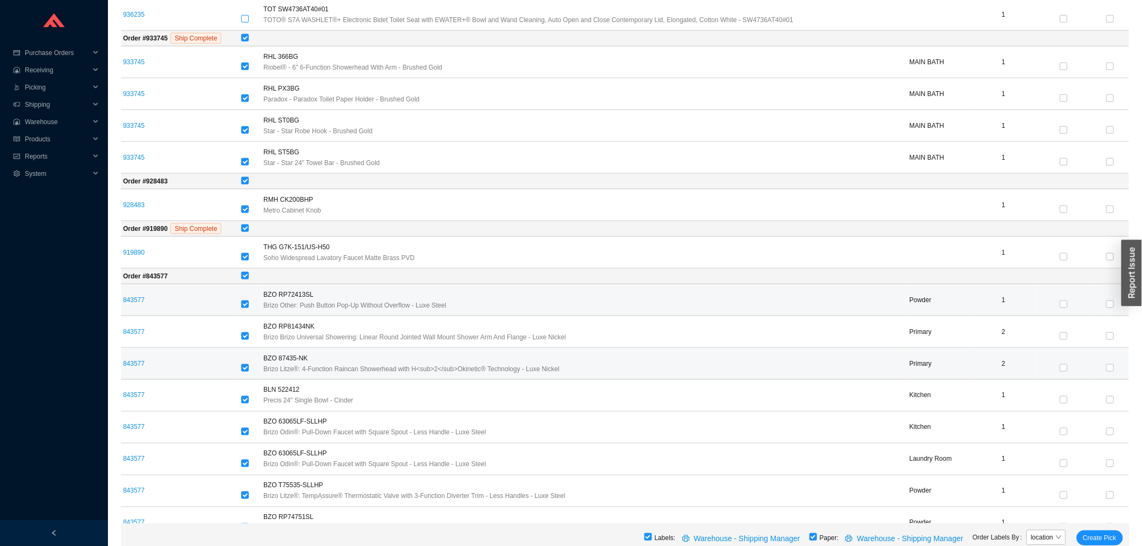
scroll to position [479, 0]
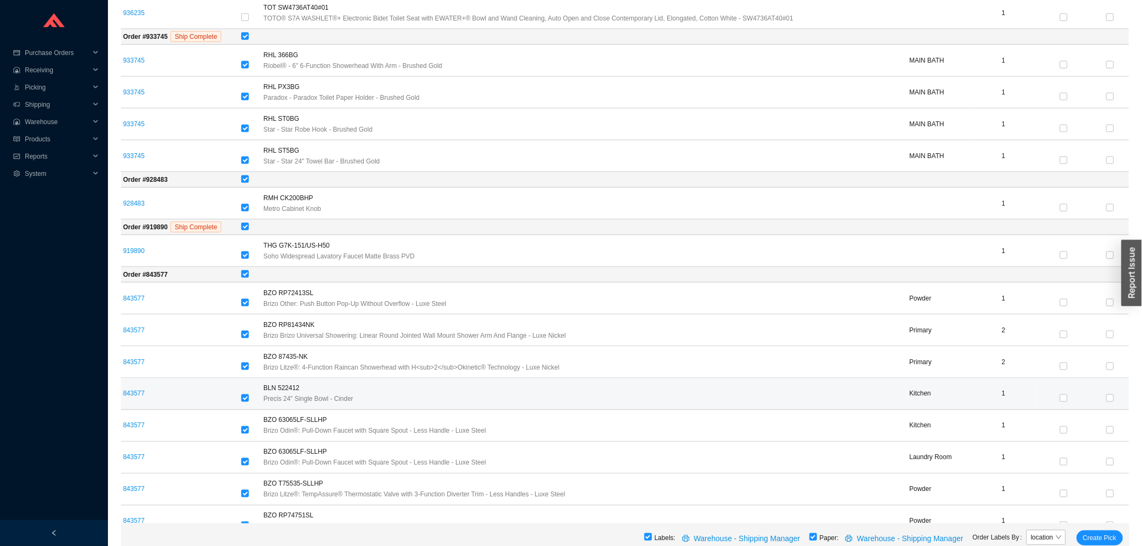
click at [259, 393] on div at bounding box center [250, 398] width 18 height 15
click at [249, 396] on input "checkbox" at bounding box center [245, 398] width 8 height 8
checkbox input "false"
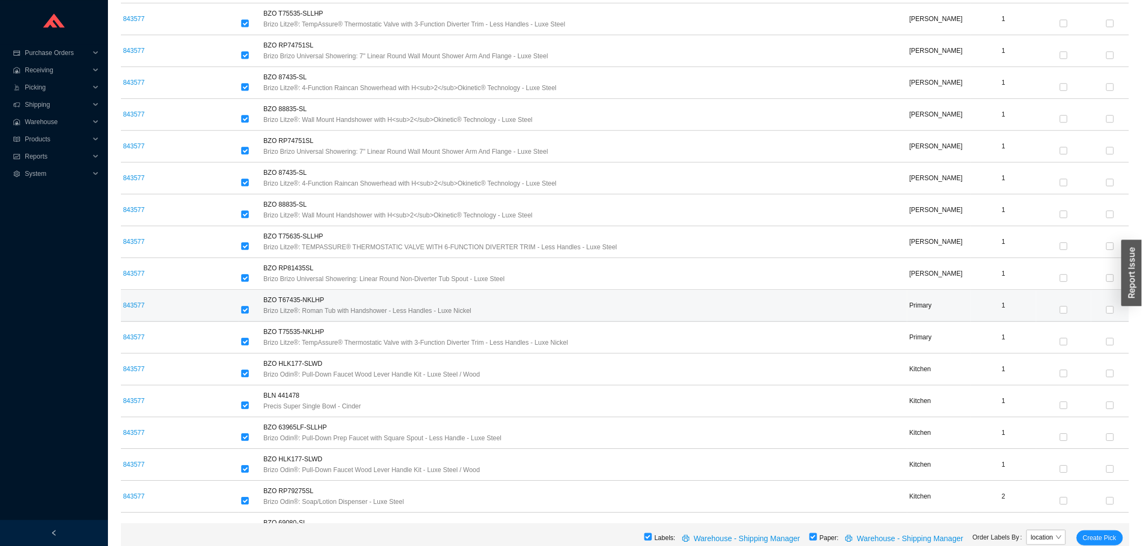
scroll to position [1139, 0]
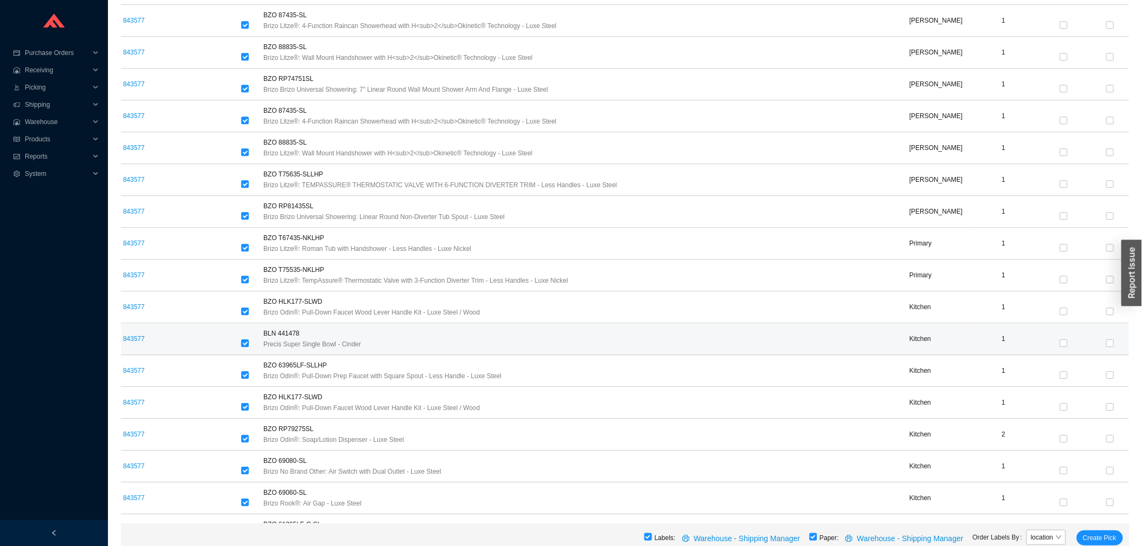
click at [255, 341] on div at bounding box center [250, 343] width 18 height 11
click at [249, 342] on input "checkbox" at bounding box center [245, 343] width 8 height 8
checkbox input "false"
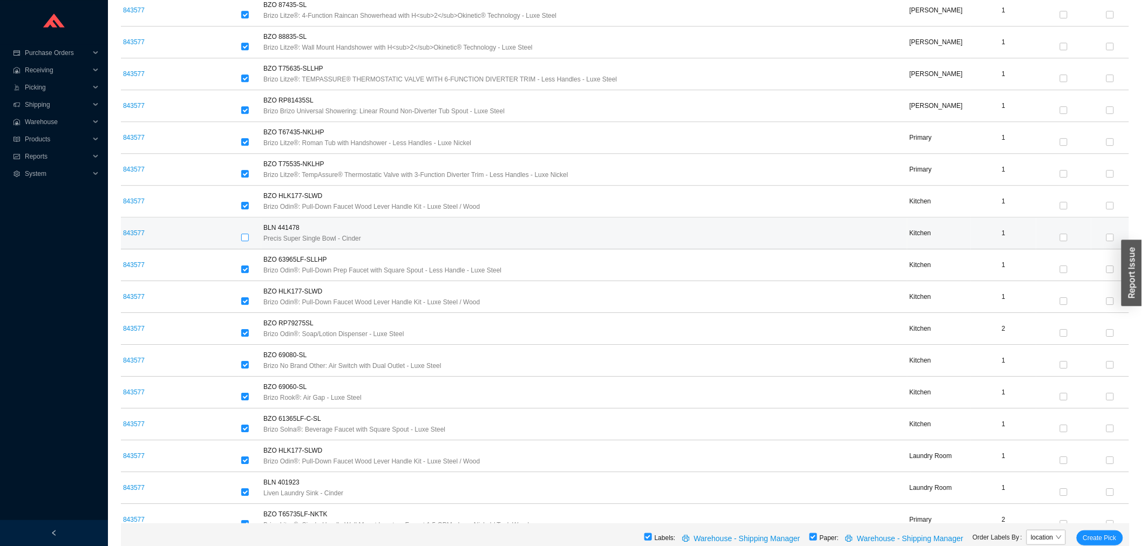
scroll to position [1259, 0]
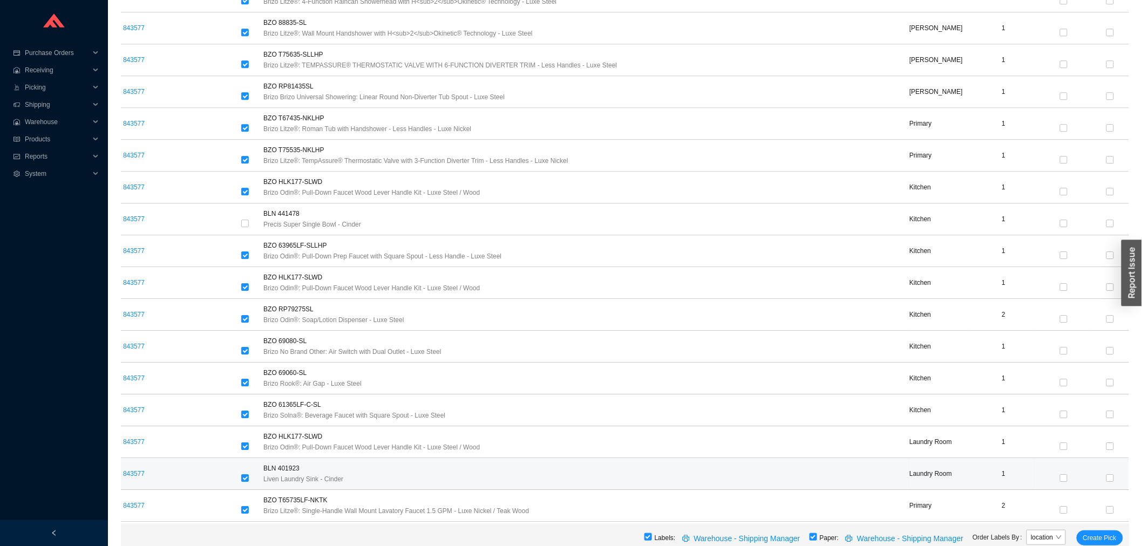
click at [259, 477] on div at bounding box center [250, 478] width 18 height 11
click at [249, 478] on input "checkbox" at bounding box center [245, 478] width 8 height 8
checkbox input "false"
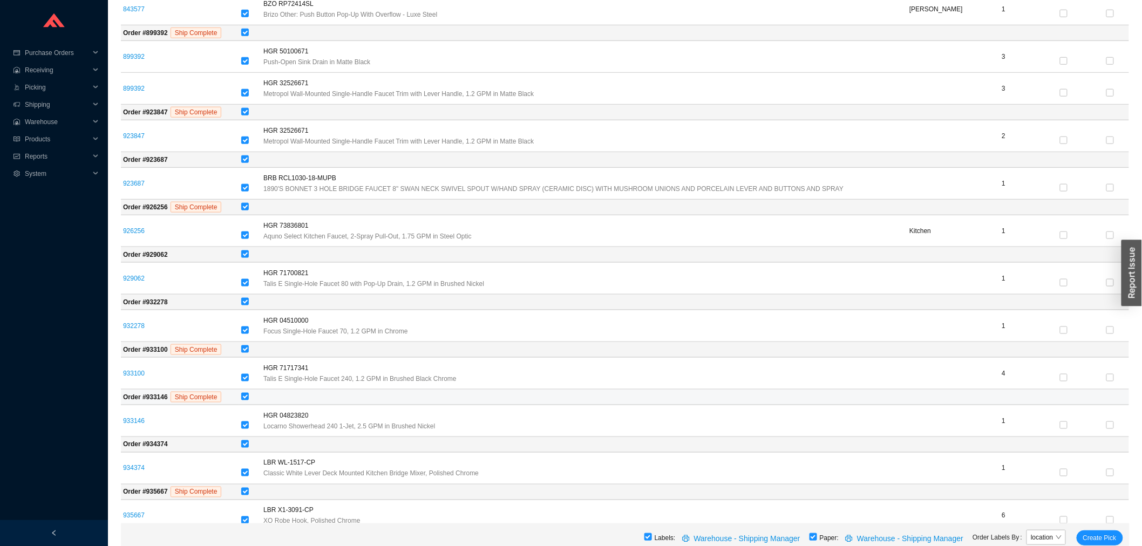
scroll to position [2157, 0]
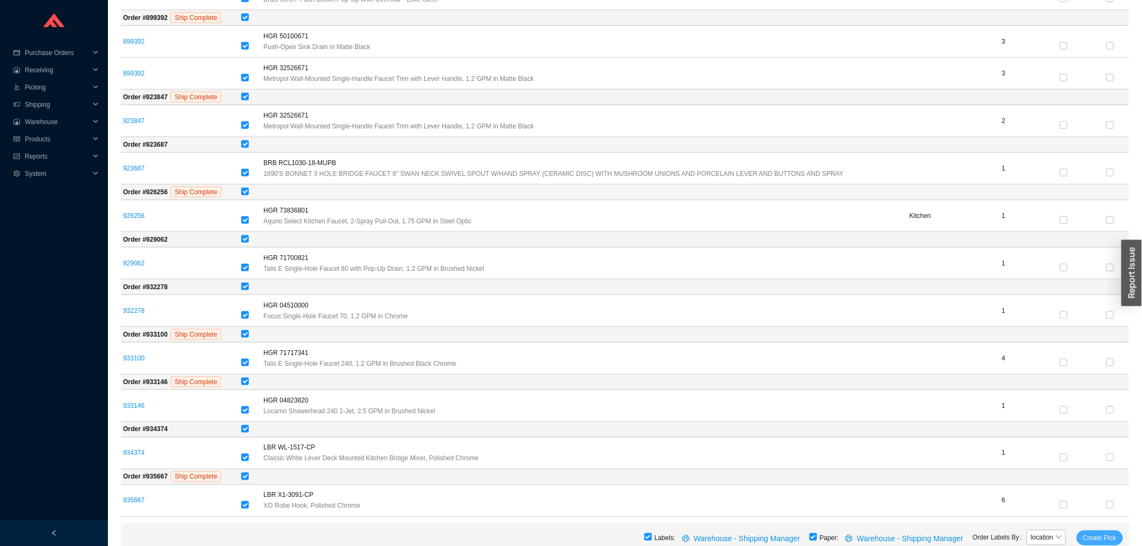
click at [1103, 535] on span "Create Pick" at bounding box center [1099, 537] width 33 height 11
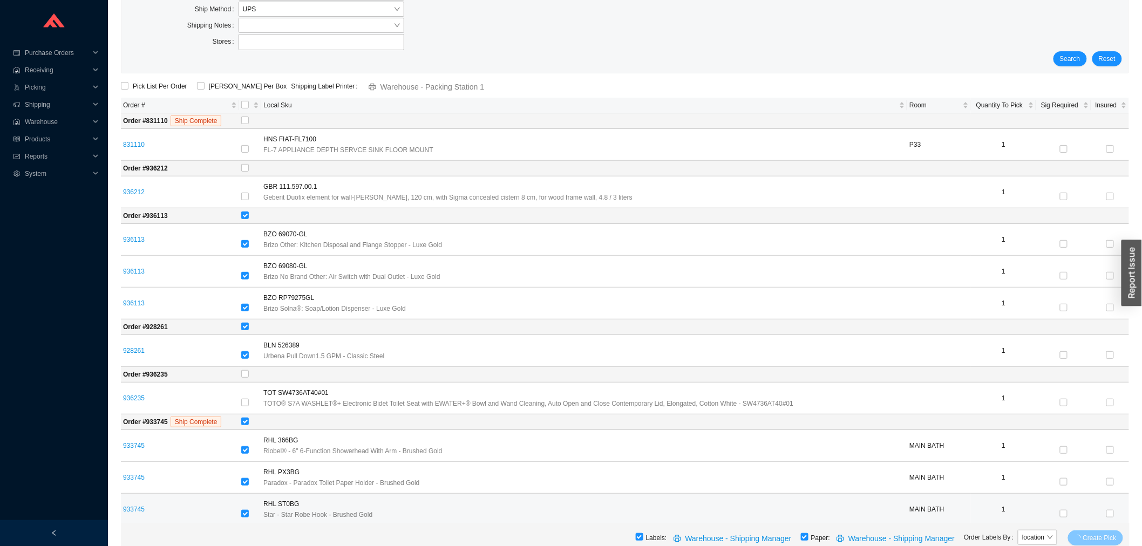
scroll to position [0, 0]
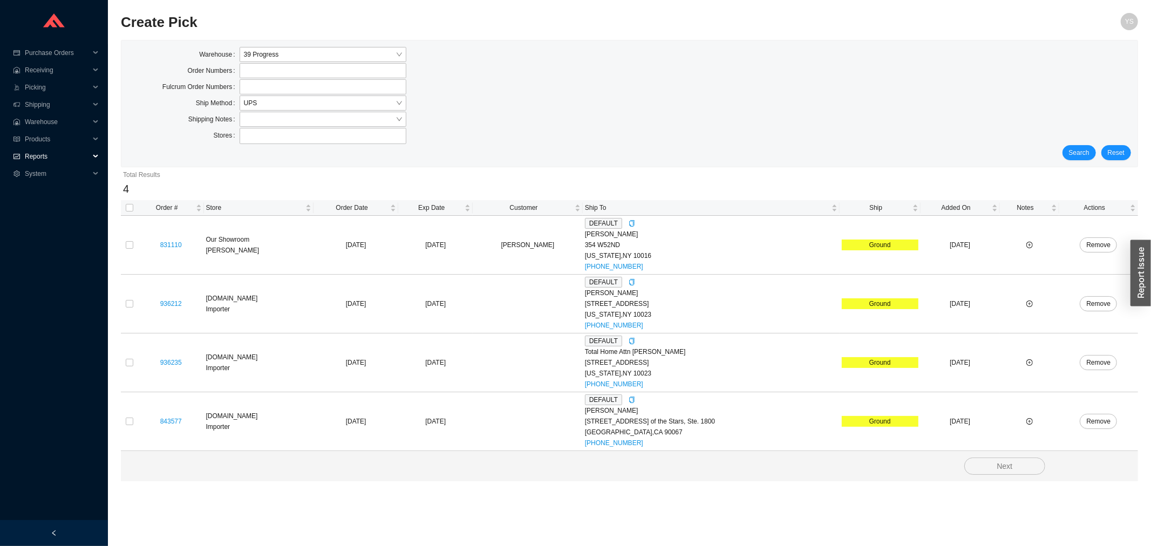
click at [51, 152] on span "Reports" at bounding box center [57, 156] width 65 height 17
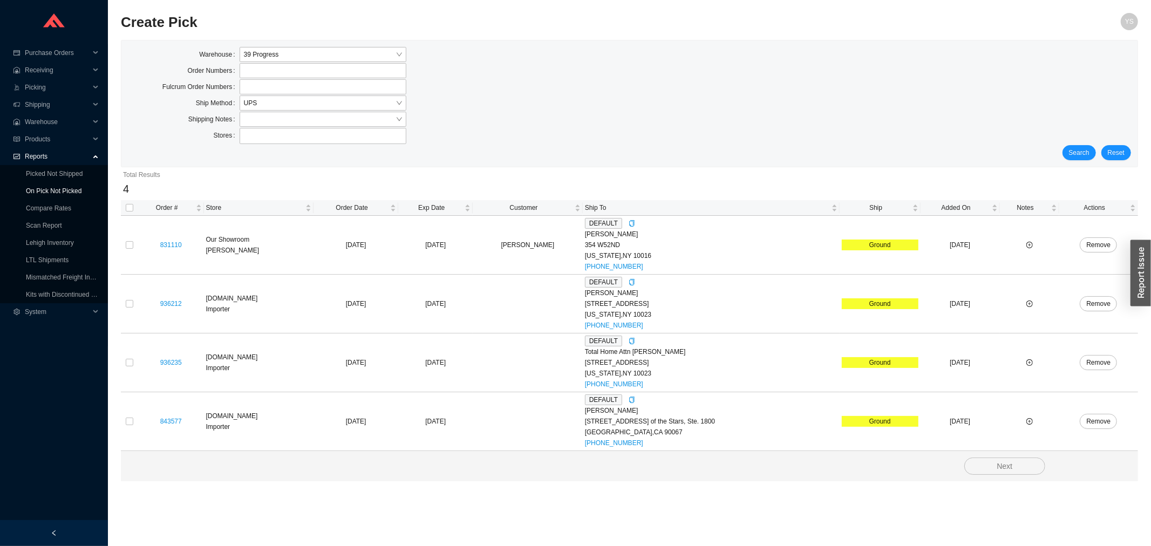
click at [44, 187] on link "On Pick Not Picked" at bounding box center [54, 191] width 56 height 8
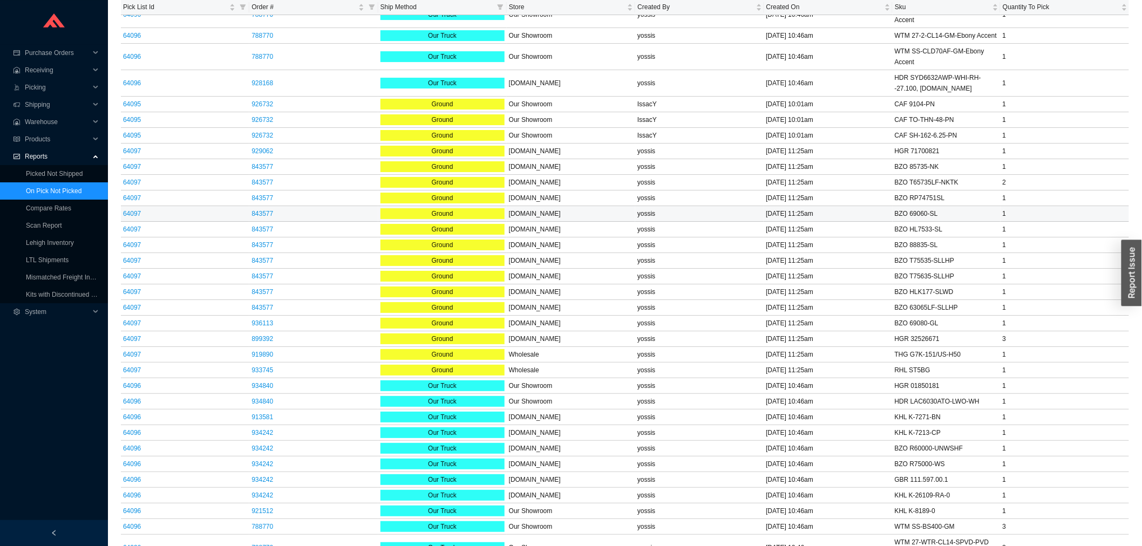
scroll to position [1694, 0]
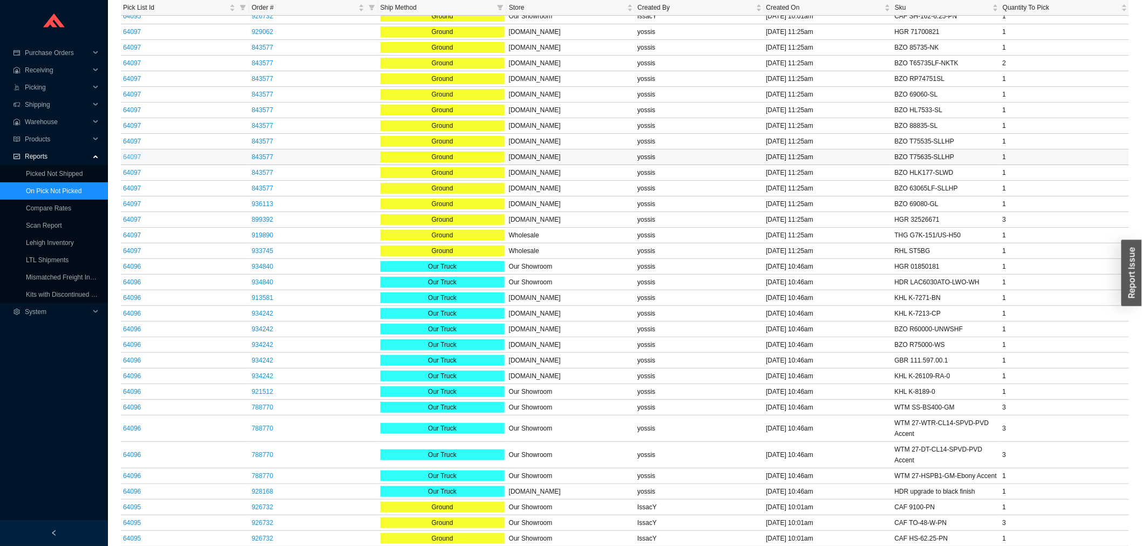
click at [133, 153] on link "64097" at bounding box center [132, 157] width 18 height 8
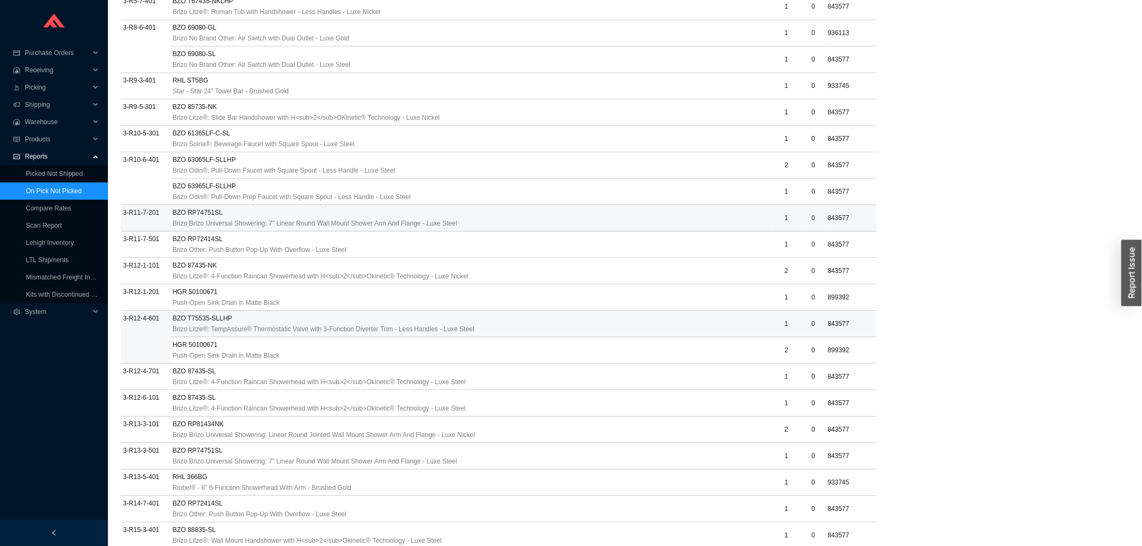
scroll to position [1340, 0]
